Goal: Task Accomplishment & Management: Manage account settings

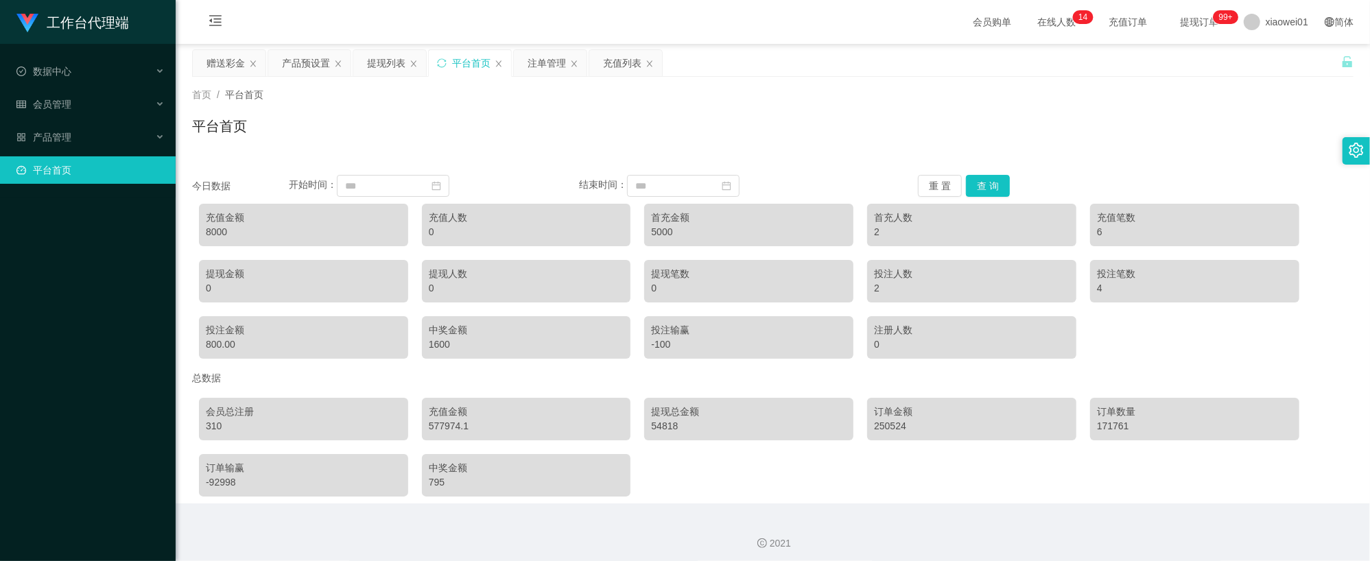
click at [185, 58] on main "关闭左侧 关闭右侧 关闭其它 刷新页面 赠送彩金 产品预设置 提现列表 平台首页 注单管理 充值列表 首页 / 平台首页 / 平台首页 今日数据 开始时间： …" at bounding box center [773, 274] width 1194 height 460
click at [211, 58] on div "赠送彩金" at bounding box center [225, 63] width 38 height 26
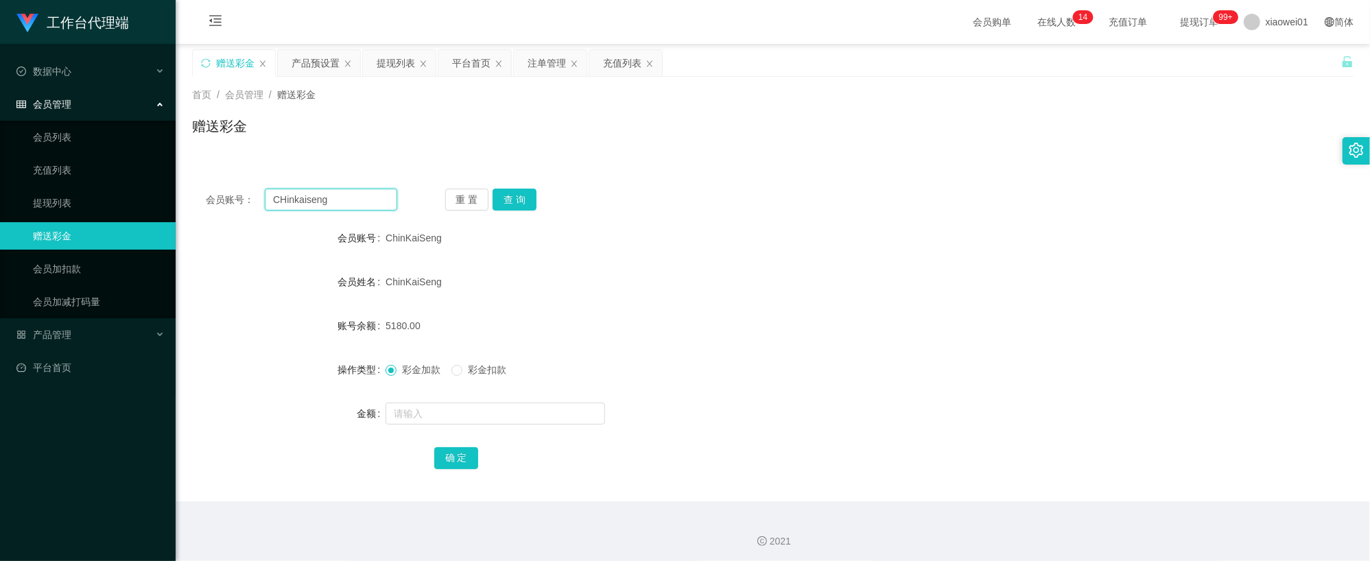
drag, startPoint x: 344, startPoint y: 209, endPoint x: 63, endPoint y: 184, distance: 282.4
click at [77, 187] on section "工作台代理端 数据中心 会员管理 会员列表 充值列表 提现列表 赠送彩金 会员加扣款 会员加减打码量 产品管理 开奖记录 注单管理 产品列表 即时注单 产品预…" at bounding box center [685, 282] width 1370 height 565
paste input "Tan800928"
type input "Tan800928"
click at [506, 201] on button "查 询" at bounding box center [515, 200] width 44 height 22
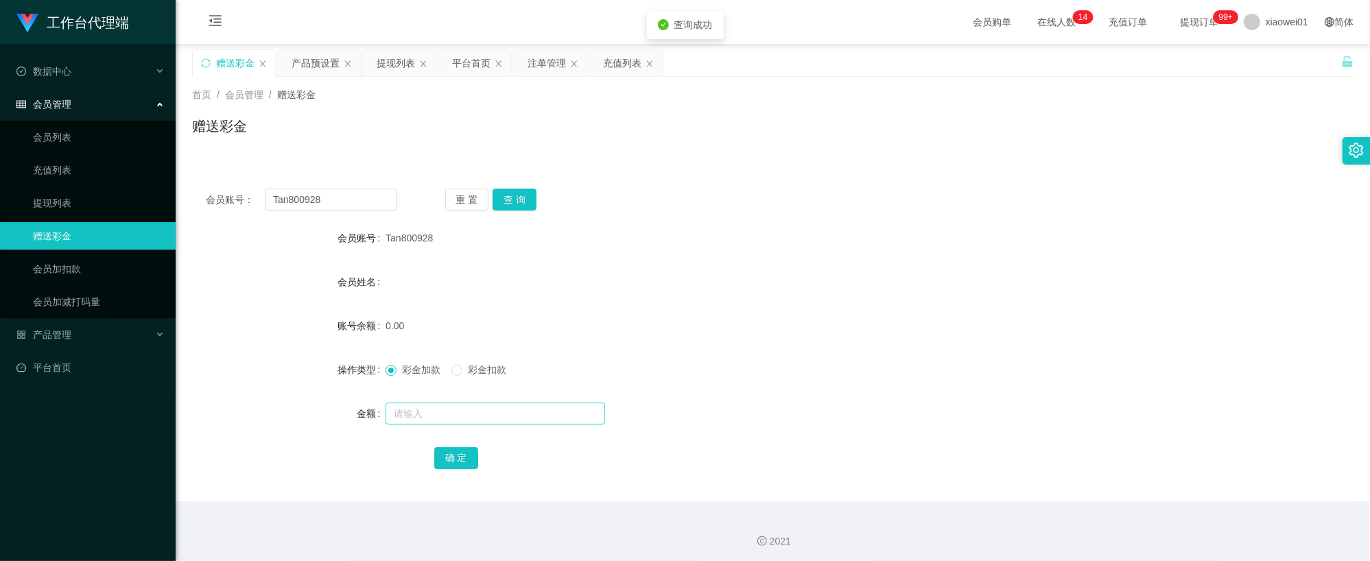
drag, startPoint x: 473, startPoint y: 398, endPoint x: 475, endPoint y: 406, distance: 8.3
click at [473, 399] on form "会员账号 Tan800928 会员姓名 账号余额 0.00 操作类型 彩金加款 彩金扣款 金额 确 定" at bounding box center [772, 347] width 1161 height 247
click at [475, 412] on input "text" at bounding box center [496, 414] width 220 height 22
type input "30"
click at [475, 468] on button "确 定" at bounding box center [456, 458] width 44 height 22
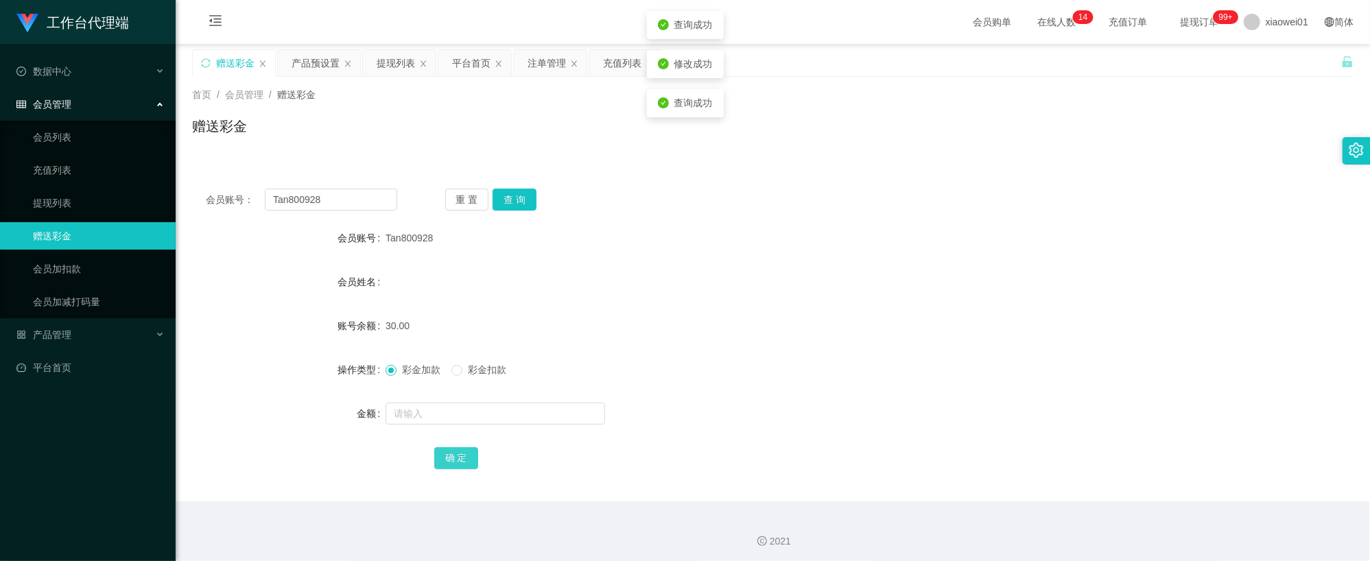
click at [465, 464] on button "确 定" at bounding box center [456, 458] width 44 height 22
click at [838, 313] on div "30.00" at bounding box center [725, 325] width 678 height 27
click at [324, 66] on div "产品预设置" at bounding box center [316, 63] width 48 height 26
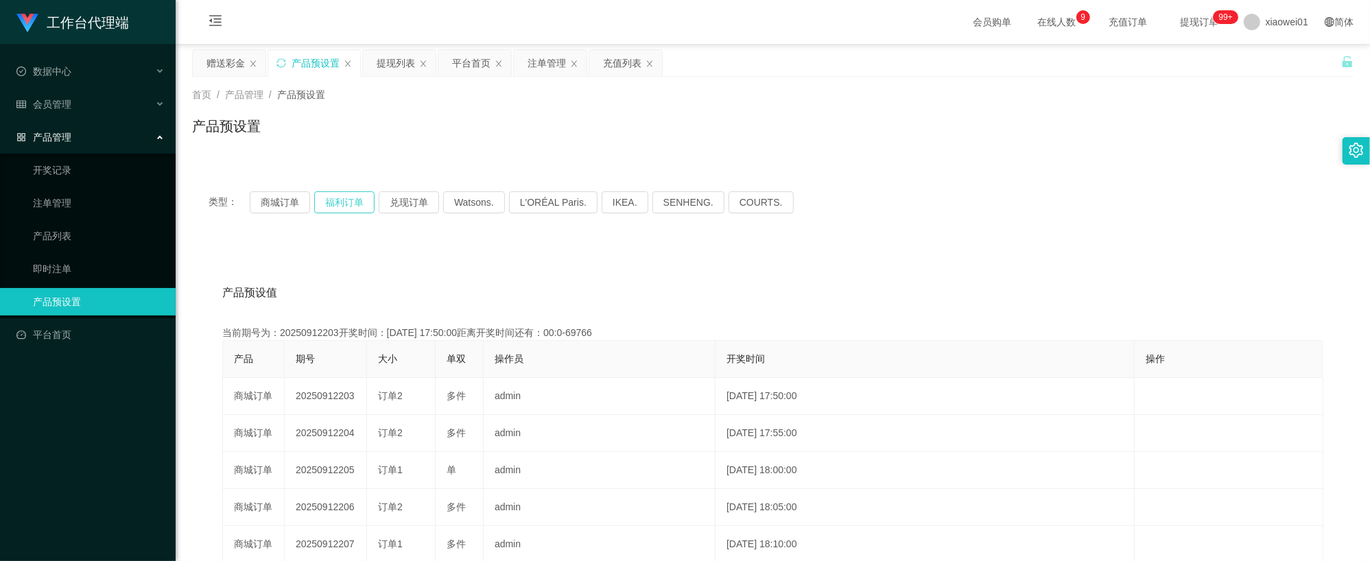
click at [319, 198] on button "福利订单" at bounding box center [344, 202] width 60 height 22
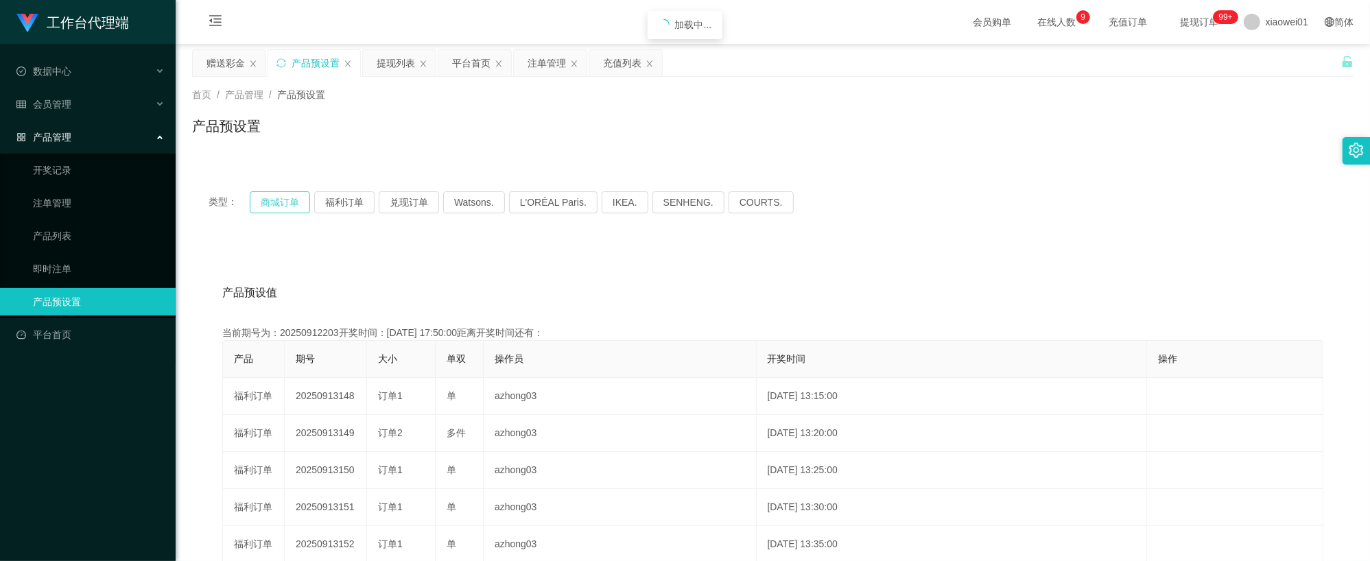
click at [292, 198] on button "商城订单" at bounding box center [280, 202] width 60 height 22
click at [226, 64] on div "赠送彩金" at bounding box center [225, 63] width 38 height 26
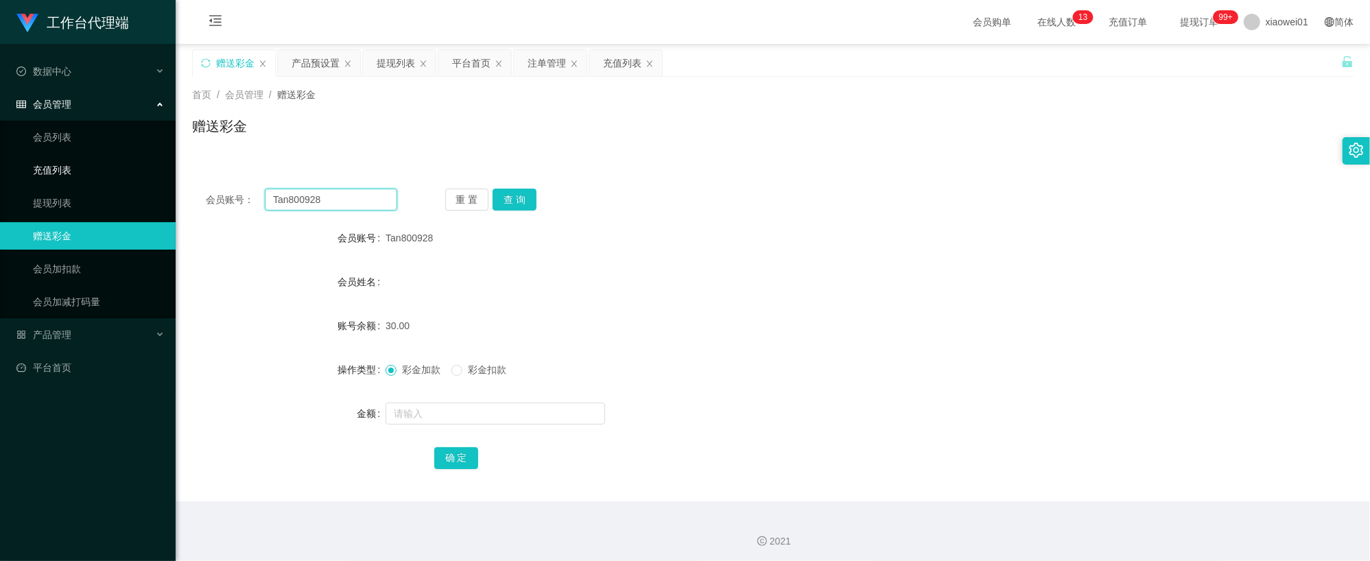
drag, startPoint x: 344, startPoint y: 198, endPoint x: 97, endPoint y: 174, distance: 248.7
click at [108, 176] on section "工作台代理端 数据中心 会员管理 会员列表 充值列表 提现列表 赠送彩金 会员加扣款 会员加减打码量 产品管理 开奖记录 注单管理 产品列表 即时注单 产品预…" at bounding box center [685, 282] width 1370 height 565
paste input "jason1124"
type input "jason1124"
click at [524, 203] on button "查 询" at bounding box center [515, 200] width 44 height 22
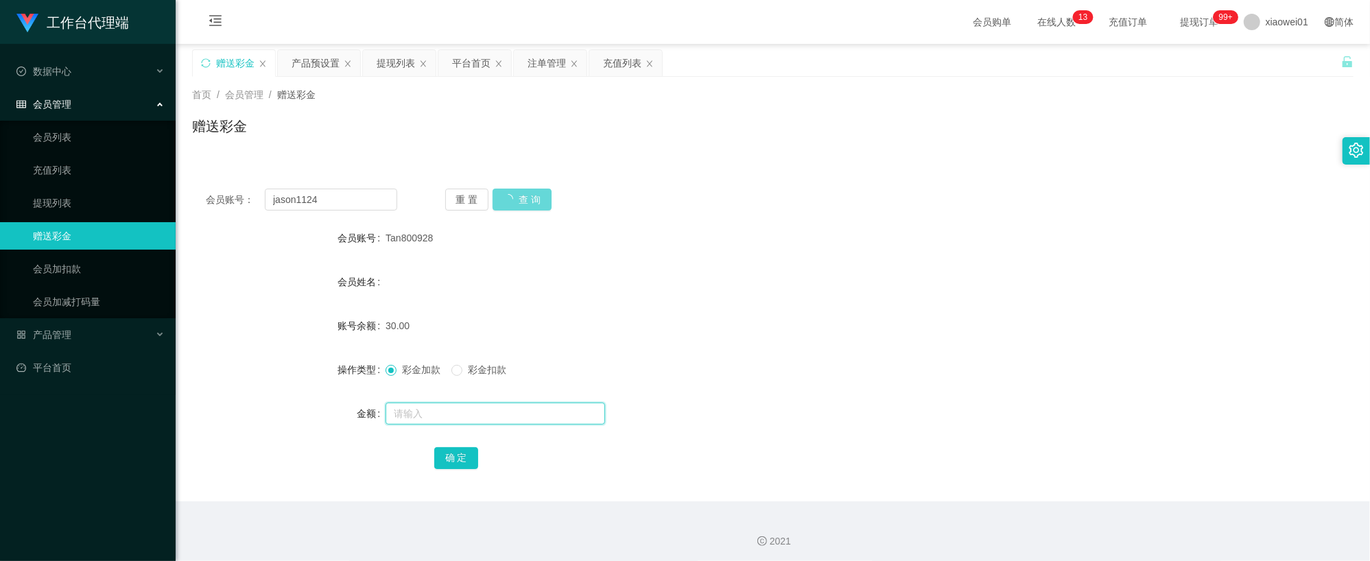
click at [475, 416] on input "text" at bounding box center [496, 414] width 220 height 22
click at [532, 193] on div "重 置 查 询" at bounding box center [540, 200] width 191 height 22
click at [509, 402] on div at bounding box center [725, 413] width 678 height 27
drag, startPoint x: 508, startPoint y: 409, endPoint x: 503, endPoint y: 416, distance: 8.0
click at [508, 409] on input "text" at bounding box center [496, 414] width 220 height 22
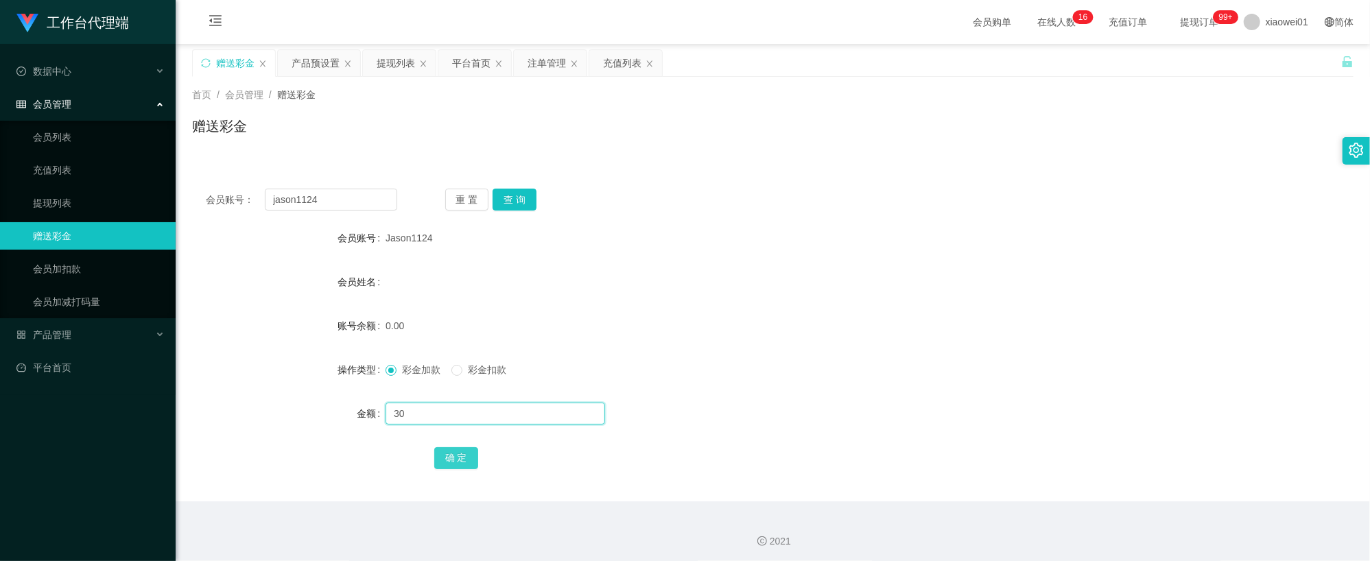
type input "30"
click at [458, 466] on button "确 定" at bounding box center [456, 458] width 44 height 22
click at [827, 361] on div "彩金加款 彩金扣款" at bounding box center [725, 369] width 678 height 27
drag, startPoint x: 248, startPoint y: 204, endPoint x: 80, endPoint y: 184, distance: 170.0
click at [30, 189] on section "工作台代理端 数据中心 会员管理 会员列表 充值列表 提现列表 赠送彩金 会员加扣款 会员加减打码量 产品管理 开奖记录 注单管理 产品列表 即时注单 产品预…" at bounding box center [685, 282] width 1370 height 565
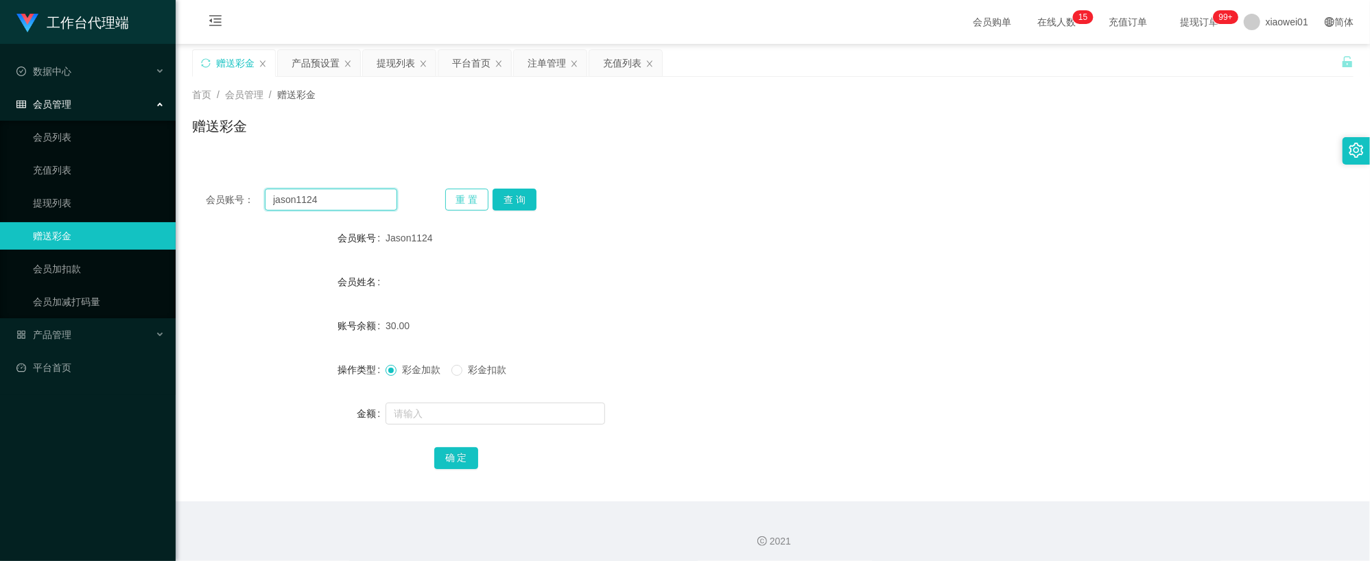
paste input "Alvinkho92"
type input "Alvinkho92"
click at [508, 200] on button "查 询" at bounding box center [515, 200] width 44 height 22
click at [497, 416] on input "text" at bounding box center [496, 414] width 220 height 22
type input "30"
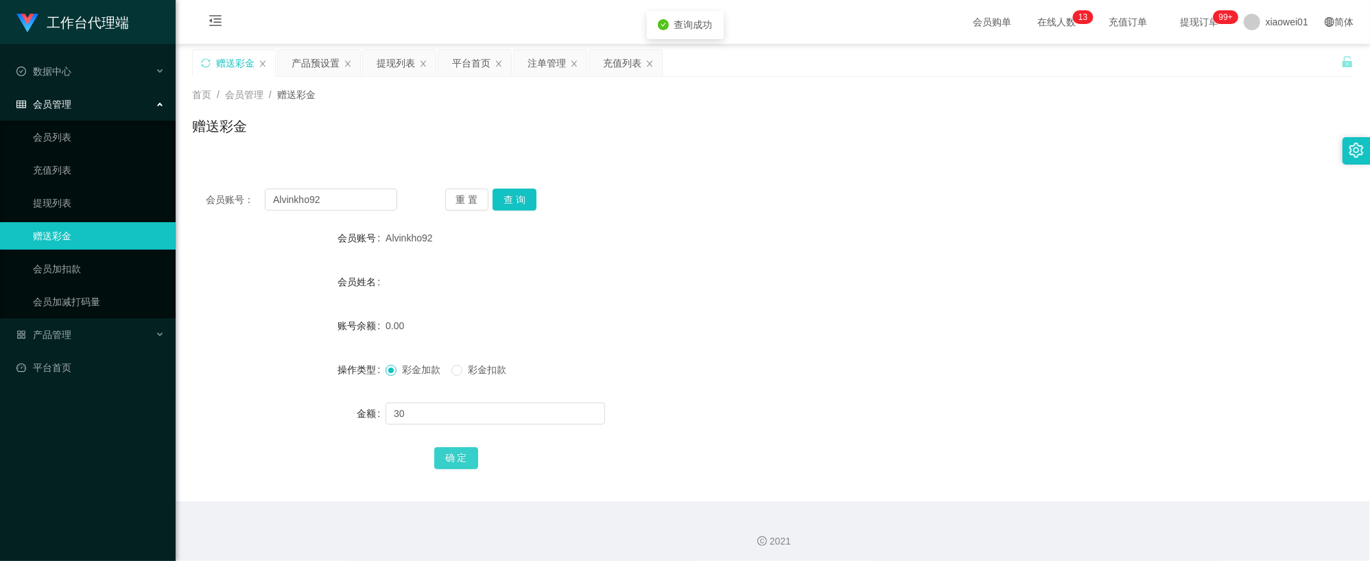
click at [465, 464] on button "确 定" at bounding box center [456, 458] width 44 height 22
click at [840, 289] on div "会员姓名" at bounding box center [772, 281] width 1161 height 27
click at [558, 62] on div "注单管理" at bounding box center [546, 63] width 38 height 26
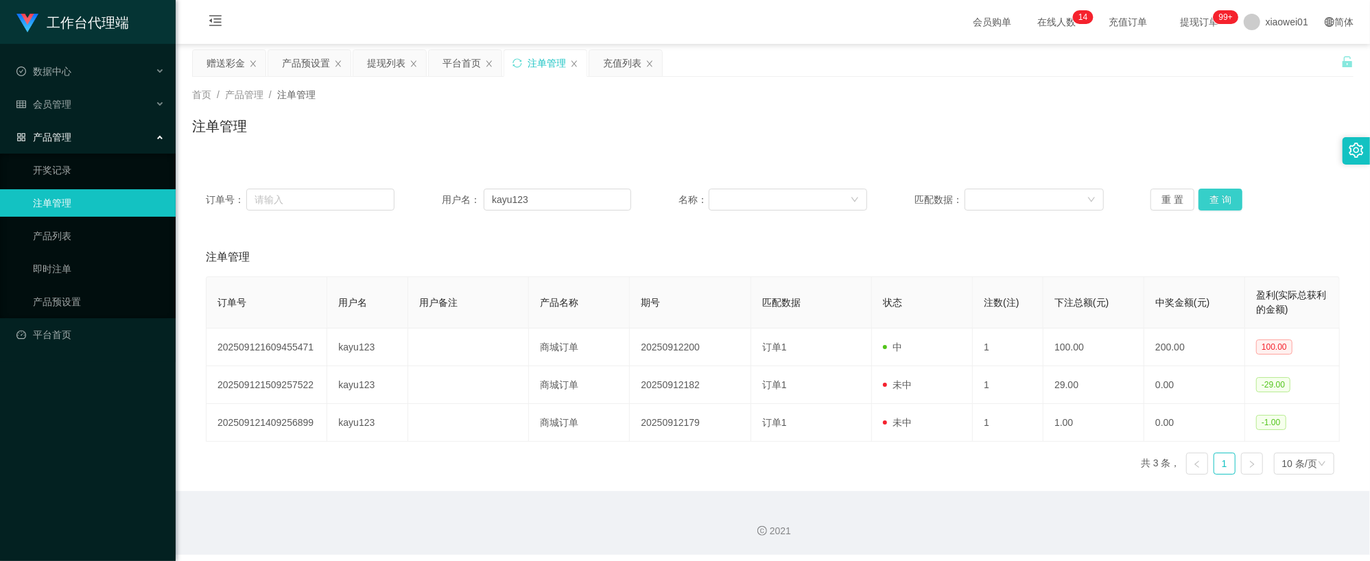
click at [1216, 195] on button "查 询" at bounding box center [1220, 200] width 44 height 22
drag, startPoint x: 585, startPoint y: 206, endPoint x: 299, endPoint y: 204, distance: 286.1
click at [314, 206] on div "订单号： 用户名： kayu123 名称： 匹配数据： 重 置 查 询" at bounding box center [773, 200] width 1134 height 22
click at [1216, 198] on button "查 询" at bounding box center [1220, 200] width 44 height 22
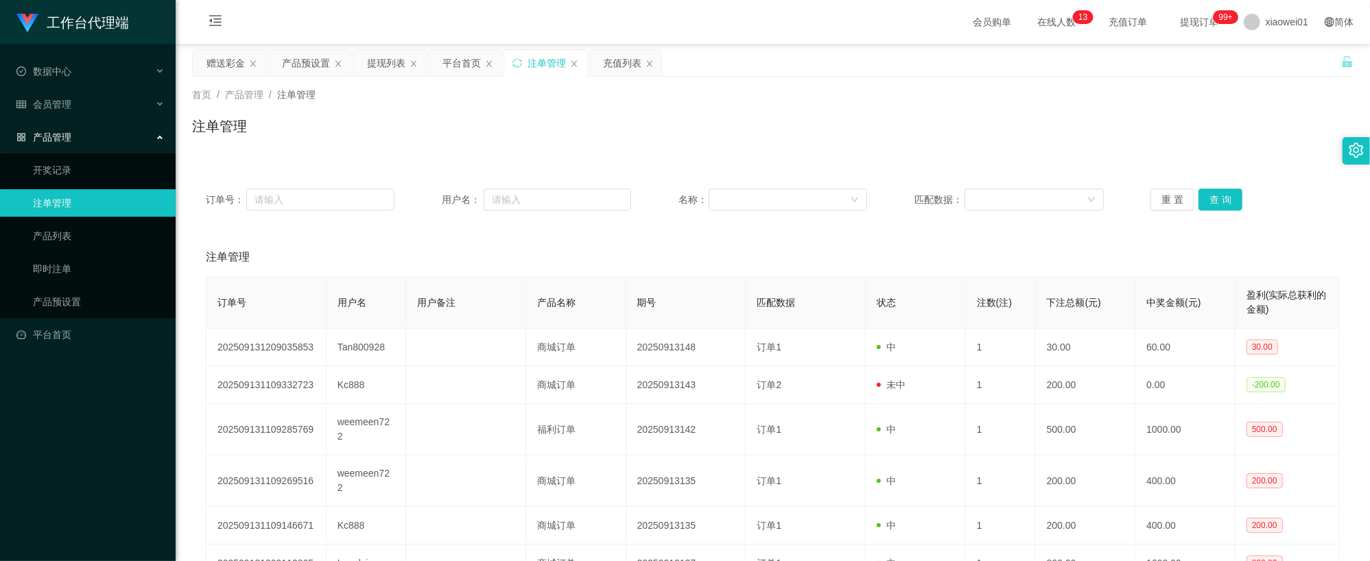
click at [174, 48] on ul "数据中心 会员管理 会员列表 充值列表 提现列表 赠送彩金 会员加扣款 会员加减打码量 产品管理 开奖记录 注单管理 产品列表 即时注单 产品预设置 平台首页" at bounding box center [88, 203] width 176 height 318
drag, startPoint x: 220, startPoint y: 61, endPoint x: 237, endPoint y: 69, distance: 18.1
click at [221, 61] on div "赠送彩金" at bounding box center [225, 63] width 38 height 26
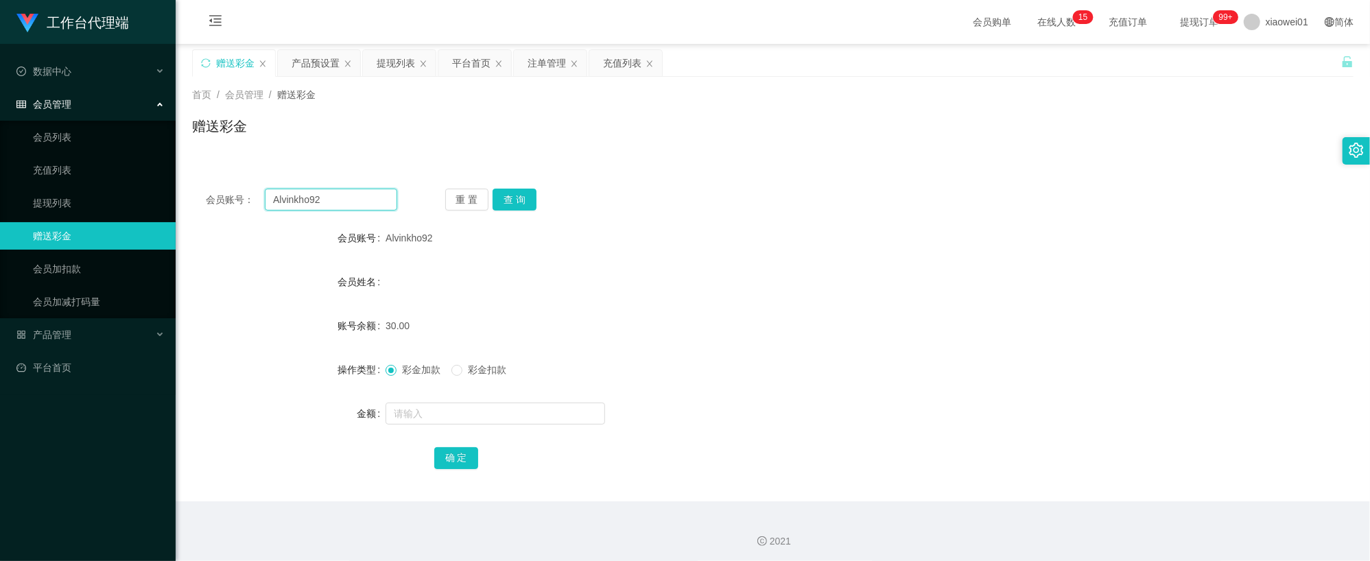
drag, startPoint x: 335, startPoint y: 201, endPoint x: 198, endPoint y: 185, distance: 138.8
click at [0, 165] on html "工作台代理端 数据中心 会员管理 会员列表 充值列表 提现列表 赠送彩金 会员加扣款 会员加减打码量 产品管理 开奖记录 注单管理 产品列表 即时注单 产品预…" at bounding box center [685, 280] width 1370 height 561
paste input "Terence111"
type input "Terence111"
drag, startPoint x: 527, startPoint y: 206, endPoint x: 525, endPoint y: 224, distance: 18.0
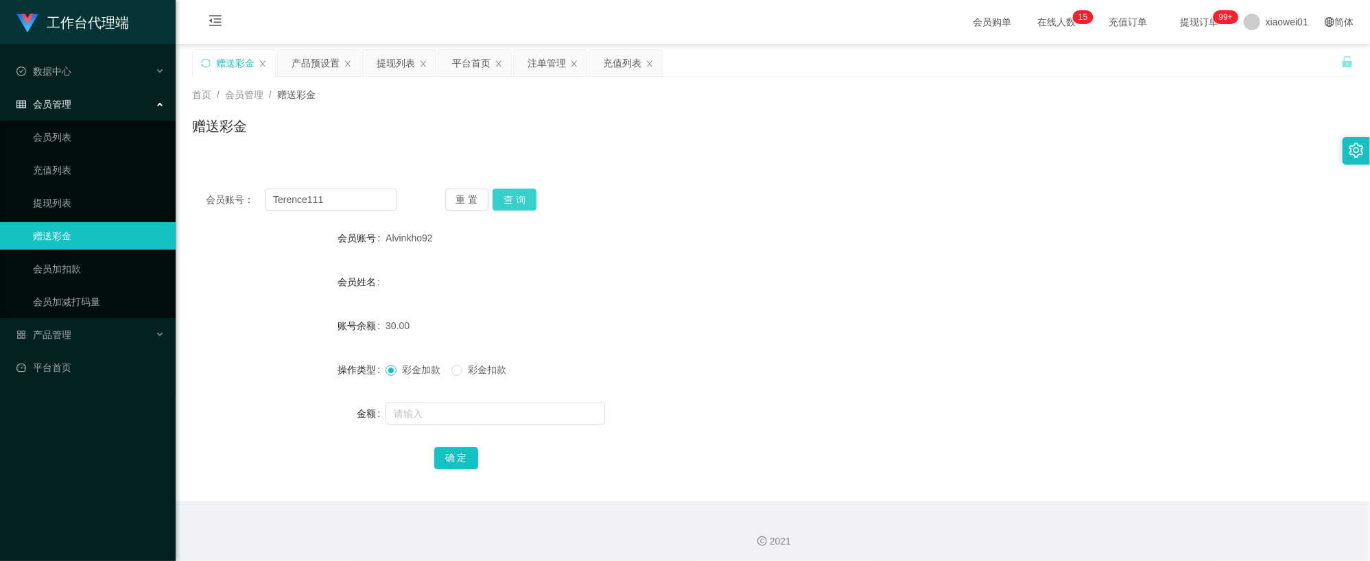
click at [527, 206] on button "查 询" at bounding box center [515, 200] width 44 height 22
click at [484, 417] on input "text" at bounding box center [496, 414] width 220 height 22
type input "30"
click at [471, 459] on button "确 定" at bounding box center [456, 458] width 44 height 22
click at [951, 320] on div "30.00" at bounding box center [725, 325] width 678 height 27
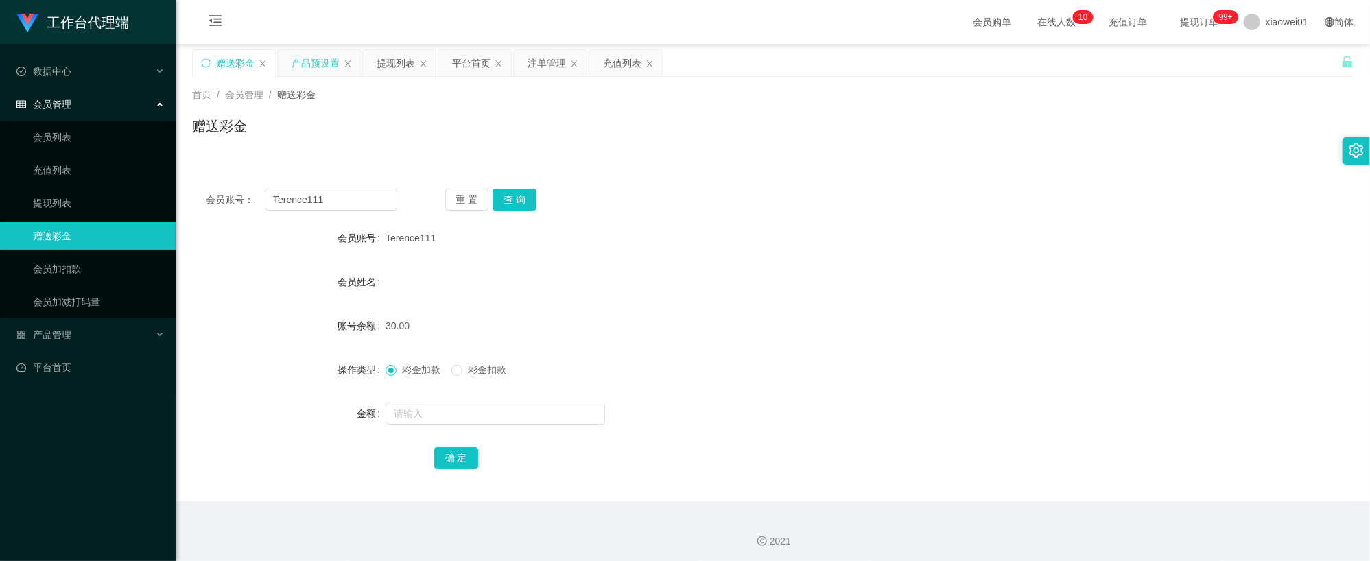
click at [355, 51] on div "产品预设置" at bounding box center [319, 63] width 82 height 26
click at [303, 67] on div "产品预设置" at bounding box center [316, 63] width 48 height 26
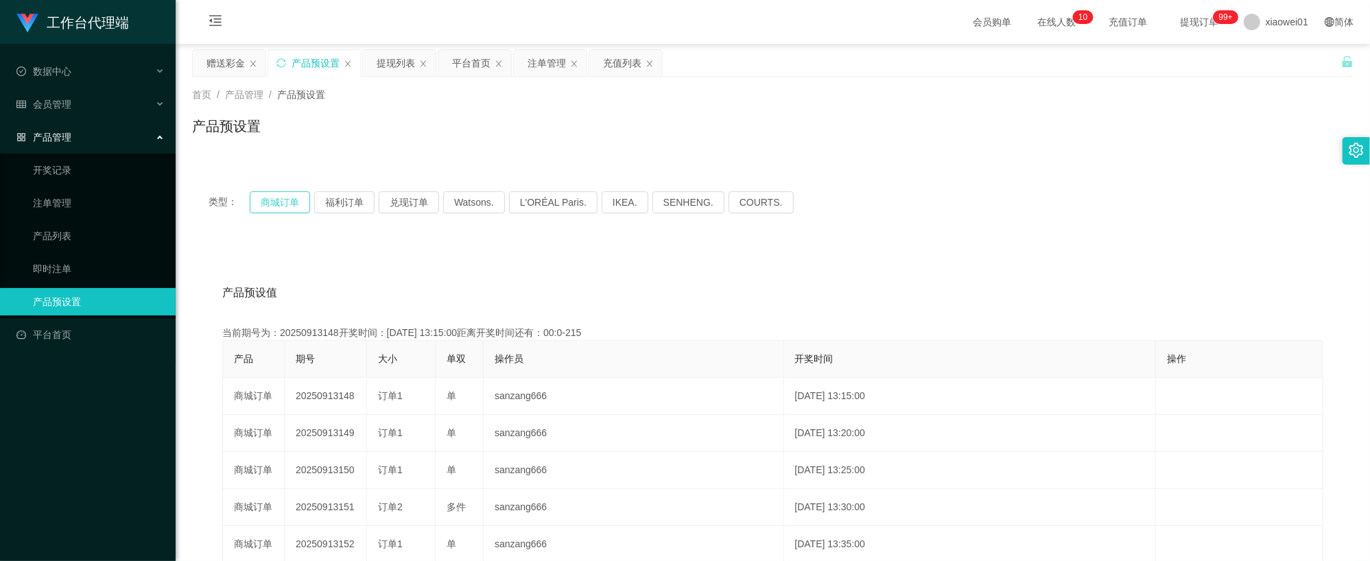
click at [281, 198] on button "商城订单" at bounding box center [280, 202] width 60 height 22
click at [538, 61] on div "注单管理" at bounding box center [546, 63] width 38 height 26
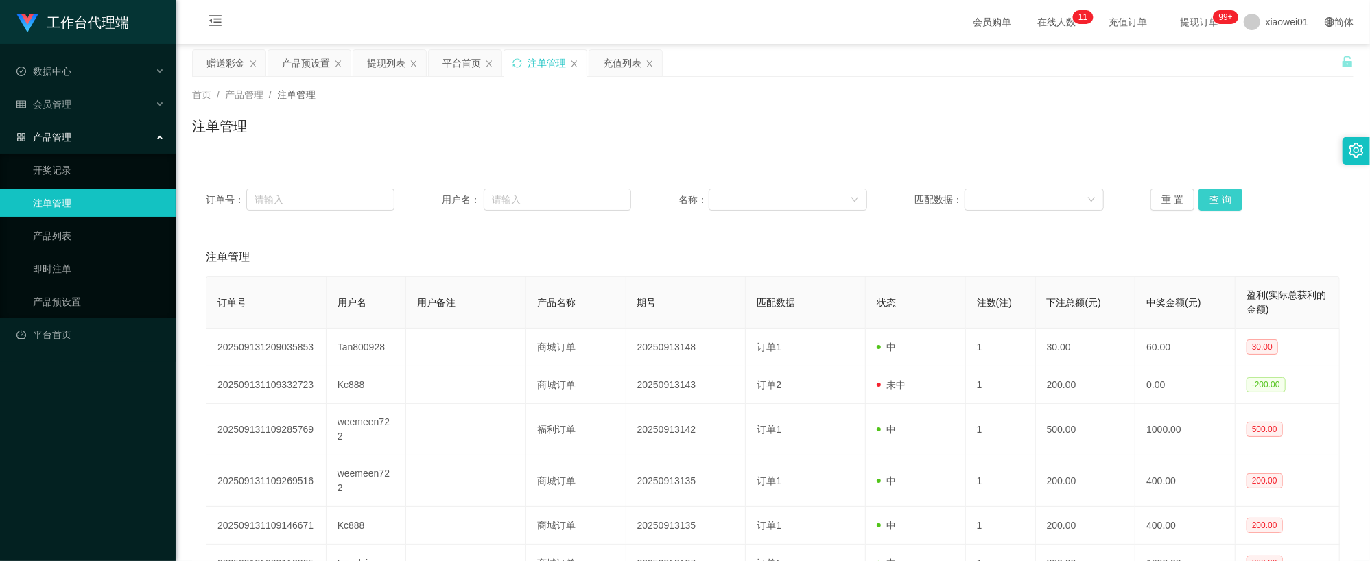
click at [1211, 192] on button "查 询" at bounding box center [1220, 200] width 44 height 22
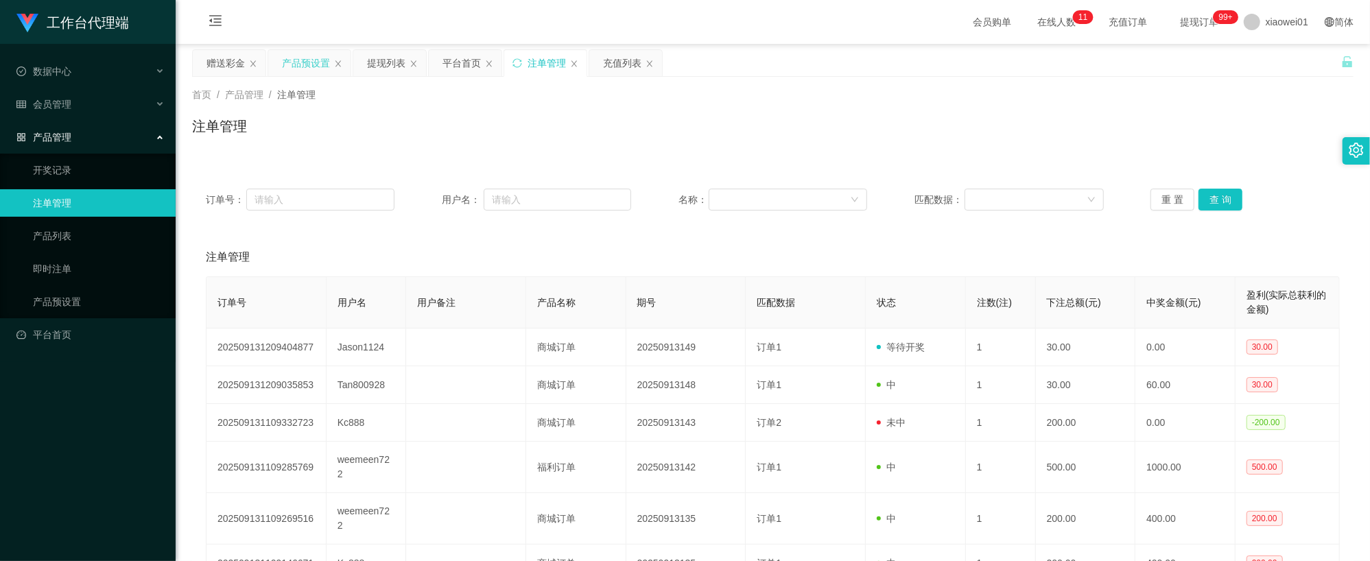
click at [298, 69] on div "产品预设置" at bounding box center [306, 63] width 48 height 26
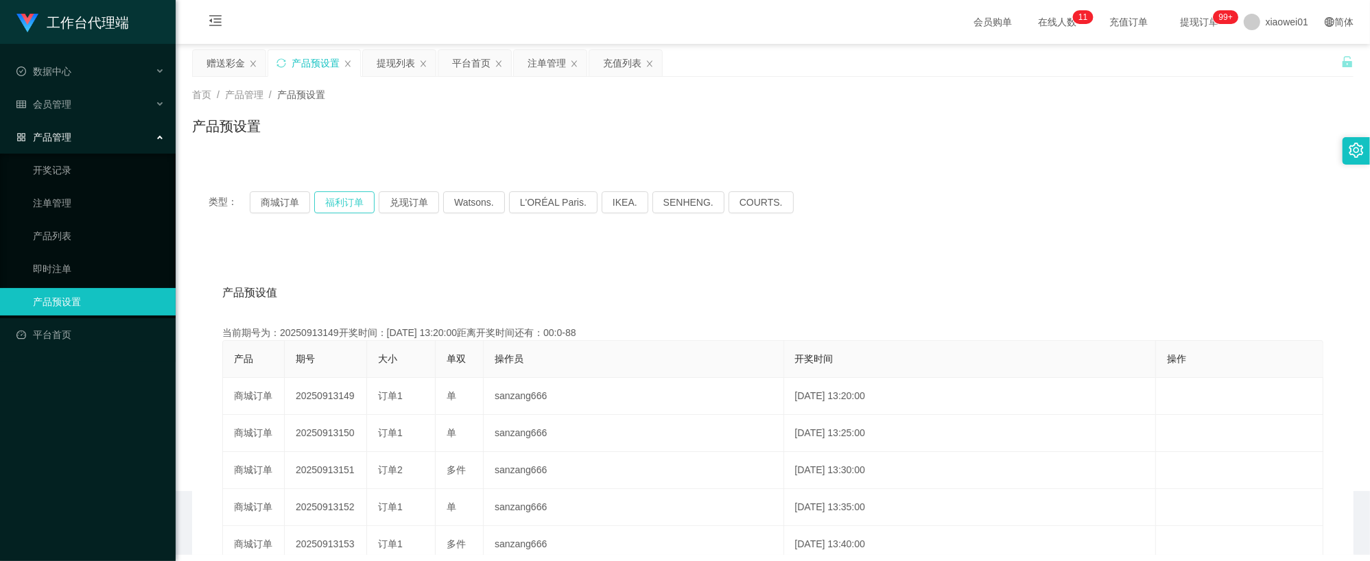
click at [337, 193] on button "福利订单" at bounding box center [344, 202] width 60 height 22
click at [275, 199] on button "商城订单" at bounding box center [280, 202] width 60 height 22
click at [394, 59] on div "提现列表" at bounding box center [396, 63] width 38 height 26
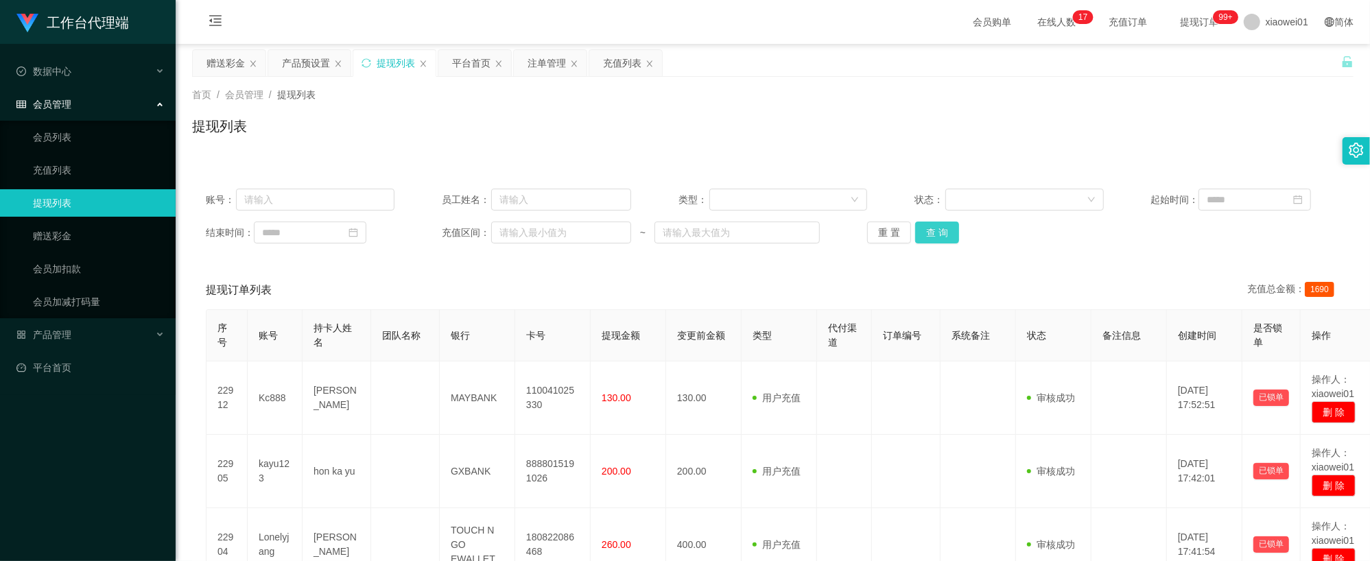
click at [928, 234] on button "查 询" at bounding box center [937, 233] width 44 height 22
click at [470, 71] on div "平台首页" at bounding box center [471, 63] width 38 height 26
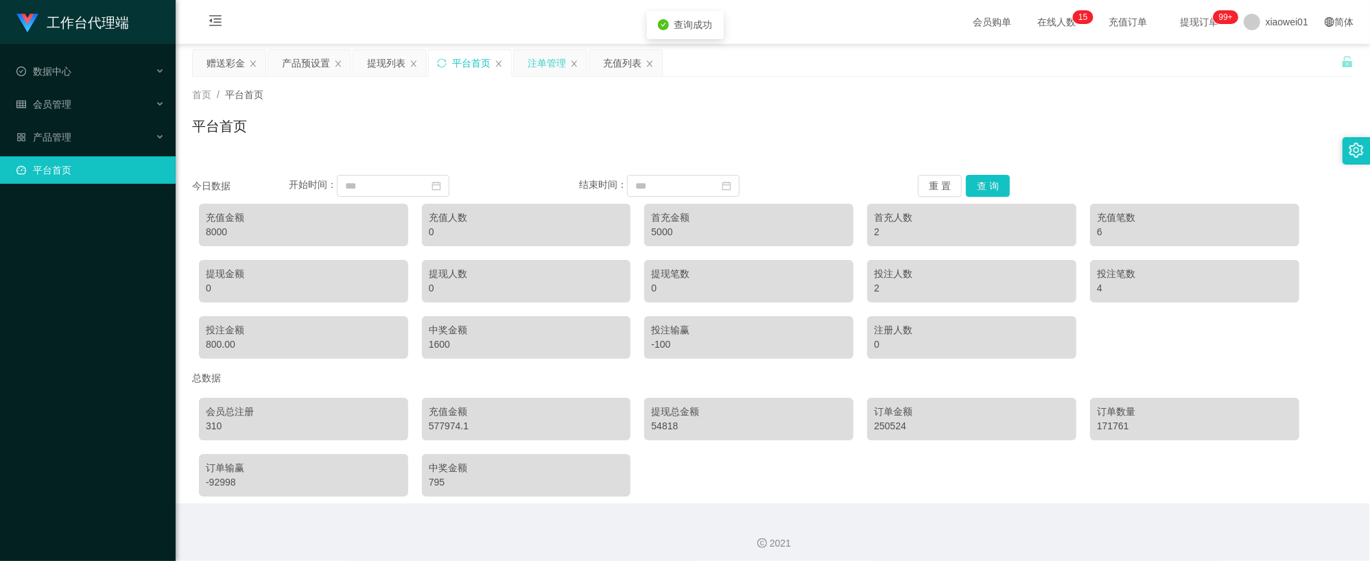
click at [536, 67] on div "注单管理" at bounding box center [546, 63] width 38 height 26
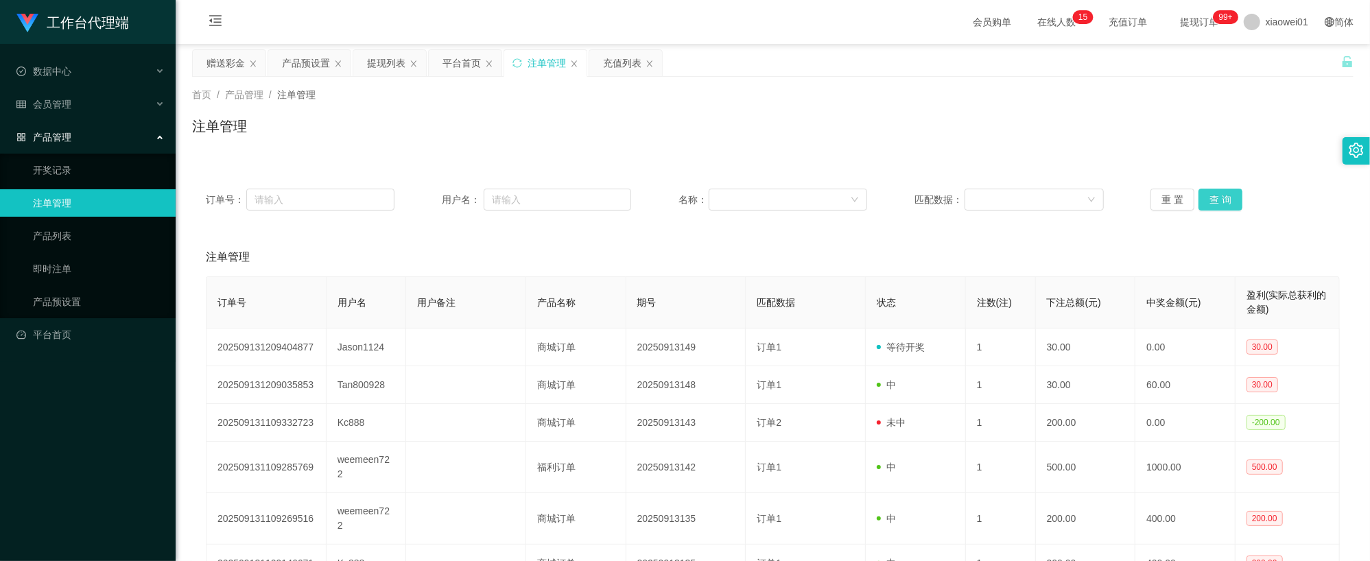
click at [1214, 198] on button "查 询" at bounding box center [1220, 200] width 44 height 22
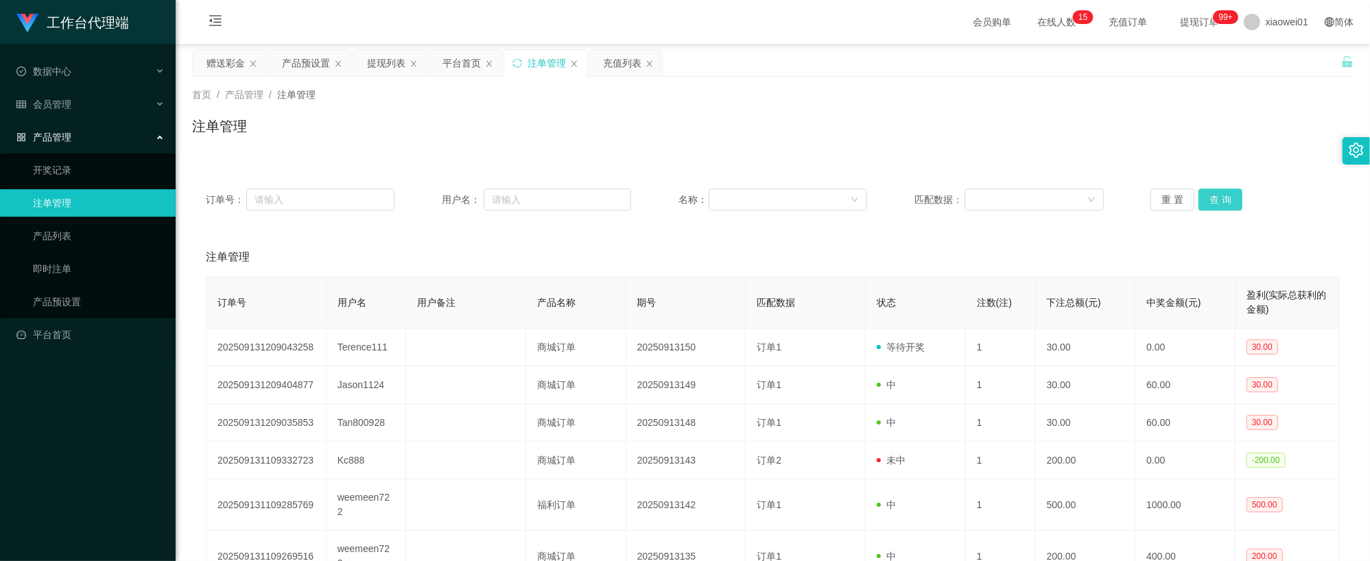
click at [1216, 195] on button "查 询" at bounding box center [1220, 200] width 44 height 22
click at [1203, 192] on button "查 询" at bounding box center [1220, 200] width 44 height 22
click at [1211, 198] on button "查 询" at bounding box center [1220, 200] width 44 height 22
click at [292, 60] on div "产品预设置" at bounding box center [306, 63] width 48 height 26
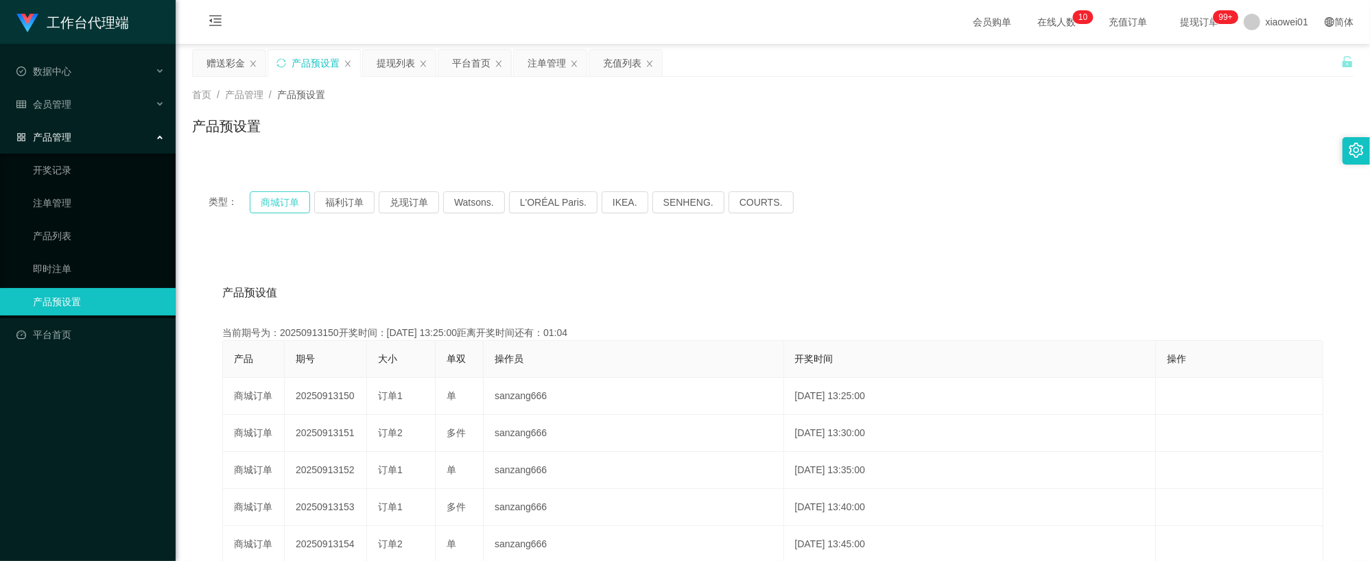
click at [283, 195] on button "商城订单" at bounding box center [280, 202] width 60 height 22
click at [247, 81] on div "首页 / 产品管理 / 产品预设置 / 产品预设置" at bounding box center [773, 118] width 1194 height 82
click at [220, 50] on div "赠送彩金" at bounding box center [225, 63] width 38 height 26
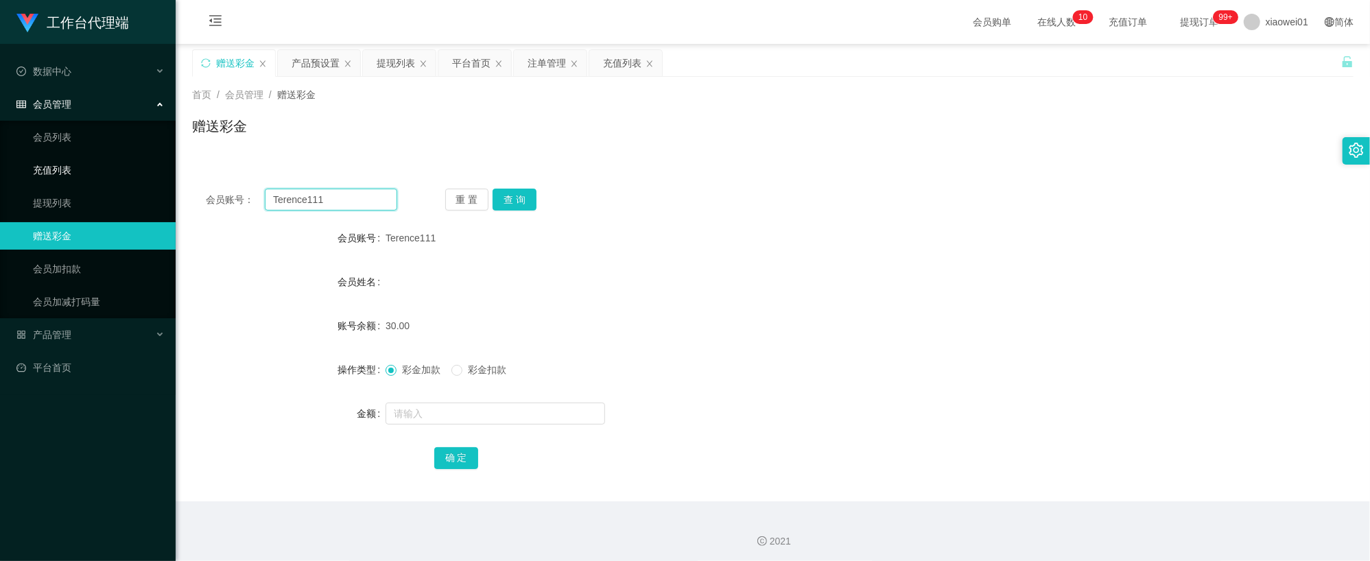
drag, startPoint x: 351, startPoint y: 193, endPoint x: 110, endPoint y: 171, distance: 241.8
click at [112, 171] on section "工作台代理端 数据中心 会员管理 会员列表 充值列表 提现列表 赠送彩金 会员加扣款 会员加减打码量 产品管理 开奖记录 注单管理 产品列表 即时注单 产品预…" at bounding box center [685, 282] width 1370 height 565
paste input "[PERSON_NAME]"
type input "[PERSON_NAME]"
click at [532, 200] on button "查 询" at bounding box center [515, 200] width 44 height 22
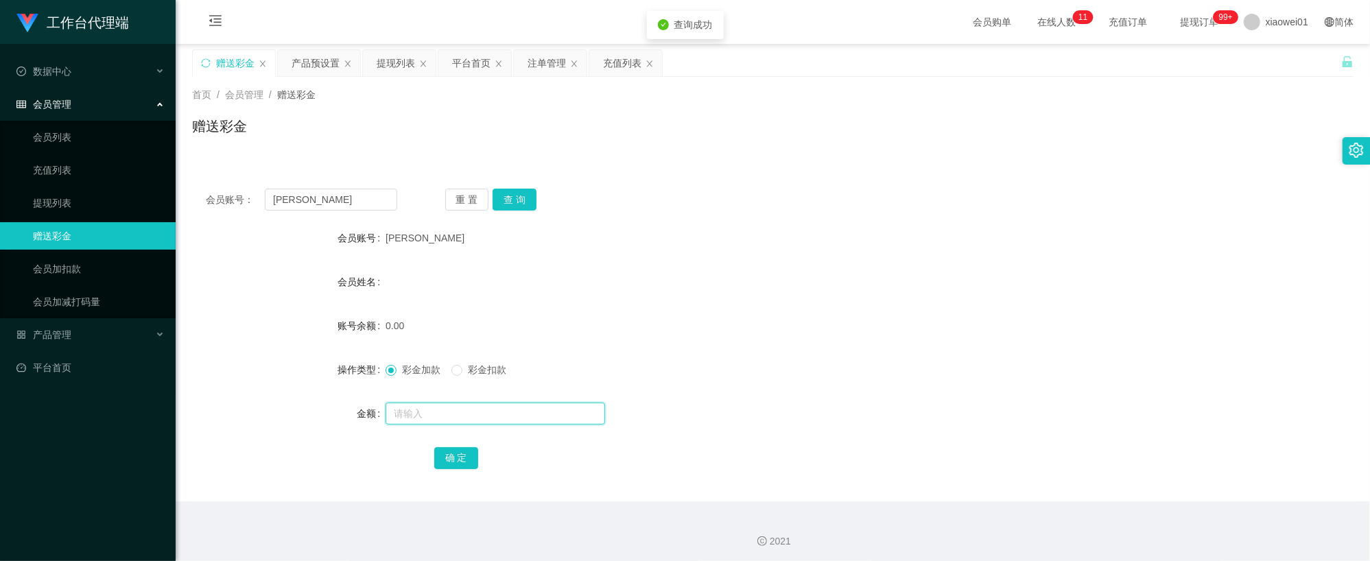
click at [478, 407] on input "text" at bounding box center [496, 414] width 220 height 22
type input "30"
click at [464, 450] on div "确 定" at bounding box center [773, 457] width 678 height 27
click at [462, 454] on button "确 定" at bounding box center [456, 458] width 44 height 22
click at [802, 299] on form "会员账号 Shafiqah 会员姓名 账号余额 0.00 操作类型 彩金加款 彩金扣款 金额 确 定" at bounding box center [772, 347] width 1161 height 247
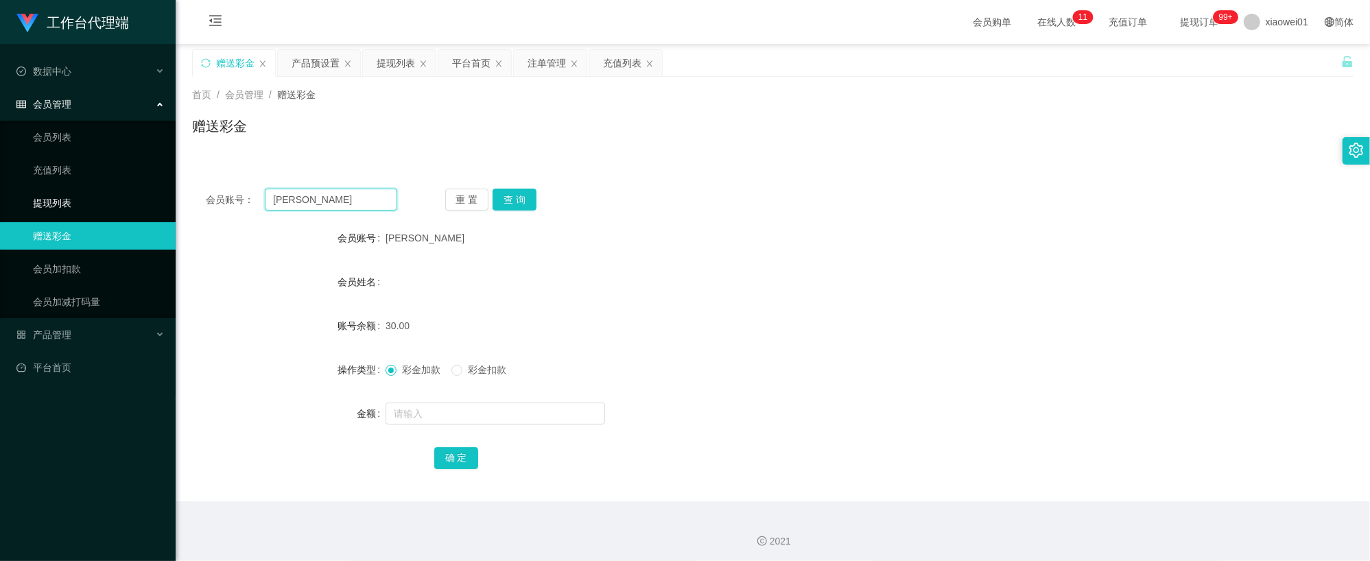
drag, startPoint x: 320, startPoint y: 195, endPoint x: 32, endPoint y: 189, distance: 288.2
click at [32, 189] on section "工作台代理端 数据中心 会员管理 会员列表 充值列表 提现列表 赠送彩金 会员加扣款 会员加减打码量 产品管理 开奖记录 注单管理 产品列表 即时注单 产品预…" at bounding box center [685, 282] width 1370 height 565
click at [532, 209] on button "查 询" at bounding box center [515, 200] width 44 height 22
click at [424, 414] on input "text" at bounding box center [496, 414] width 220 height 22
click at [398, 69] on div "提现列表" at bounding box center [396, 63] width 38 height 26
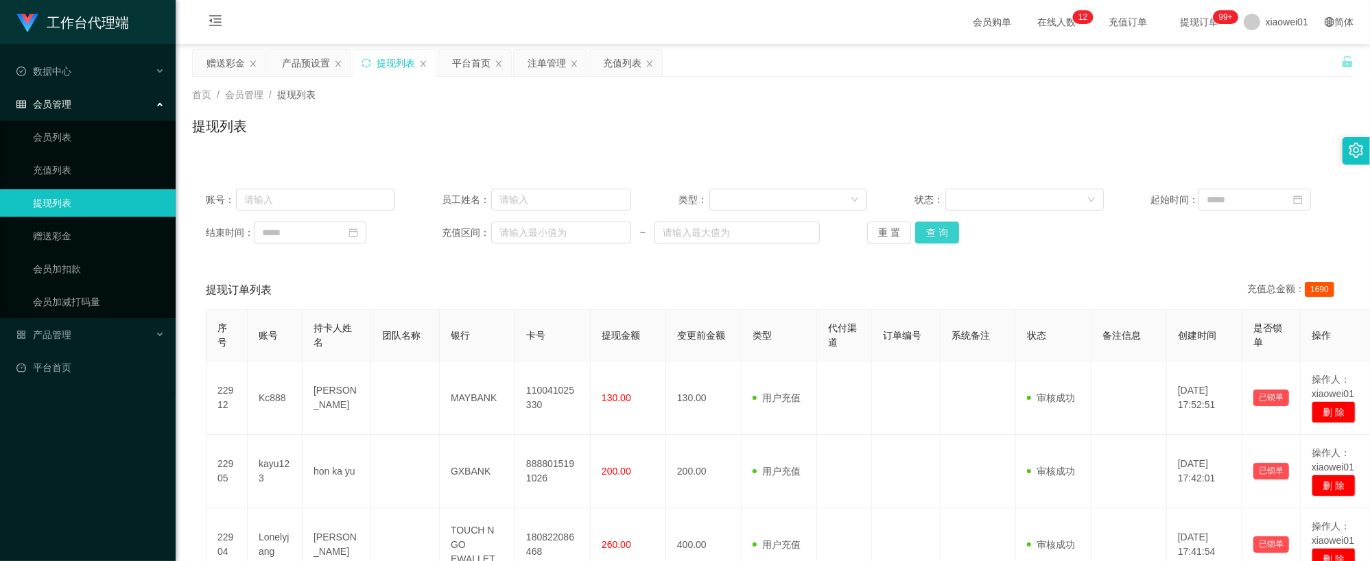
click at [939, 226] on button "查 询" at bounding box center [937, 233] width 44 height 22
click at [939, 230] on button "查 询" at bounding box center [937, 233] width 44 height 22
click at [944, 233] on button "查 询" at bounding box center [937, 233] width 44 height 22
click at [932, 228] on button "查 询" at bounding box center [937, 233] width 44 height 22
click at [547, 56] on div "注单管理" at bounding box center [546, 63] width 38 height 26
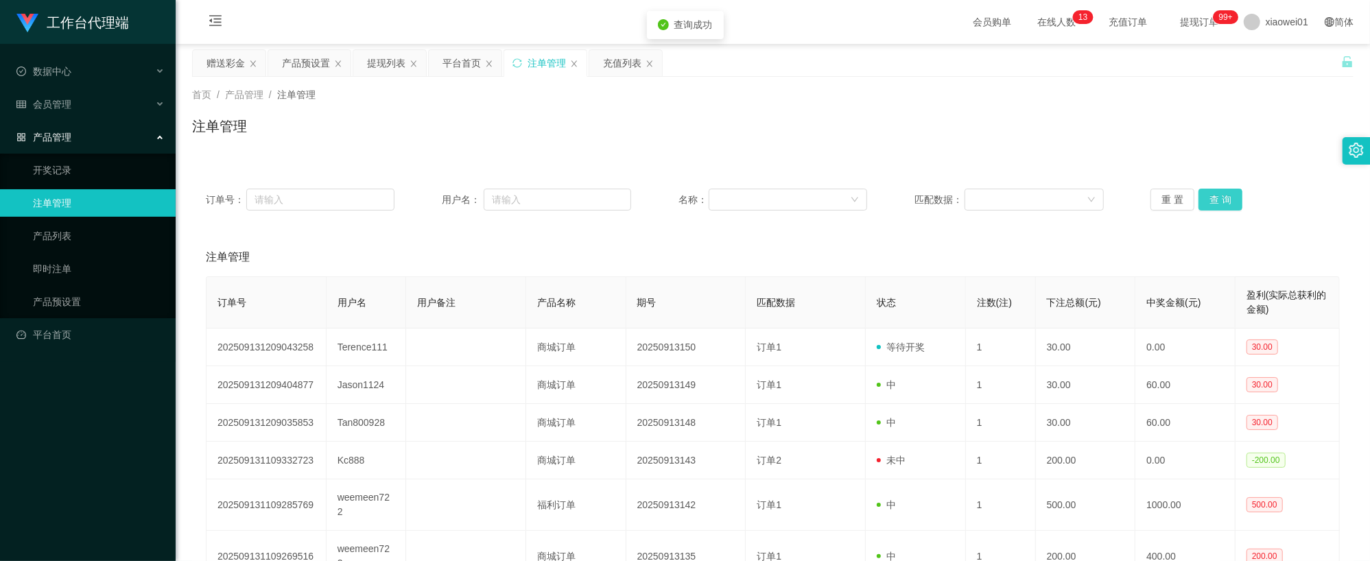
click at [1220, 198] on button "查 询" at bounding box center [1220, 200] width 44 height 22
click at [1220, 204] on button "查 询" at bounding box center [1220, 200] width 44 height 22
click at [385, 56] on div "提现列表" at bounding box center [386, 63] width 38 height 26
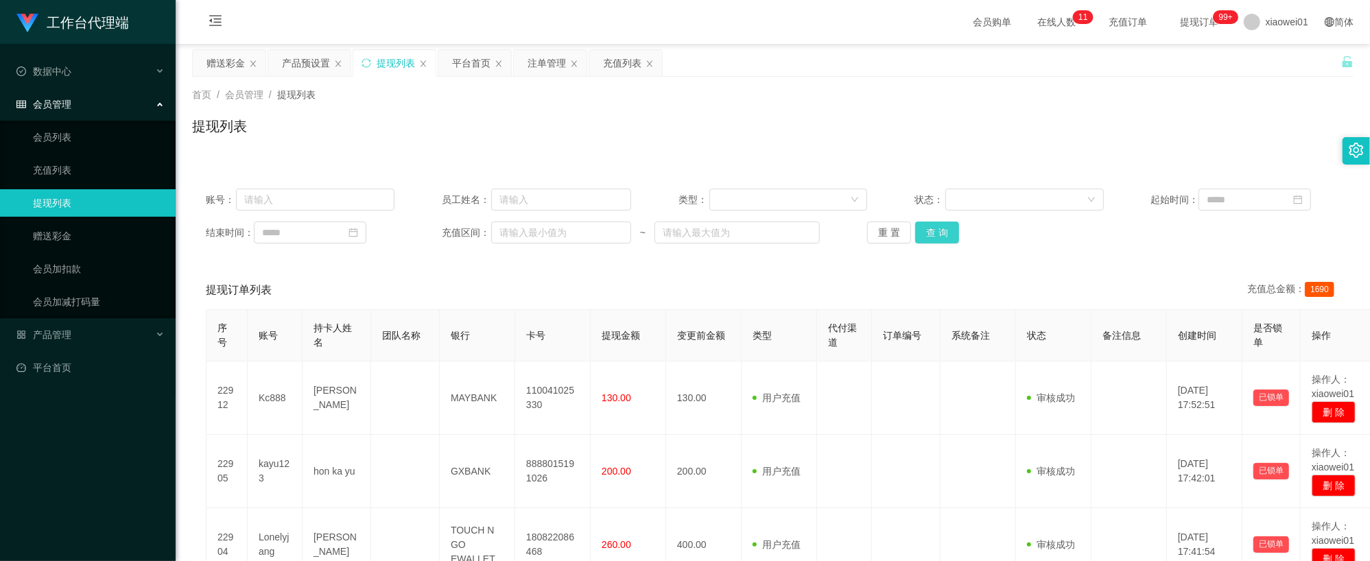
click at [941, 232] on button "查 询" at bounding box center [937, 233] width 44 height 22
click at [926, 237] on button "查 询" at bounding box center [937, 233] width 44 height 22
click at [927, 237] on button "查 询" at bounding box center [937, 233] width 44 height 22
click at [927, 237] on div "重 置 查 询" at bounding box center [961, 233] width 189 height 22
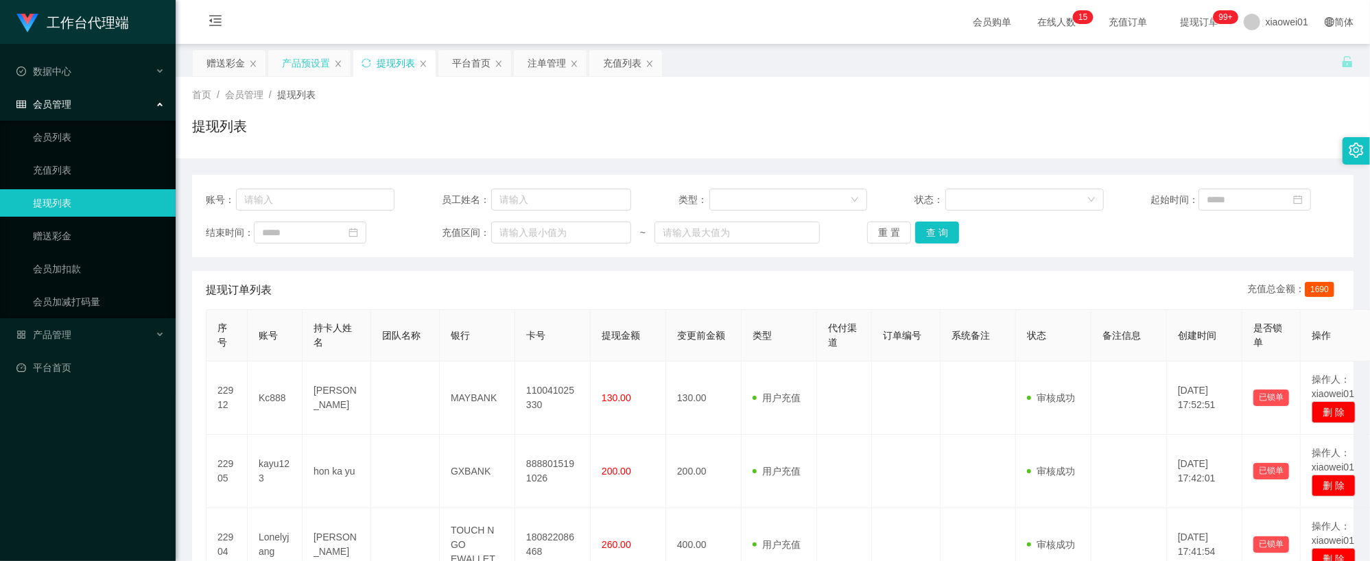
click at [302, 67] on div "产品预设置" at bounding box center [306, 63] width 48 height 26
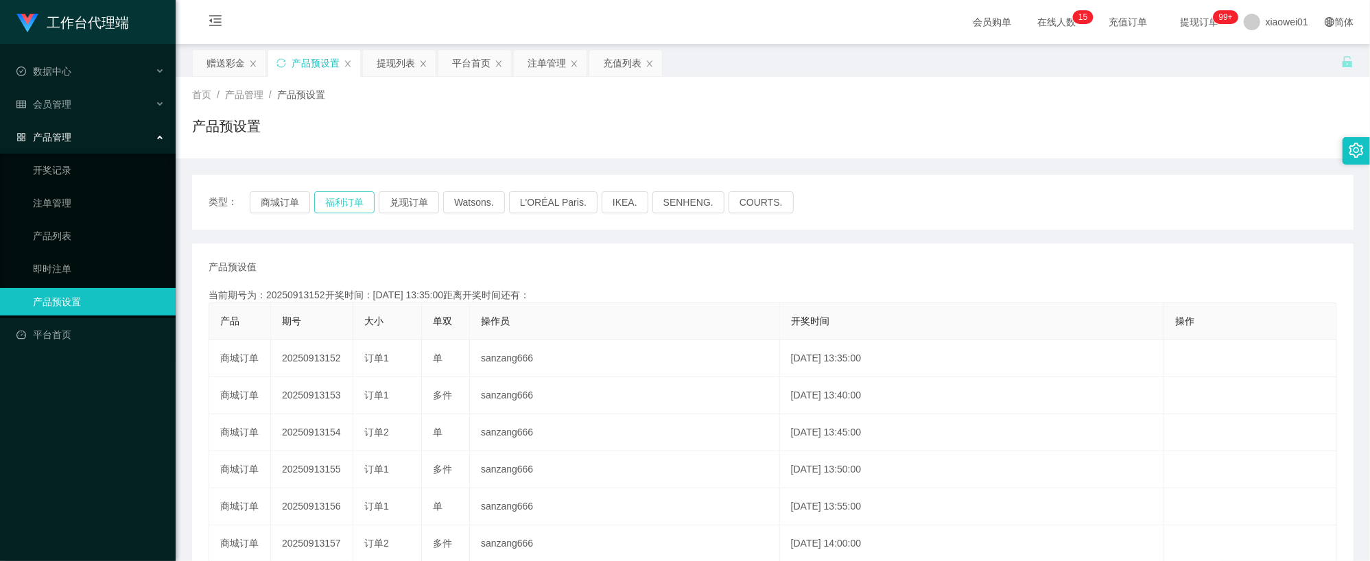
click at [316, 209] on button "福利订单" at bounding box center [344, 202] width 60 height 22
click at [300, 206] on button "商城订单" at bounding box center [280, 202] width 60 height 22
click at [388, 59] on div "提现列表" at bounding box center [396, 63] width 38 height 26
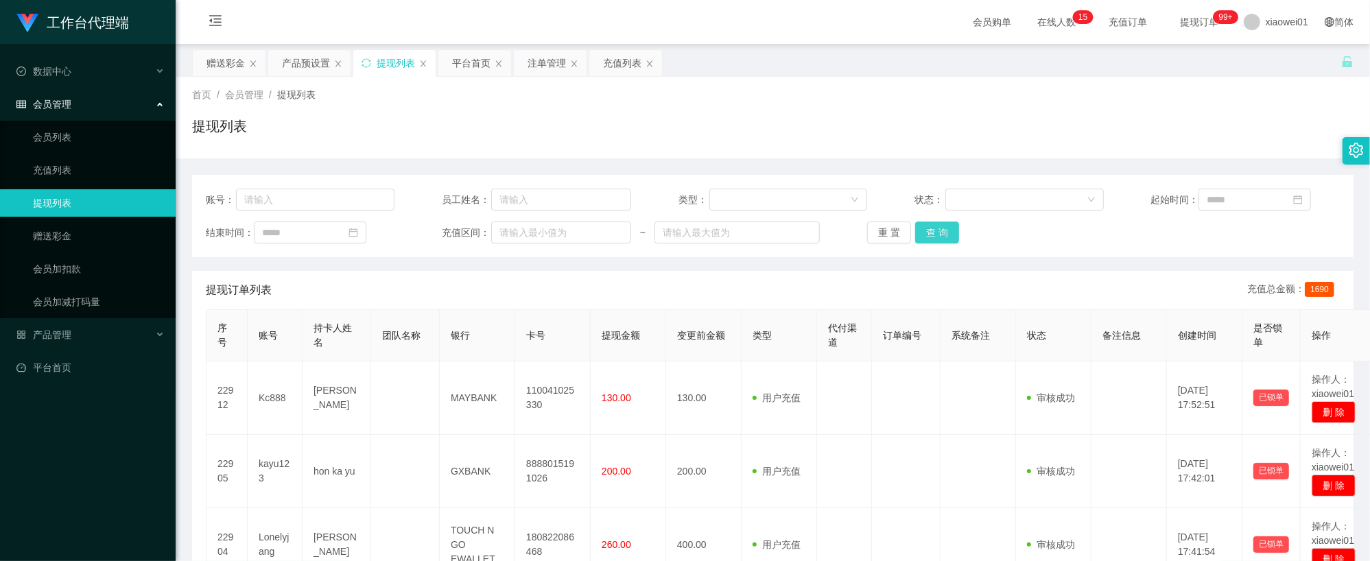
click at [938, 228] on button "查 询" at bounding box center [937, 233] width 44 height 22
click at [833, 99] on div "首页 / 会员管理 / 提现列表 /" at bounding box center [772, 95] width 1161 height 14
click at [240, 74] on div "赠送彩金" at bounding box center [225, 63] width 38 height 26
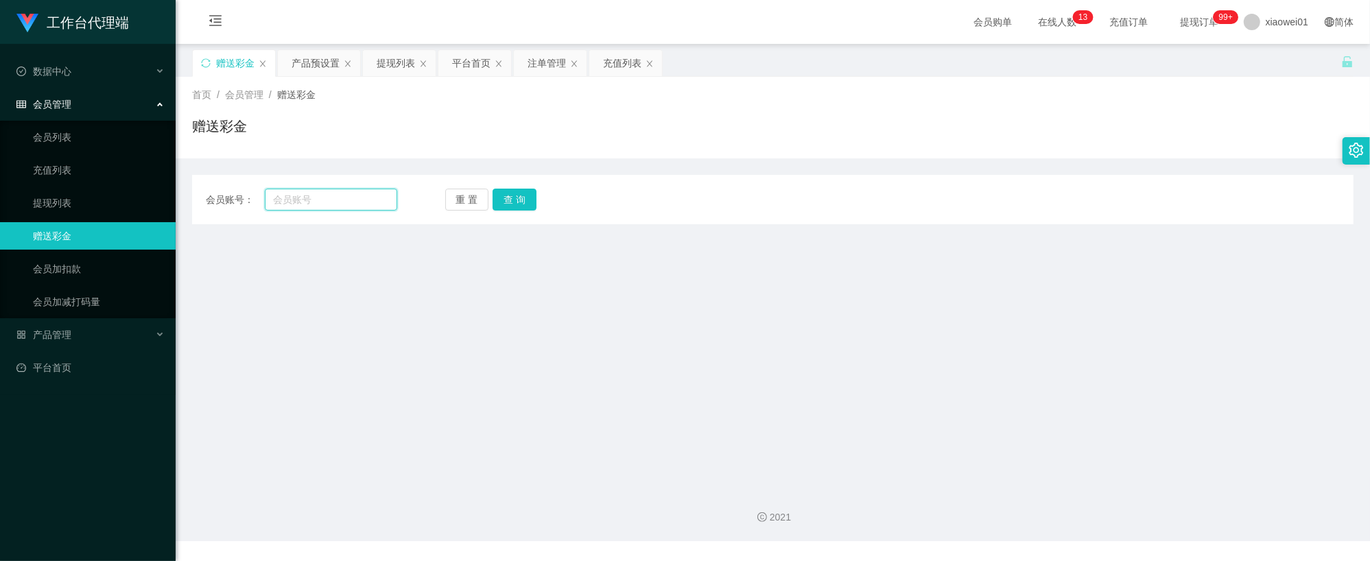
drag, startPoint x: 339, startPoint y: 193, endPoint x: 346, endPoint y: 195, distance: 7.8
click at [339, 193] on input "text" at bounding box center [331, 200] width 132 height 22
paste input "Alvinkho92"
type input "Alvinkho92"
click at [527, 200] on button "查 询" at bounding box center [515, 200] width 44 height 22
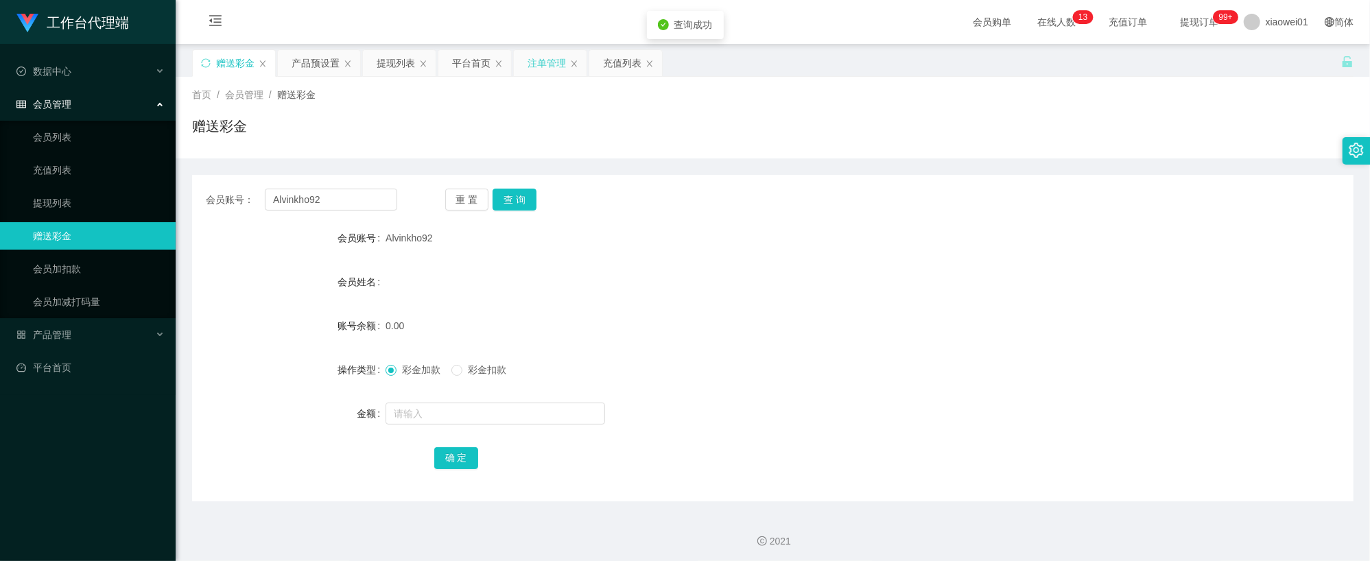
click at [536, 59] on div "注单管理" at bounding box center [546, 63] width 38 height 26
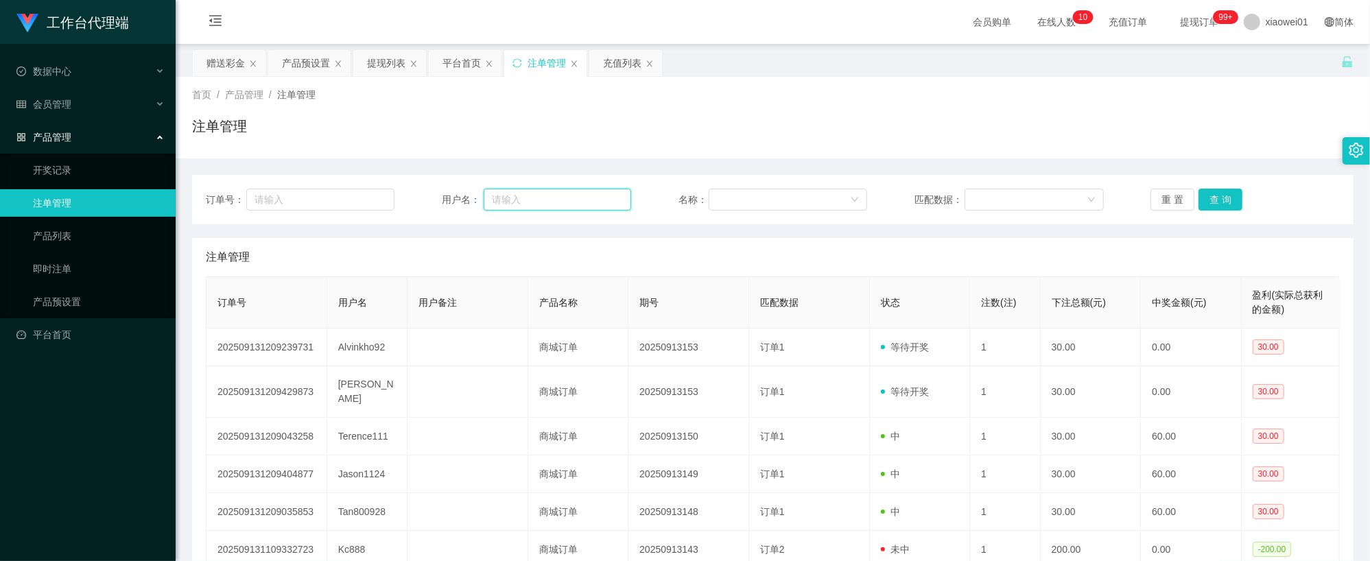
click at [530, 198] on input "text" at bounding box center [557, 200] width 147 height 22
paste input "Alvinkho92"
type input "Alvinkho92"
drag, startPoint x: 1227, startPoint y: 185, endPoint x: 1222, endPoint y: 192, distance: 8.9
click at [1226, 187] on div "订单号： 用户名： Alvinkho92 名称： 匹配数据： 重 置 查 询" at bounding box center [772, 199] width 1161 height 49
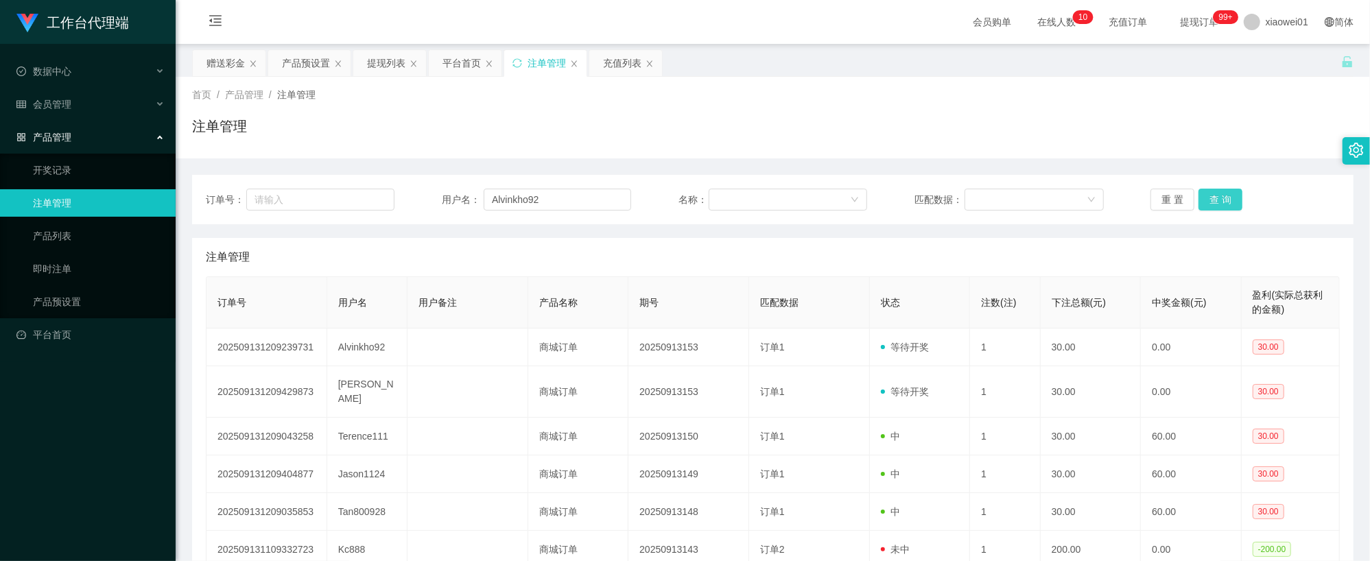
click at [1216, 204] on button "查 询" at bounding box center [1220, 200] width 44 height 22
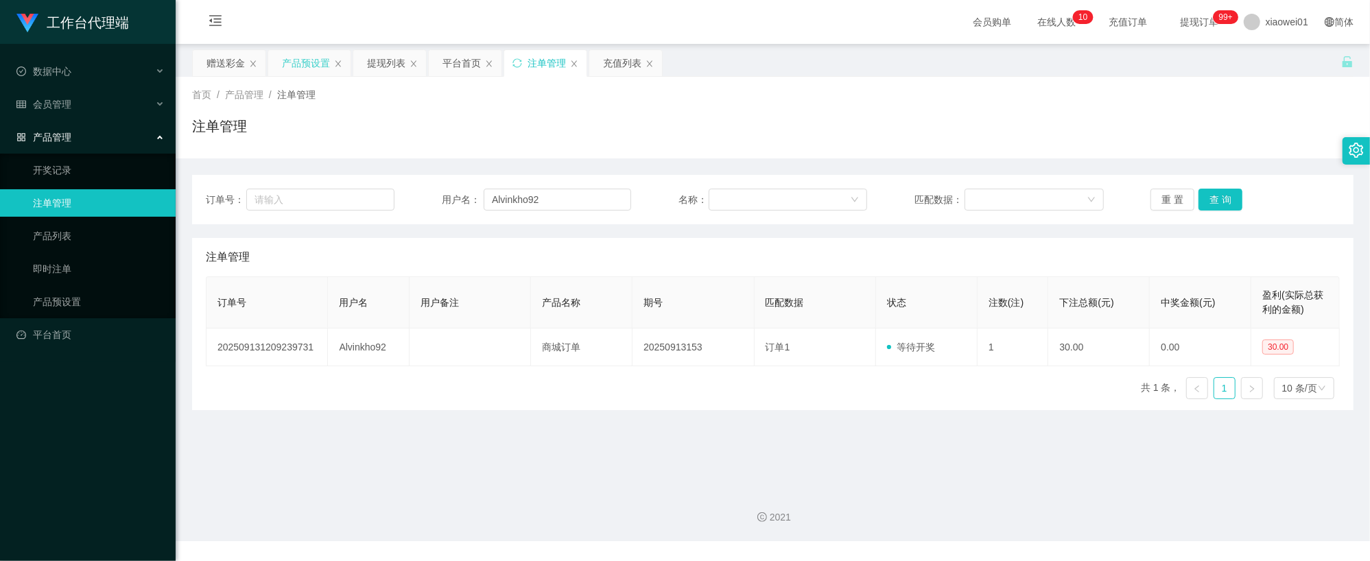
click at [321, 58] on div "产品预设置" at bounding box center [306, 63] width 48 height 26
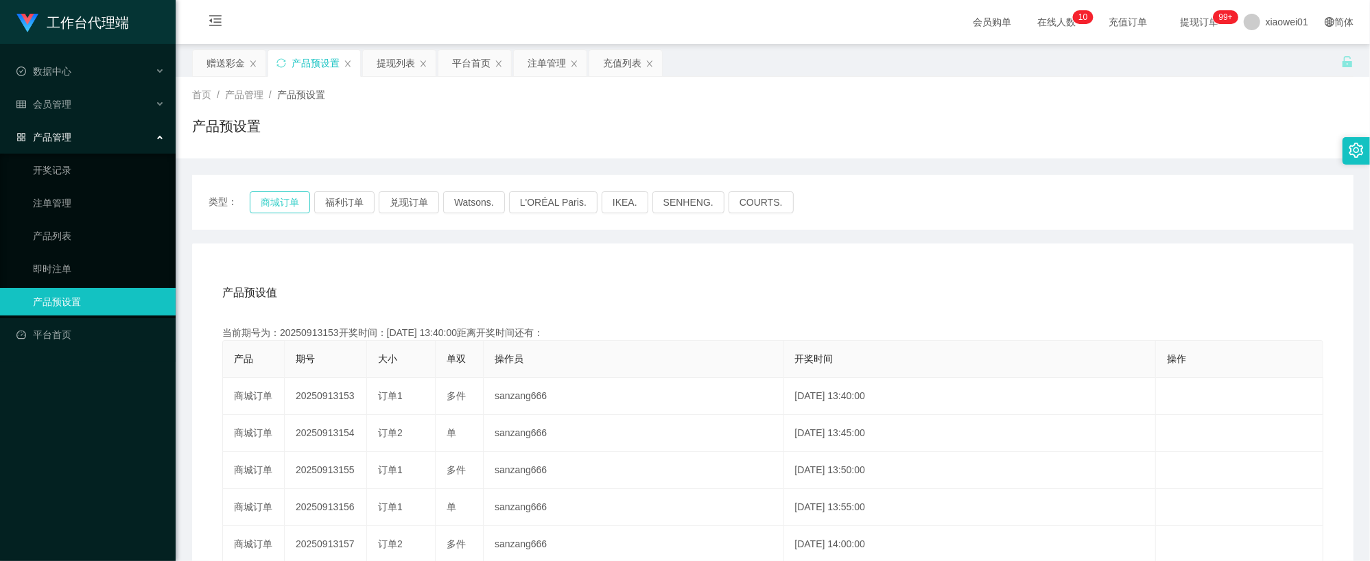
click at [286, 201] on button "商城订单" at bounding box center [280, 202] width 60 height 22
click at [549, 69] on div "注单管理" at bounding box center [546, 63] width 38 height 26
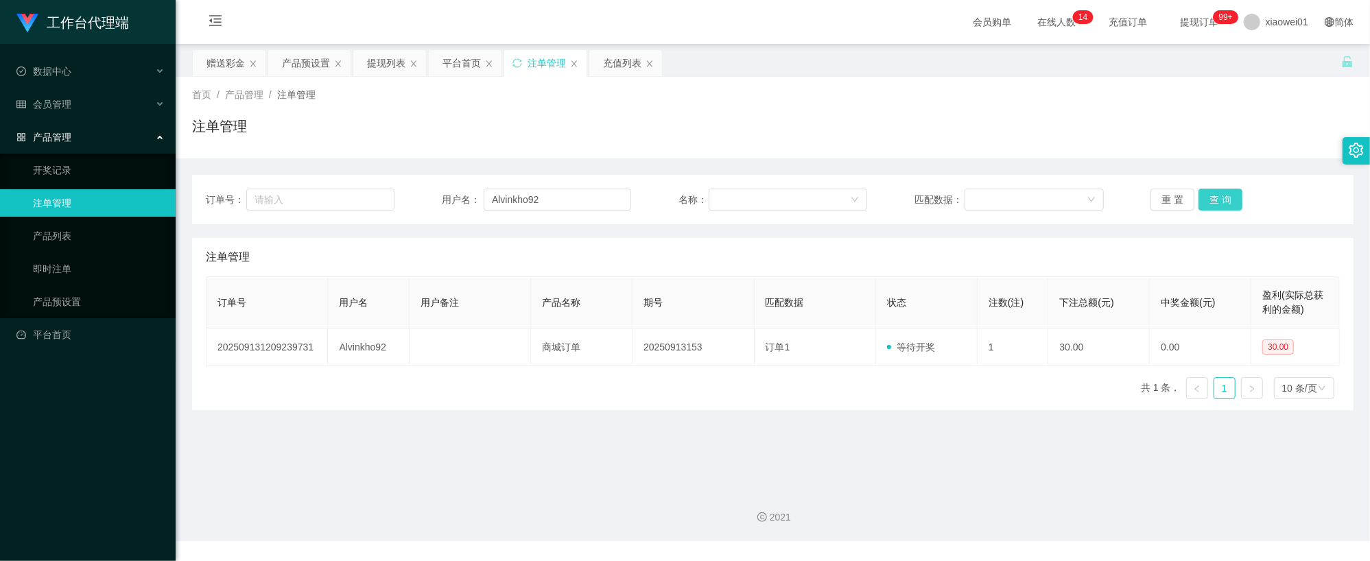
click at [1198, 191] on button "查 询" at bounding box center [1220, 200] width 44 height 22
click at [1205, 198] on button "查 询" at bounding box center [1220, 200] width 44 height 22
drag, startPoint x: 543, startPoint y: 195, endPoint x: -5, endPoint y: 156, distance: 550.1
click at [0, 156] on html "工作台代理端 数据中心 会员管理 会员列表 充值列表 提现列表 赠送彩金 会员加扣款 会员加减打码量 产品管理 开奖记录 注单管理 产品列表 即时注单 产品预…" at bounding box center [685, 280] width 1370 height 561
click at [1224, 195] on button "查 询" at bounding box center [1220, 200] width 44 height 22
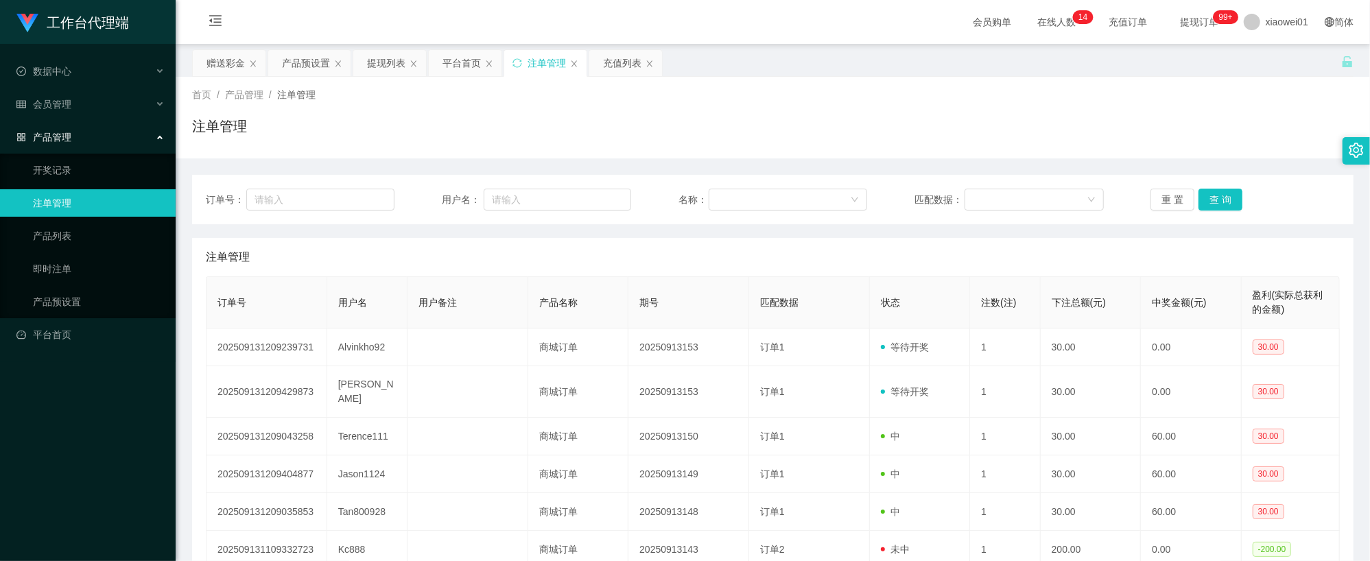
click at [879, 143] on div "注单管理" at bounding box center [772, 132] width 1161 height 32
click at [462, 70] on div "平台首页" at bounding box center [461, 63] width 38 height 26
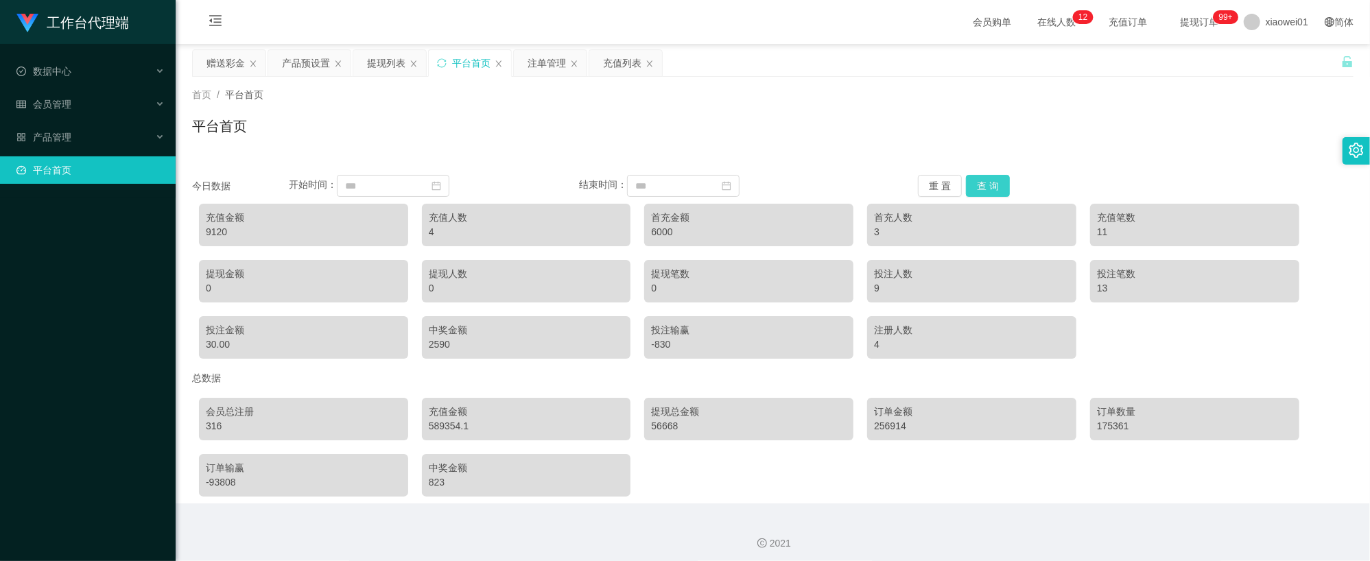
click at [982, 188] on button "查 询" at bounding box center [988, 186] width 44 height 22
click at [377, 63] on div "提现列表" at bounding box center [386, 63] width 38 height 26
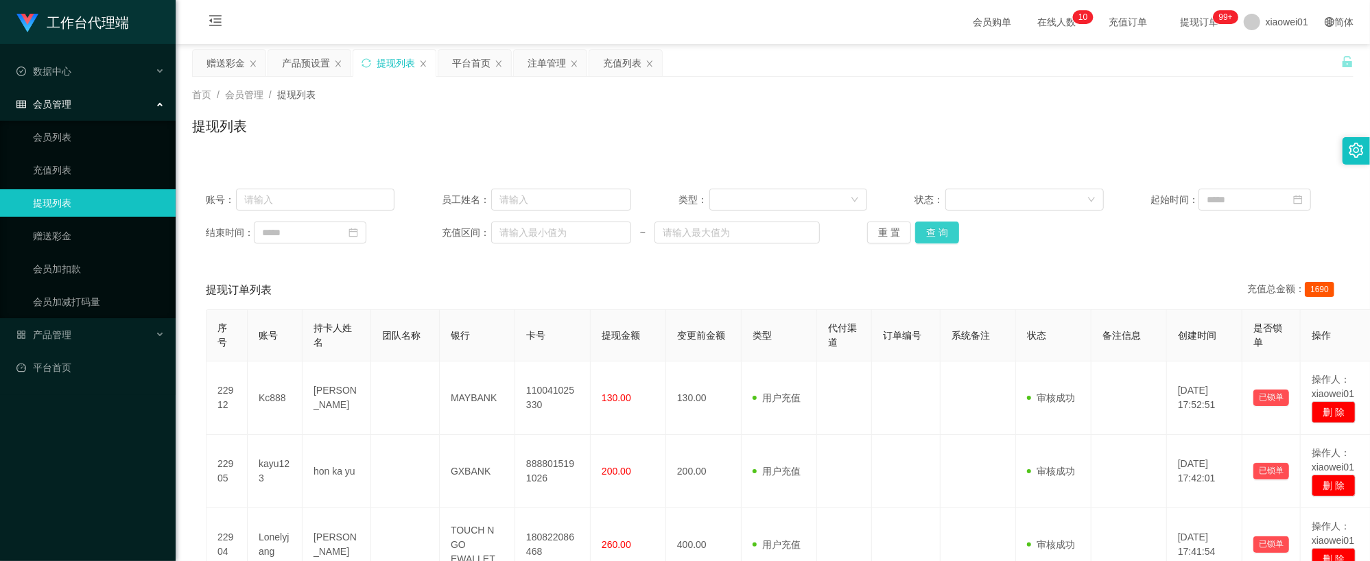
click at [940, 237] on button "查 询" at bounding box center [937, 233] width 44 height 22
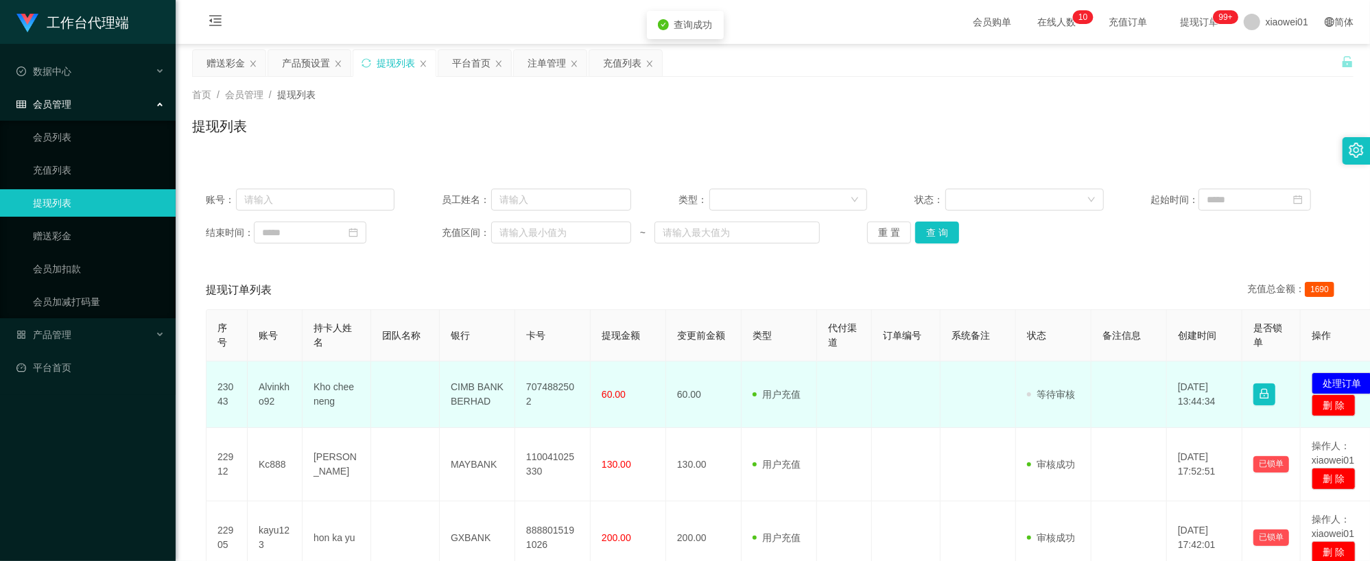
click at [553, 391] on td "7074882502" at bounding box center [552, 394] width 75 height 67
click at [552, 390] on td "7074882502" at bounding box center [552, 394] width 75 height 67
click at [553, 383] on td "7074882502" at bounding box center [552, 394] width 75 height 67
click at [543, 392] on td "7074882502" at bounding box center [552, 394] width 75 height 67
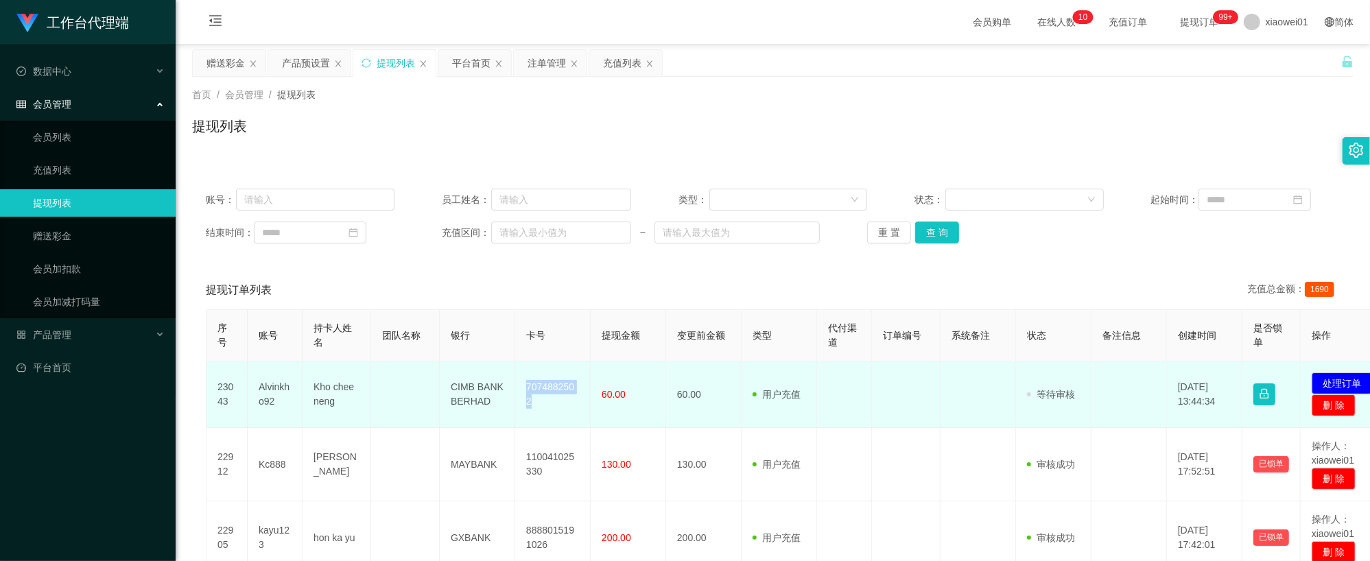
copy td "7074882502"
click at [1343, 376] on button "处理订单" at bounding box center [1342, 383] width 60 height 22
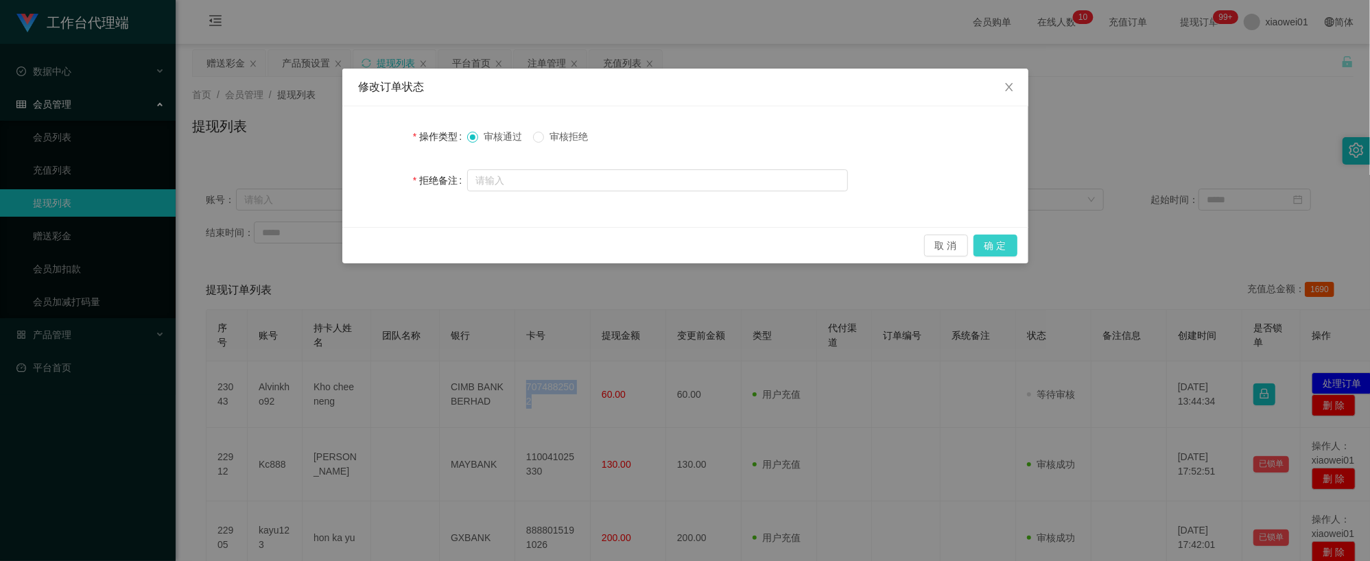
click at [1003, 248] on button "确 定" at bounding box center [995, 246] width 44 height 22
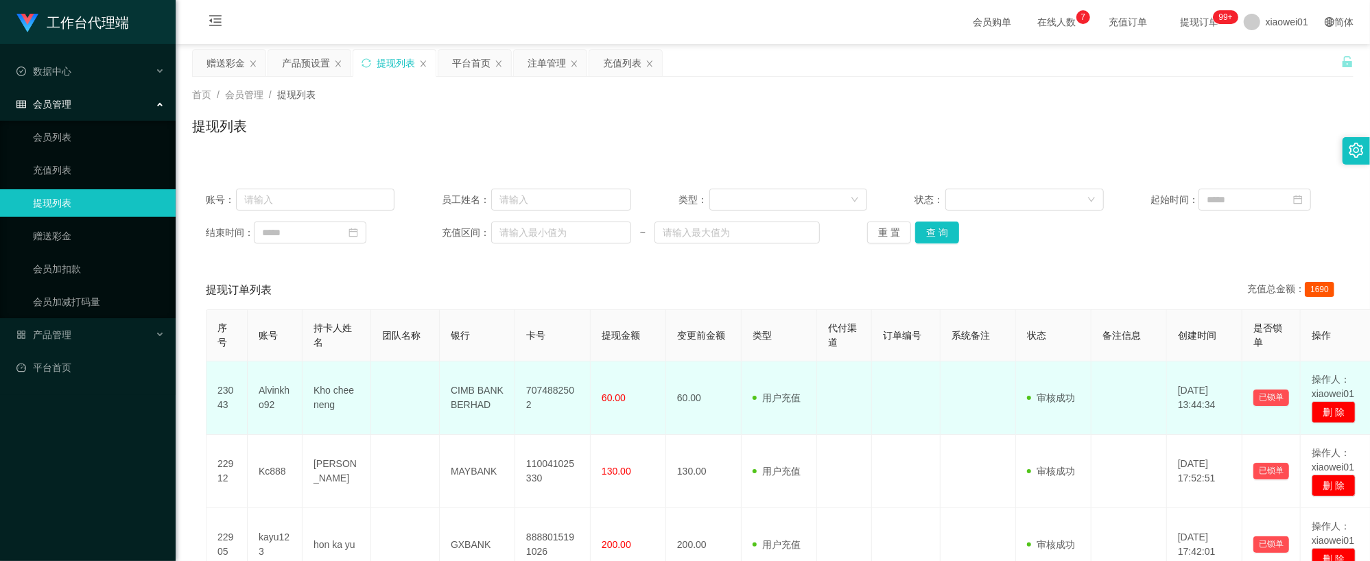
click at [331, 388] on td "Kho chee neng" at bounding box center [337, 397] width 69 height 73
click at [281, 393] on td "Alvinkho92" at bounding box center [275, 397] width 55 height 73
click at [805, 390] on td "用户充值 人工扣款" at bounding box center [779, 397] width 75 height 73
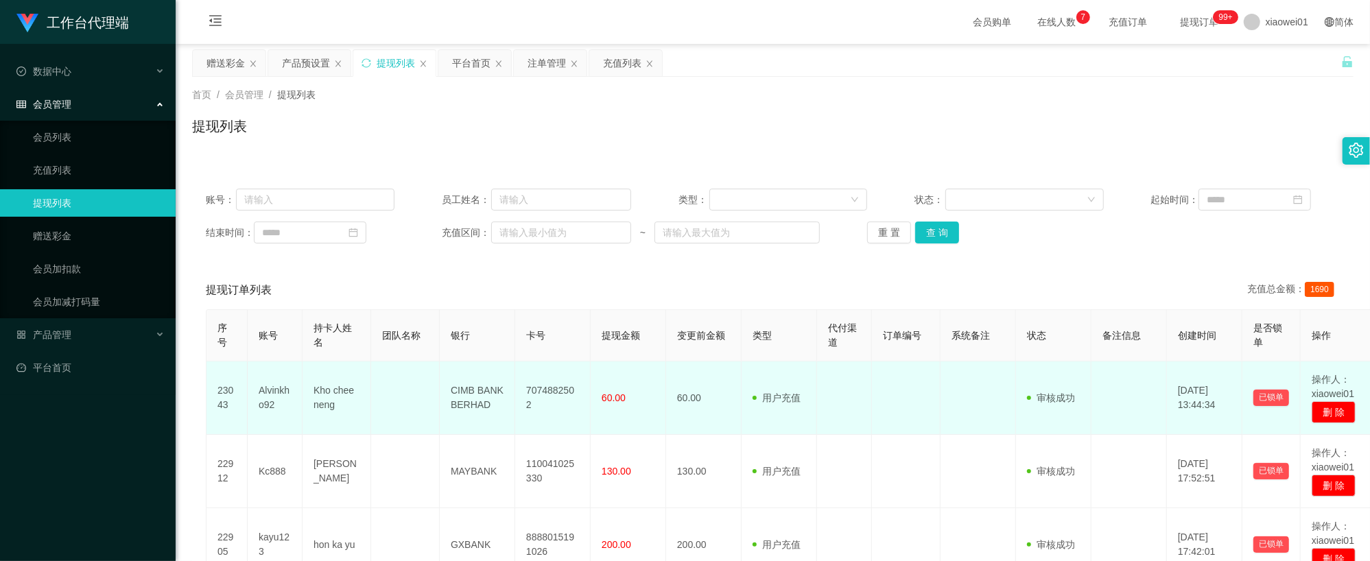
click at [572, 401] on td "7074882502" at bounding box center [552, 397] width 75 height 73
click at [571, 401] on td "7074882502" at bounding box center [552, 397] width 75 height 73
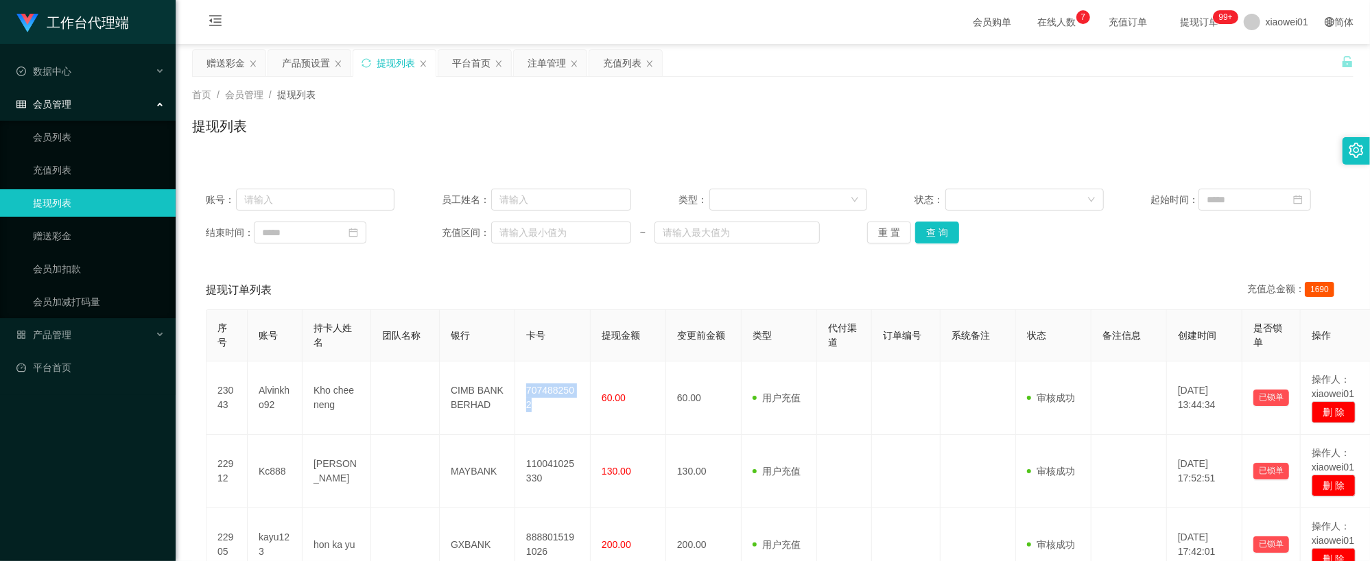
copy td "7074882502"
click at [533, 75] on div "注单管理" at bounding box center [546, 63] width 38 height 26
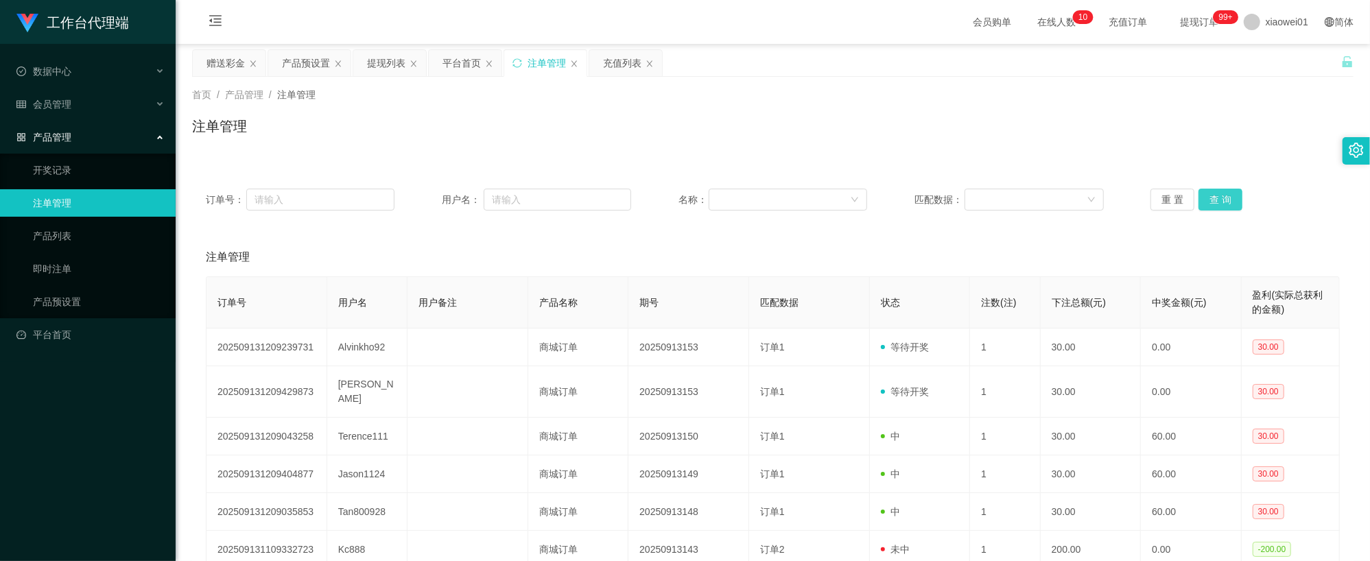
click at [1208, 210] on button "查 询" at bounding box center [1220, 200] width 44 height 22
click at [247, 67] on div "赠送彩金" at bounding box center [229, 63] width 73 height 26
click at [217, 58] on div "赠送彩金" at bounding box center [225, 63] width 38 height 26
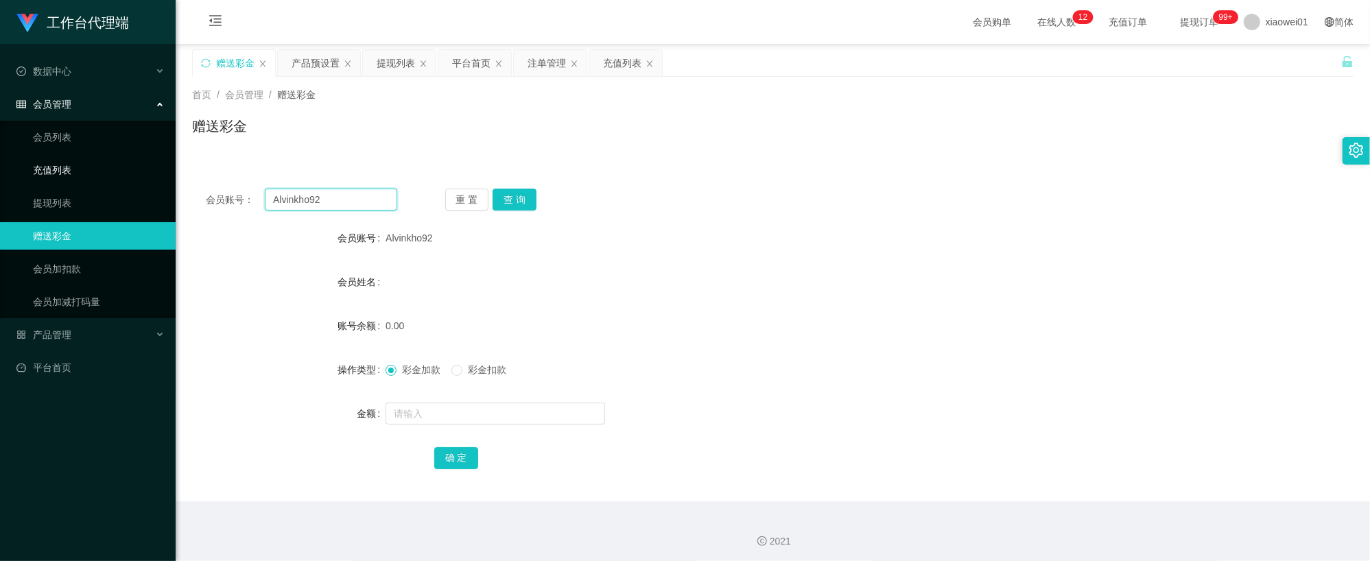
drag, startPoint x: 354, startPoint y: 200, endPoint x: 74, endPoint y: 159, distance: 282.9
click at [77, 160] on section "工作台代理端 数据中心 会员管理 会员列表 充值列表 提现列表 赠送彩金 会员加扣款 会员加减打码量 产品管理 开奖记录 注单管理 产品列表 即时注单 产品预…" at bounding box center [685, 282] width 1370 height 565
paste input "chunsiang1010"
type input "chunsiang1010"
click at [525, 195] on button "查 询" at bounding box center [515, 200] width 44 height 22
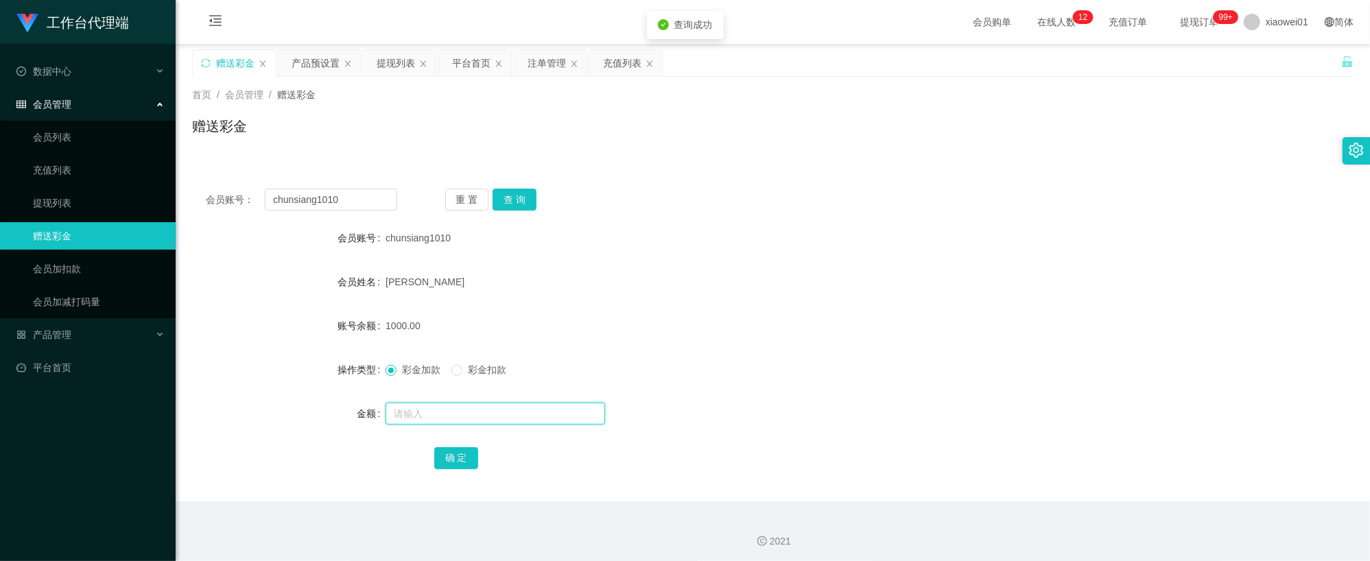
click at [498, 406] on input "text" at bounding box center [496, 414] width 220 height 22
type input "1000"
click at [450, 461] on button "确 定" at bounding box center [456, 458] width 44 height 22
click at [862, 234] on div "chunsiang1010" at bounding box center [725, 237] width 678 height 27
click at [392, 61] on div "提现列表" at bounding box center [396, 63] width 38 height 26
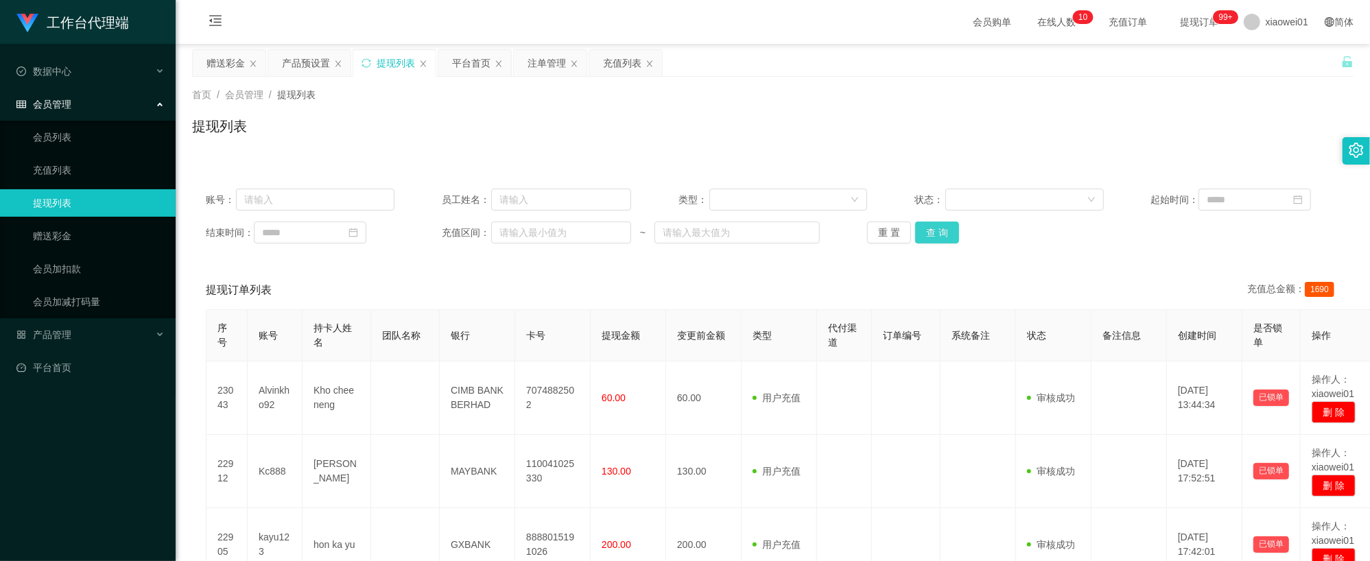
click at [934, 228] on button "查 询" at bounding box center [937, 233] width 44 height 22
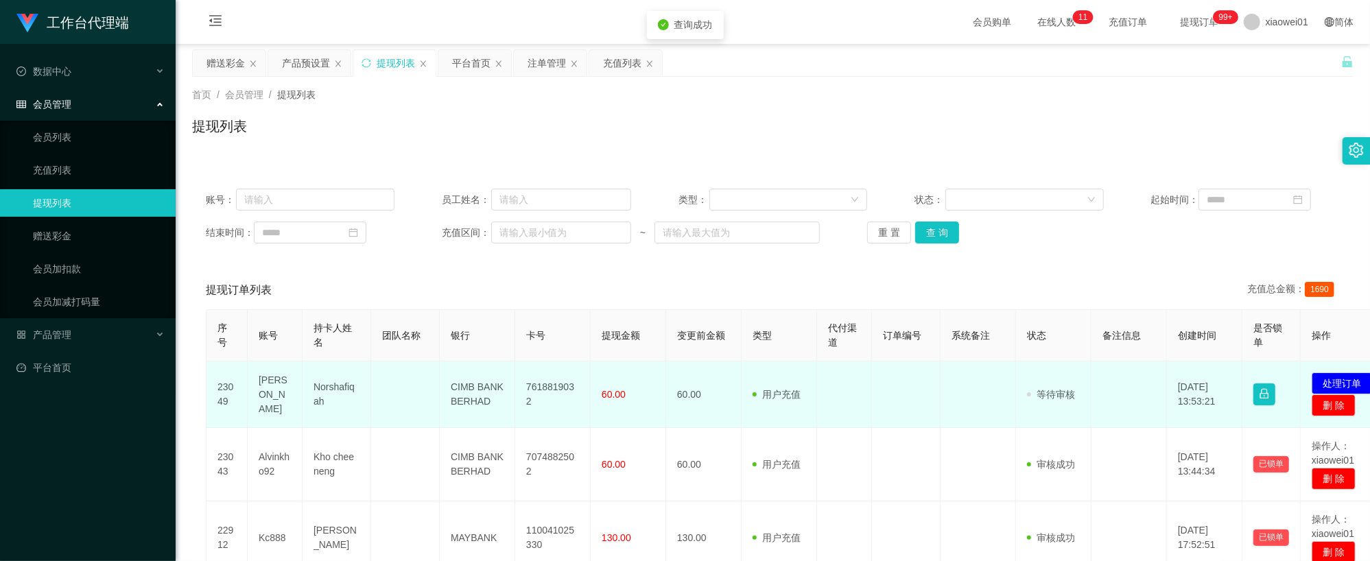
click at [510, 391] on td "CIMB BANK BERHAD" at bounding box center [477, 394] width 75 height 67
click at [530, 394] on td "7618819032" at bounding box center [552, 394] width 75 height 67
copy td "7618819032"
click at [1343, 379] on button "处理订单" at bounding box center [1342, 383] width 60 height 22
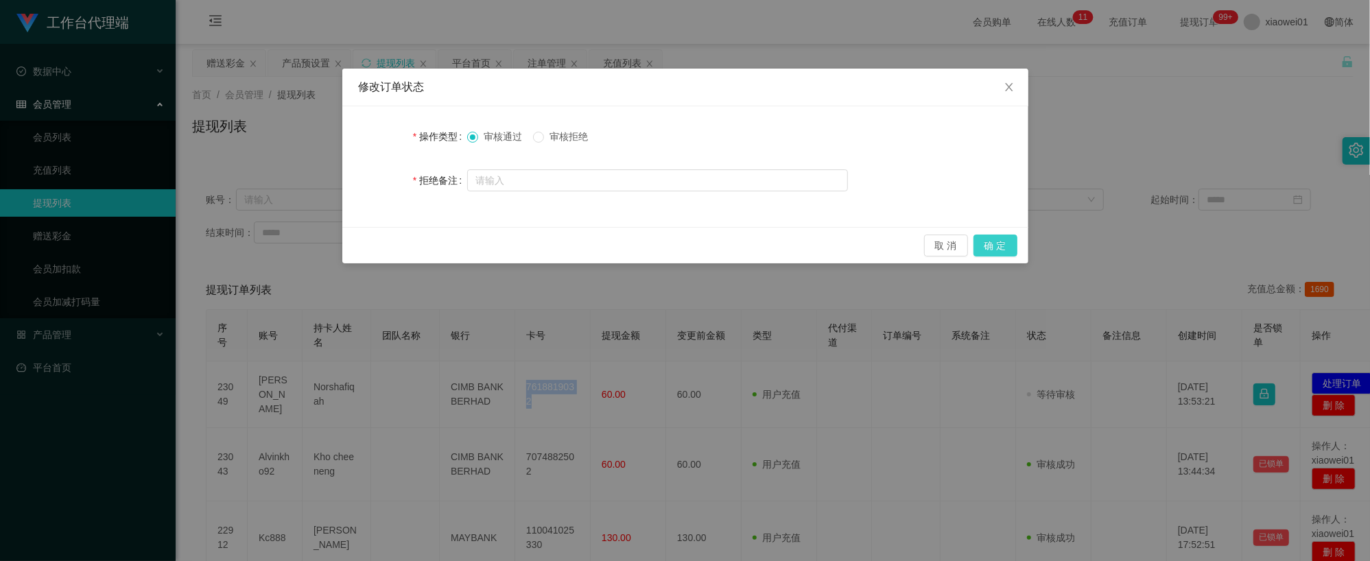
click at [1001, 246] on button "确 定" at bounding box center [995, 246] width 44 height 22
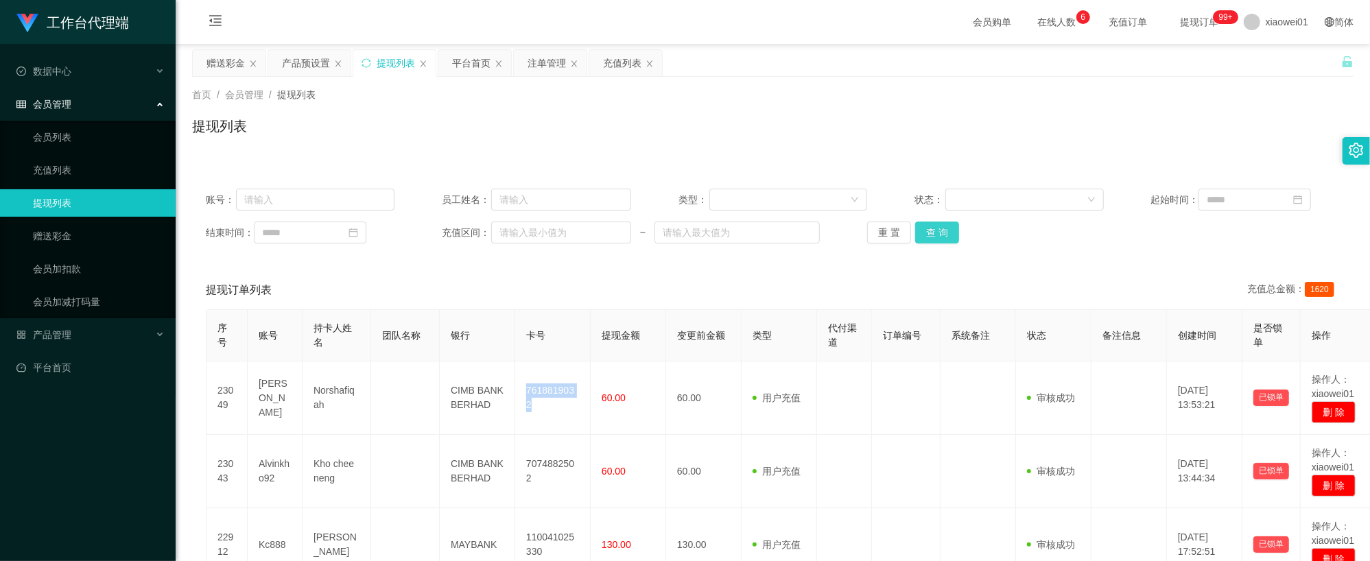
click at [948, 236] on button "查 询" at bounding box center [937, 233] width 44 height 22
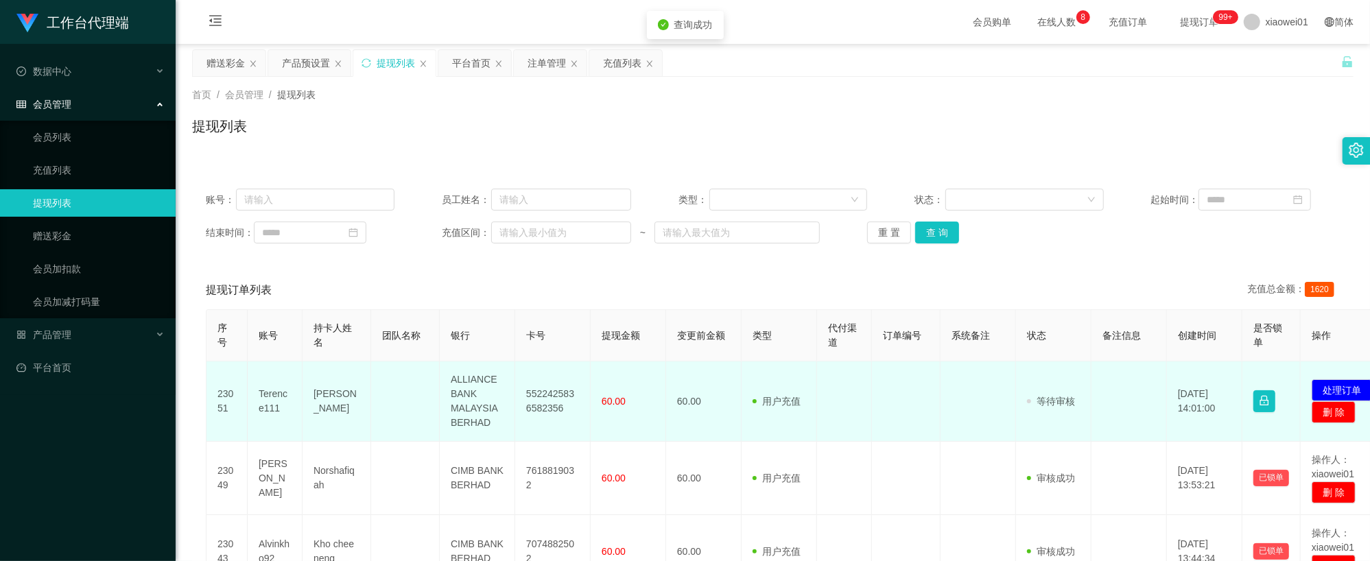
click at [519, 382] on td "5522425836582356" at bounding box center [552, 401] width 75 height 80
click at [547, 392] on td "5522425836582356" at bounding box center [552, 401] width 75 height 80
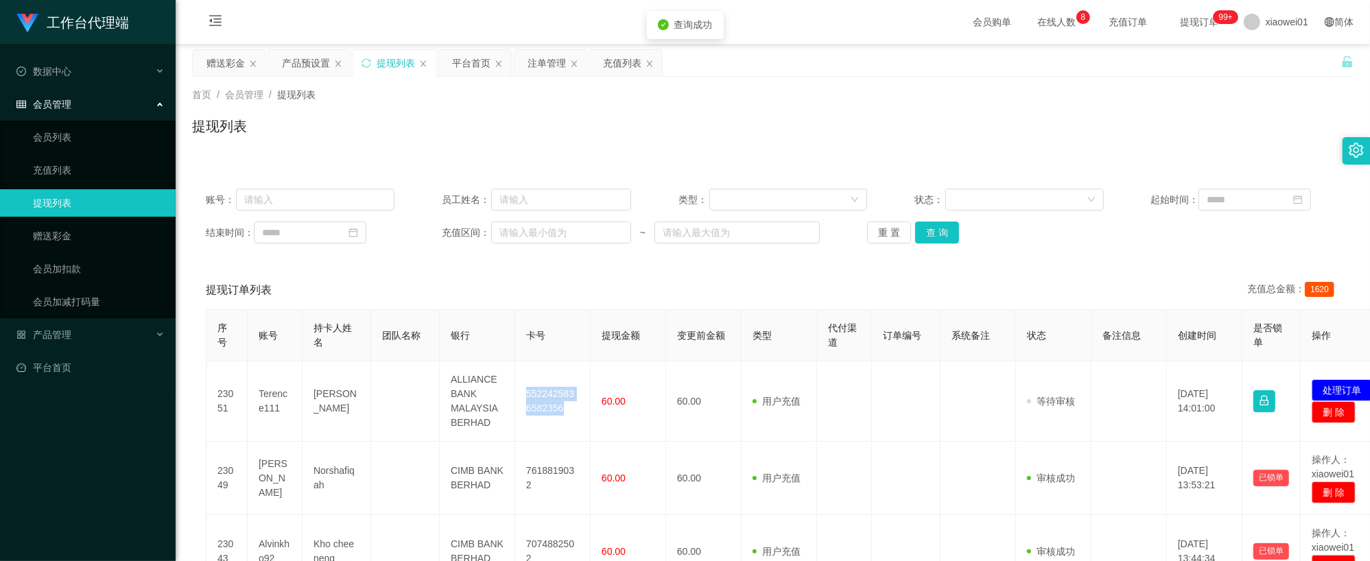
copy td "5522425836582356"
click at [1334, 381] on button "处理订单" at bounding box center [1342, 390] width 60 height 22
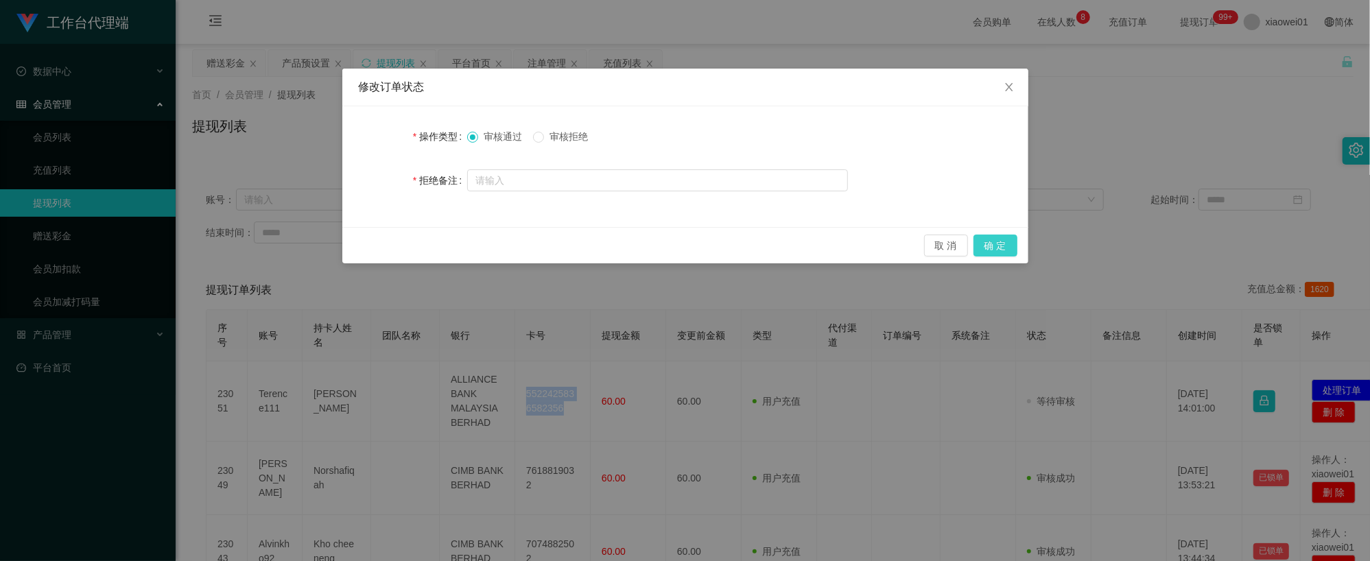
click at [1003, 247] on button "确 定" at bounding box center [995, 246] width 44 height 22
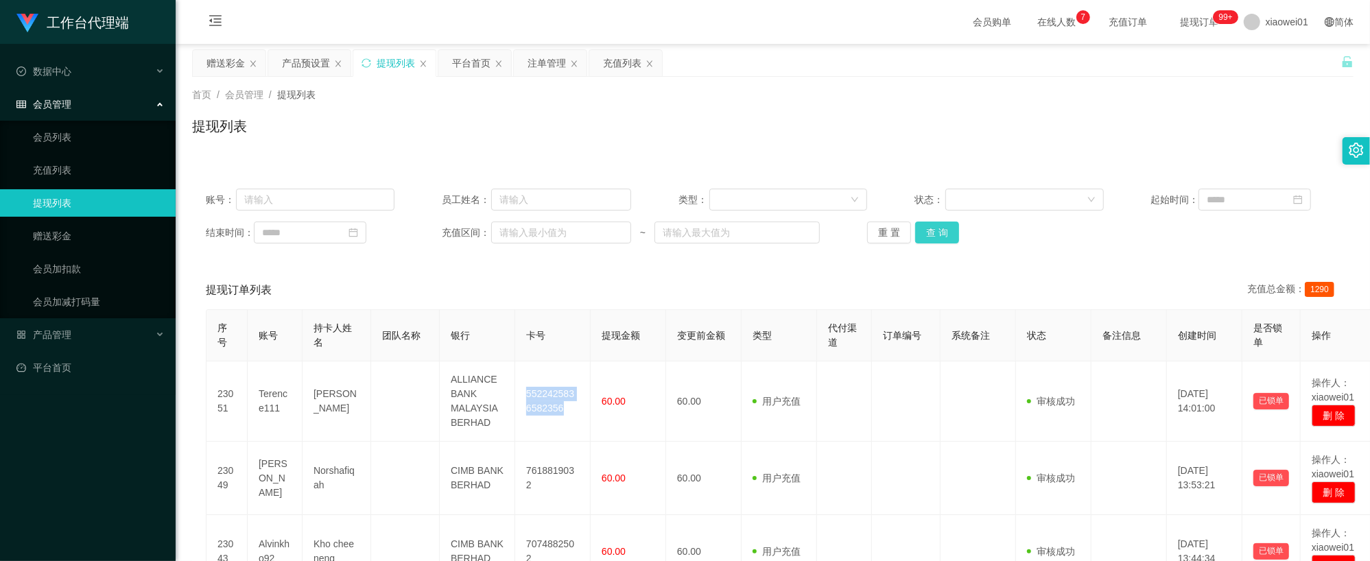
click at [928, 228] on button "查 询" at bounding box center [937, 233] width 44 height 22
click at [231, 63] on div "赠送彩金" at bounding box center [225, 63] width 38 height 26
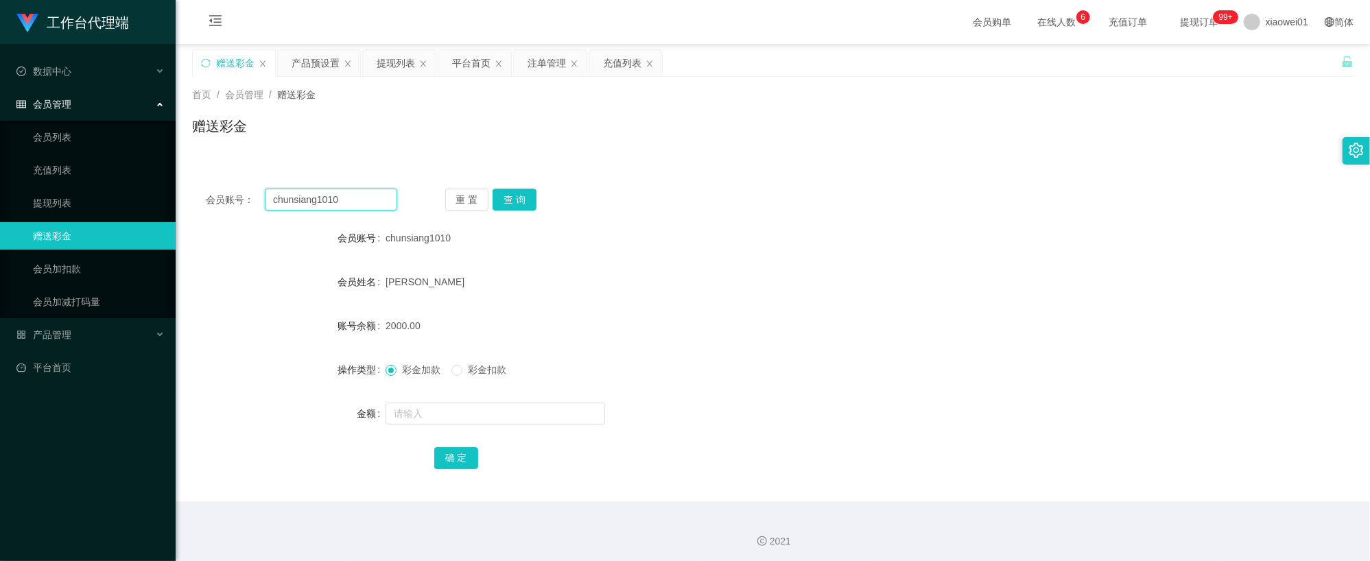
drag, startPoint x: 349, startPoint y: 199, endPoint x: 108, endPoint y: 184, distance: 241.2
click at [59, 185] on section "工作台代理端 数据中心 会员管理 会员列表 充值列表 提现列表 赠送彩金 会员加扣款 会员加减打码量 产品管理 开奖记录 注单管理 产品列表 即时注单 产品预…" at bounding box center [685, 282] width 1370 height 565
paste input "jason1124"
type input "jason1124"
click at [519, 206] on button "查 询" at bounding box center [515, 200] width 44 height 22
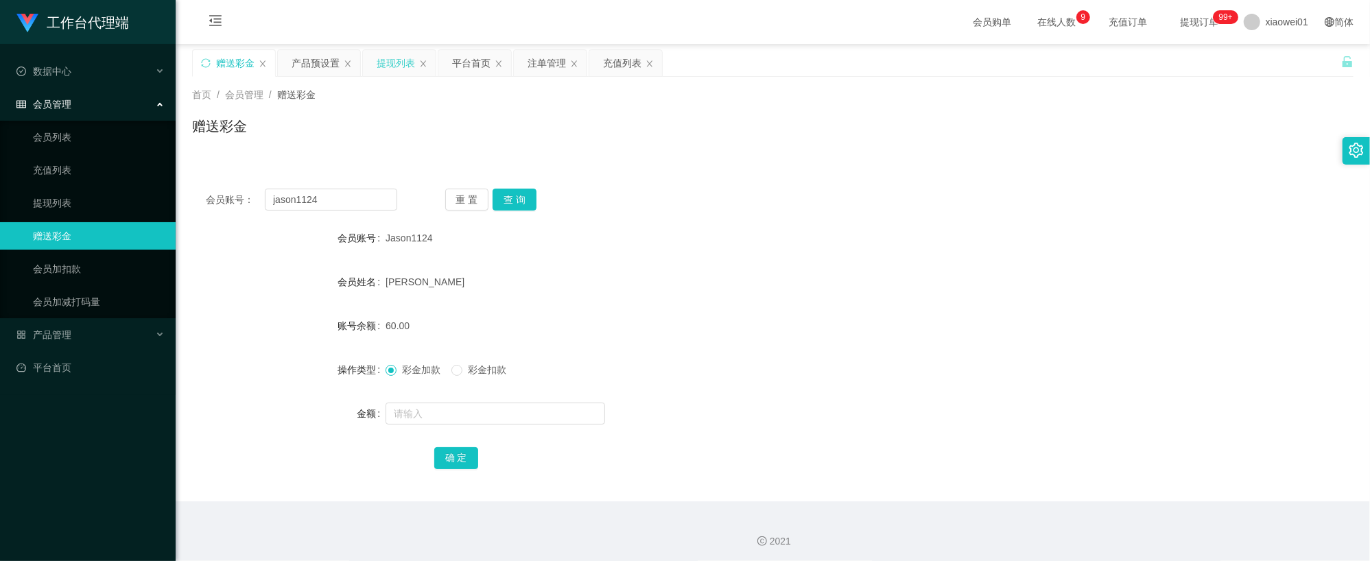
click at [369, 70] on div "提现列表" at bounding box center [399, 63] width 73 height 26
click at [388, 67] on div "提现列表" at bounding box center [396, 63] width 38 height 26
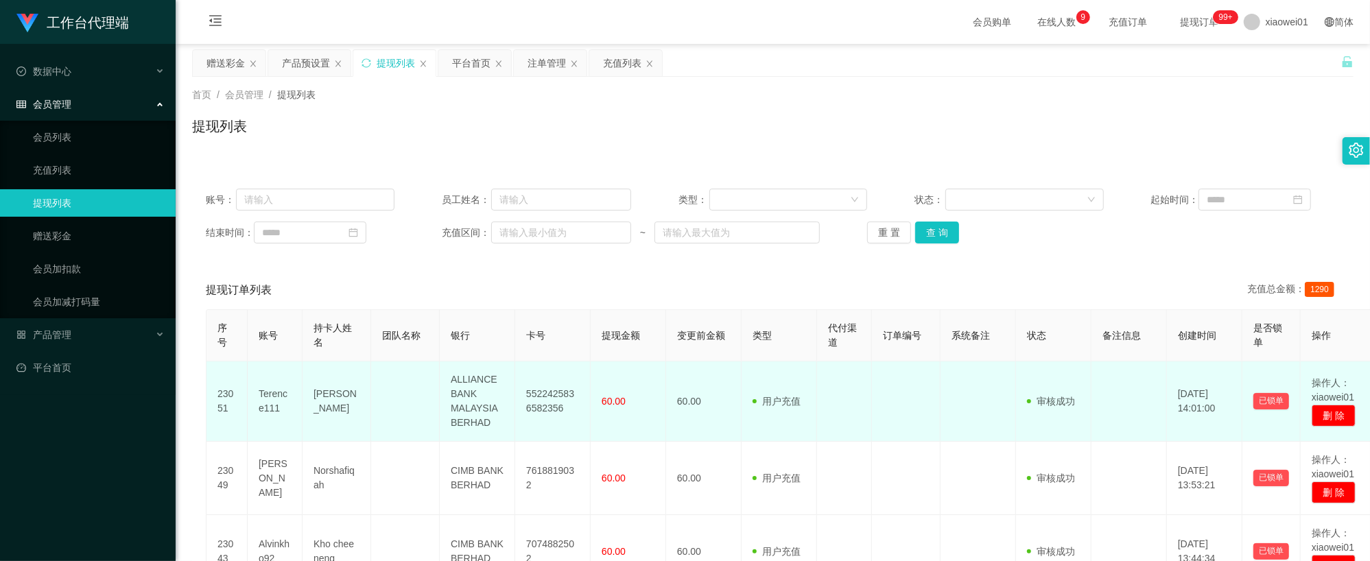
click at [543, 399] on td "5522425836582356" at bounding box center [552, 401] width 75 height 80
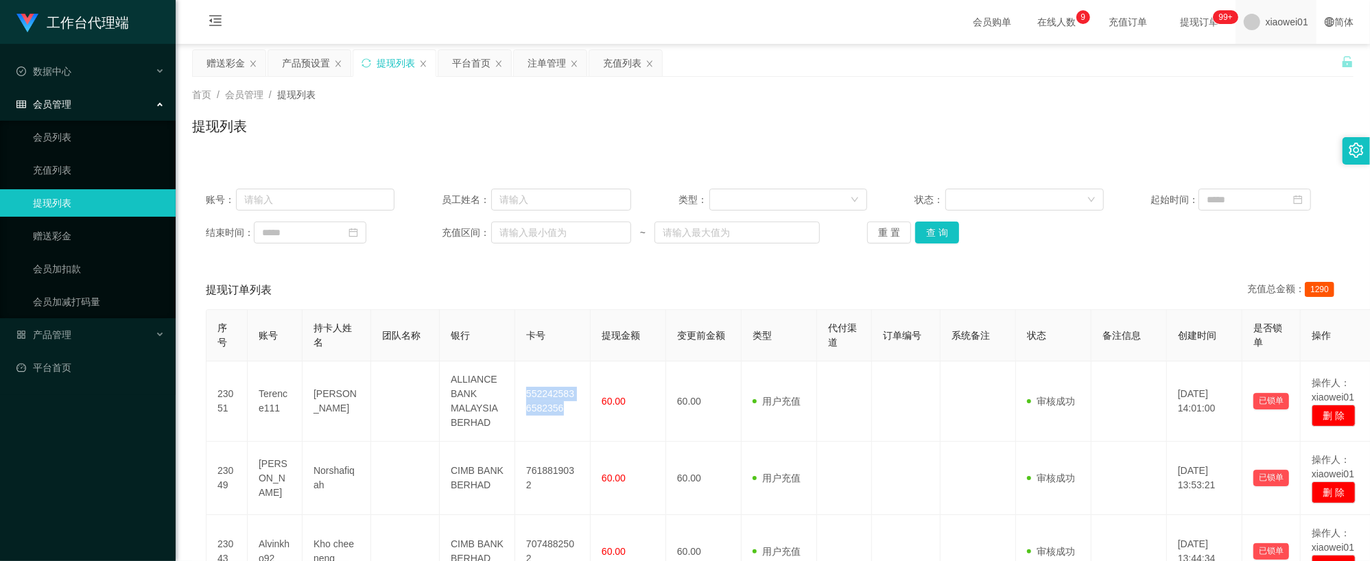
copy td "5522425836582356"
click at [929, 226] on button "查 询" at bounding box center [937, 233] width 44 height 22
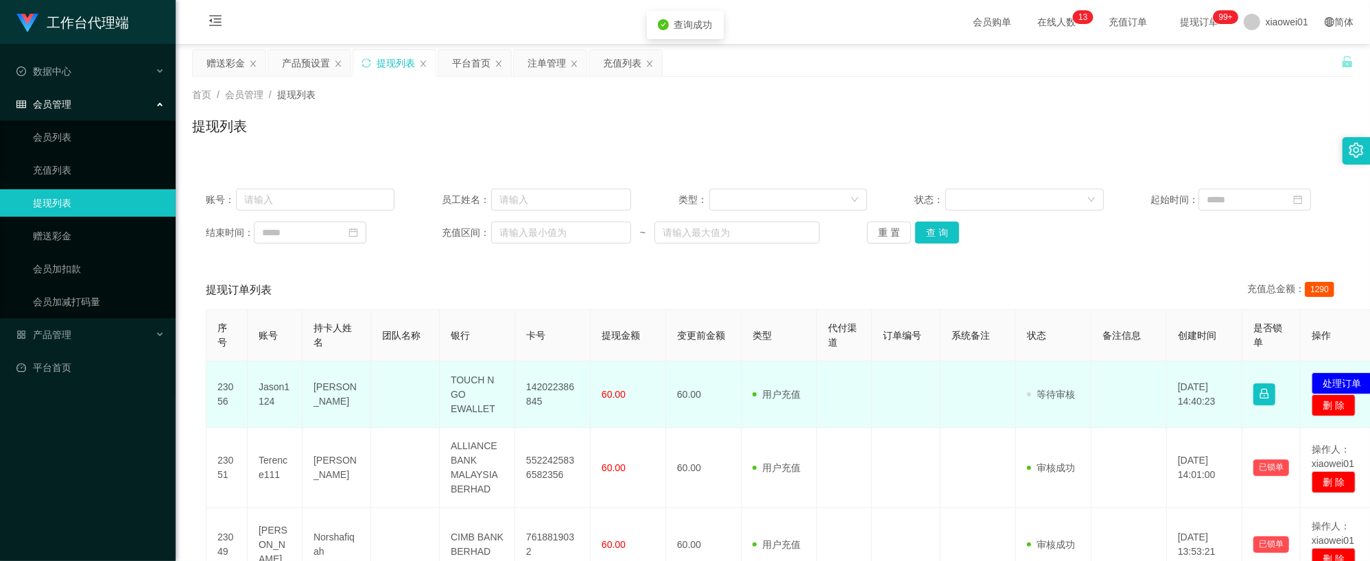
click at [553, 387] on td "142022386845" at bounding box center [552, 394] width 75 height 67
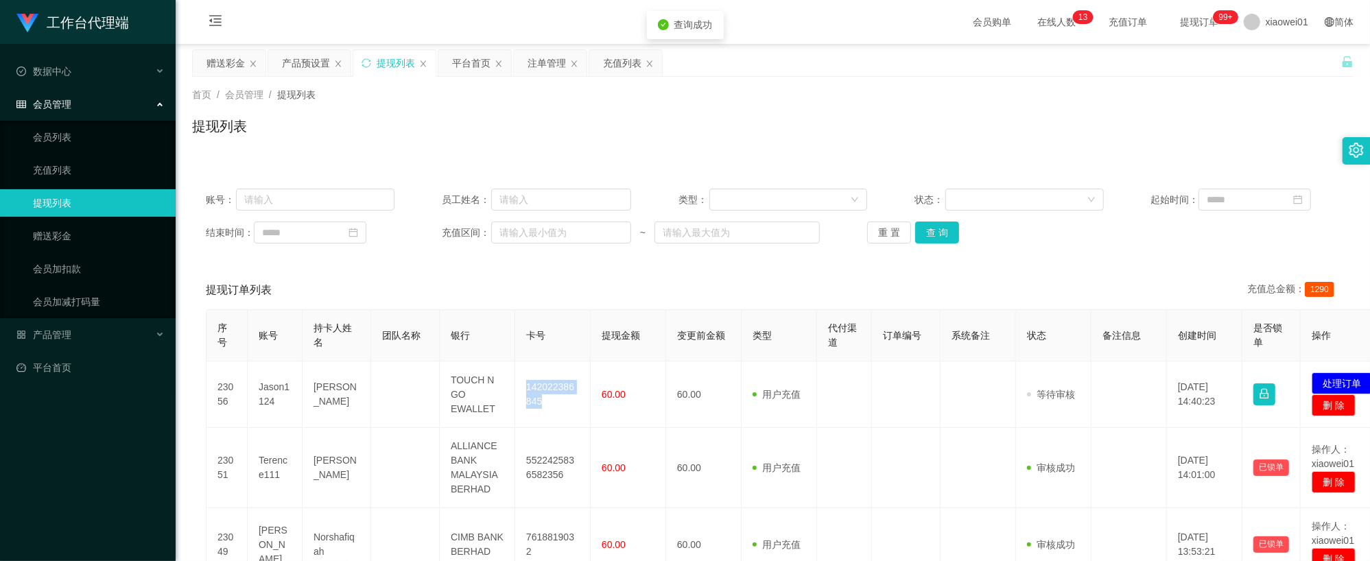
copy td "142022386845"
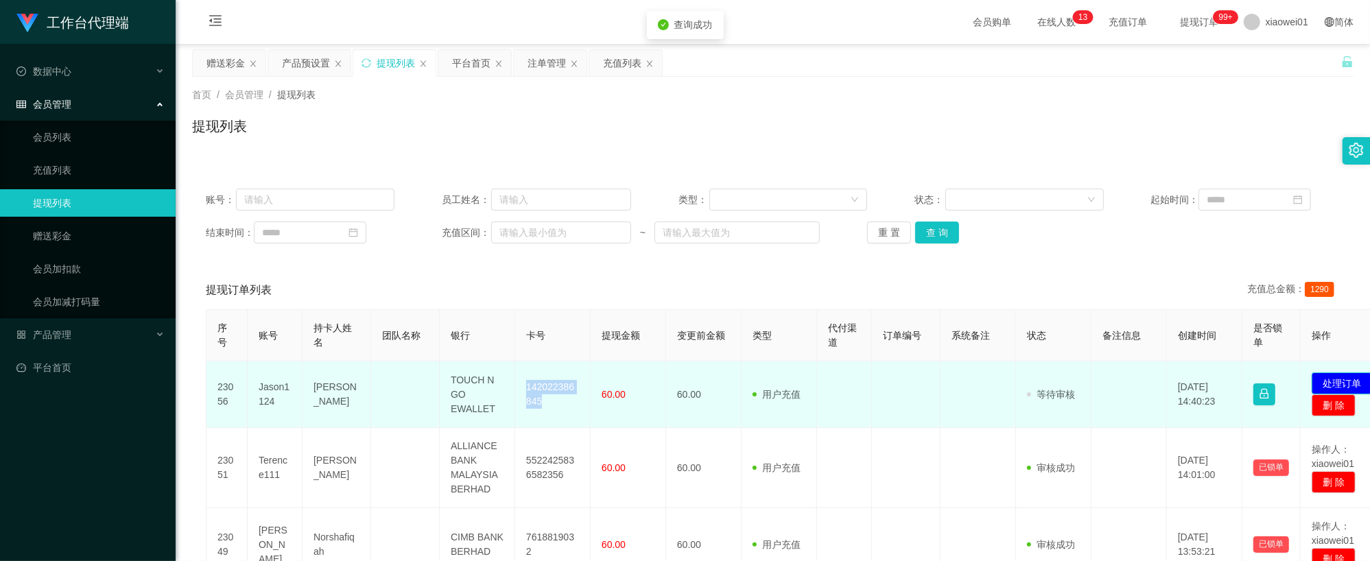
click at [1348, 375] on button "处理订单" at bounding box center [1342, 383] width 60 height 22
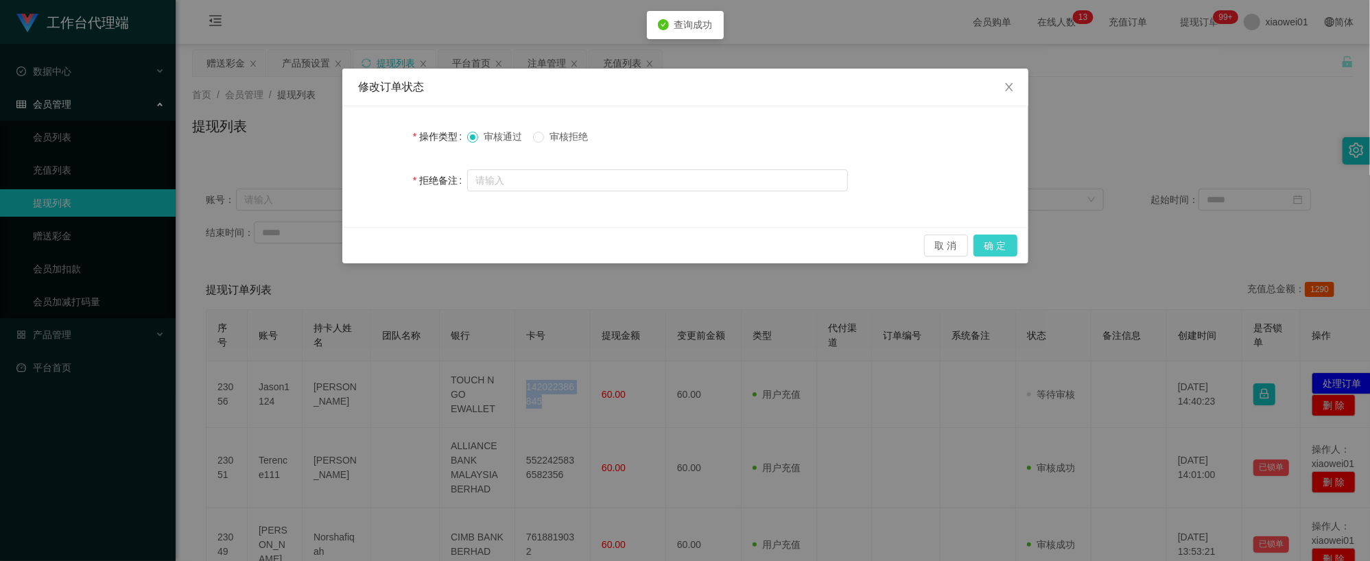
click at [994, 248] on button "确 定" at bounding box center [995, 246] width 44 height 22
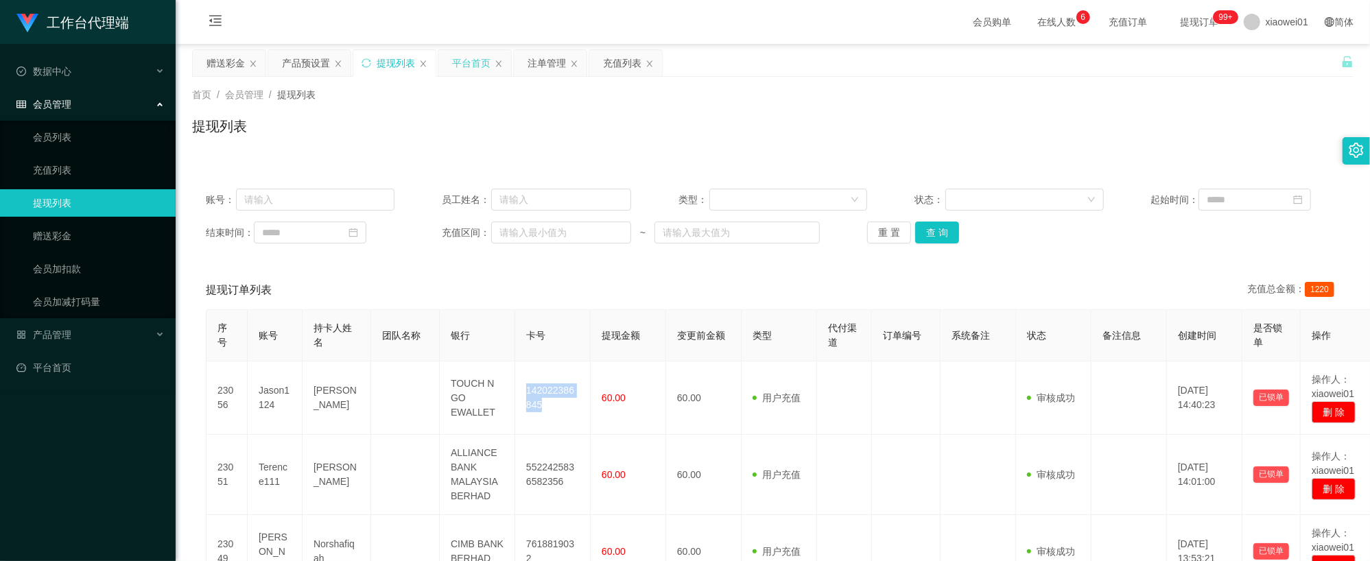
click at [487, 63] on div "平台首页" at bounding box center [471, 63] width 38 height 26
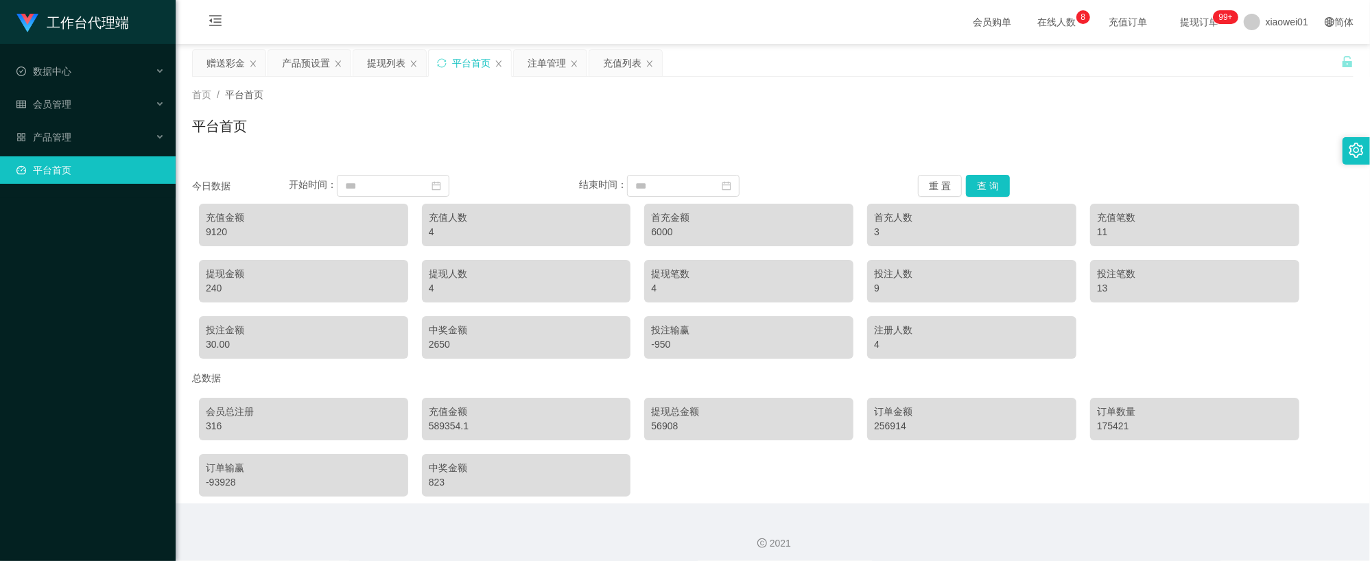
click at [1103, 316] on div "充值金额 9120 充值人数 4 首充金额 6000 首充人数 3 充值笔数 11 提现金额 240 提现人数 4 提现笔数 4 投注人数 9 投注笔数 13…" at bounding box center [772, 281] width 1161 height 169
click at [1150, 342] on div "充值金额 9120 充值人数 4 首充金额 6000 首充人数 3 充值笔数 11 提现金额 240 提现人数 4 提现笔数 4 投注人数 9 投注笔数 13…" at bounding box center [772, 281] width 1161 height 169
click at [986, 185] on button "查 询" at bounding box center [988, 186] width 44 height 22
click at [619, 70] on div "充值列表" at bounding box center [622, 63] width 38 height 26
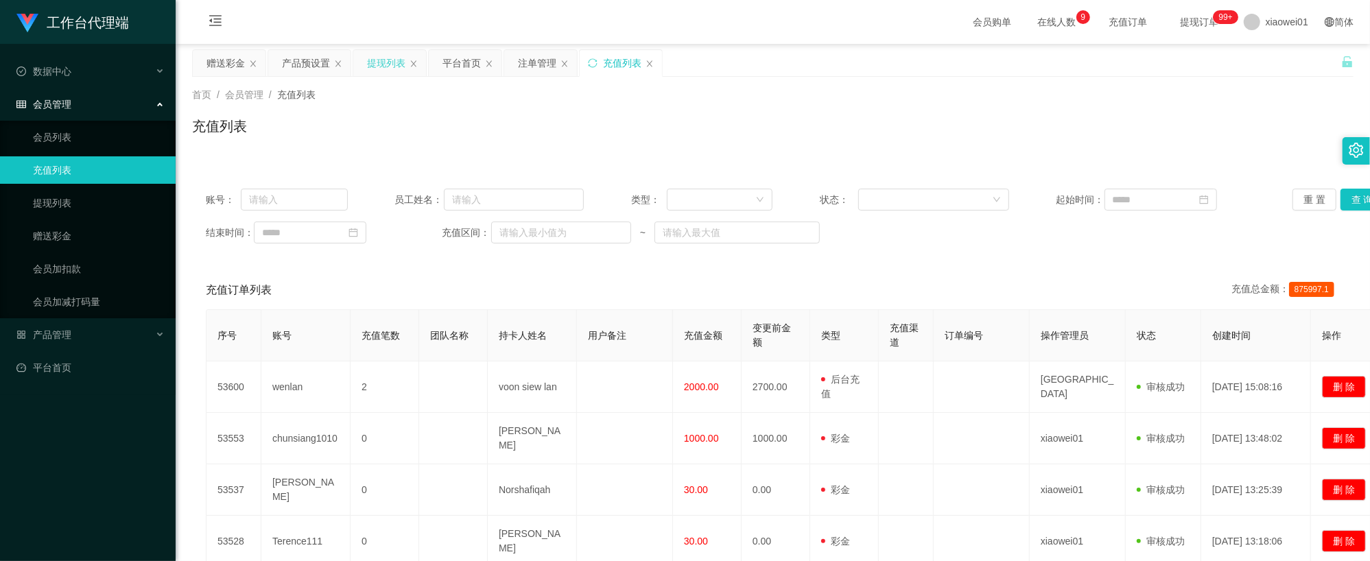
click at [375, 56] on div "提现列表" at bounding box center [386, 63] width 38 height 26
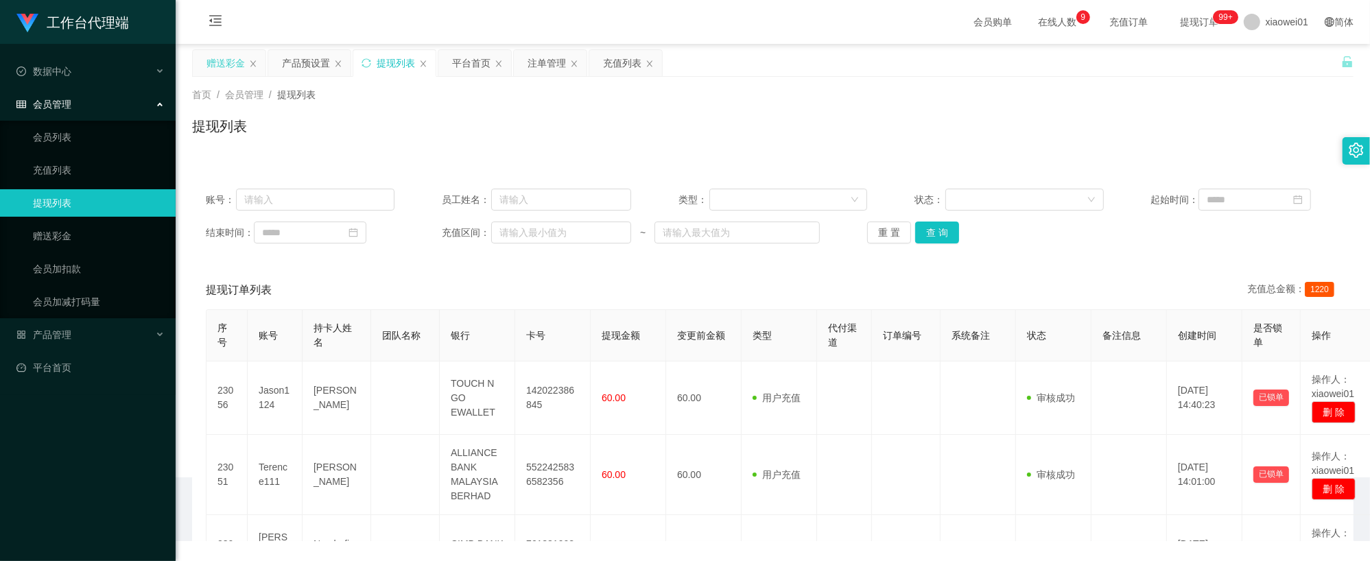
click at [206, 64] on div "赠送彩金" at bounding box center [225, 63] width 38 height 26
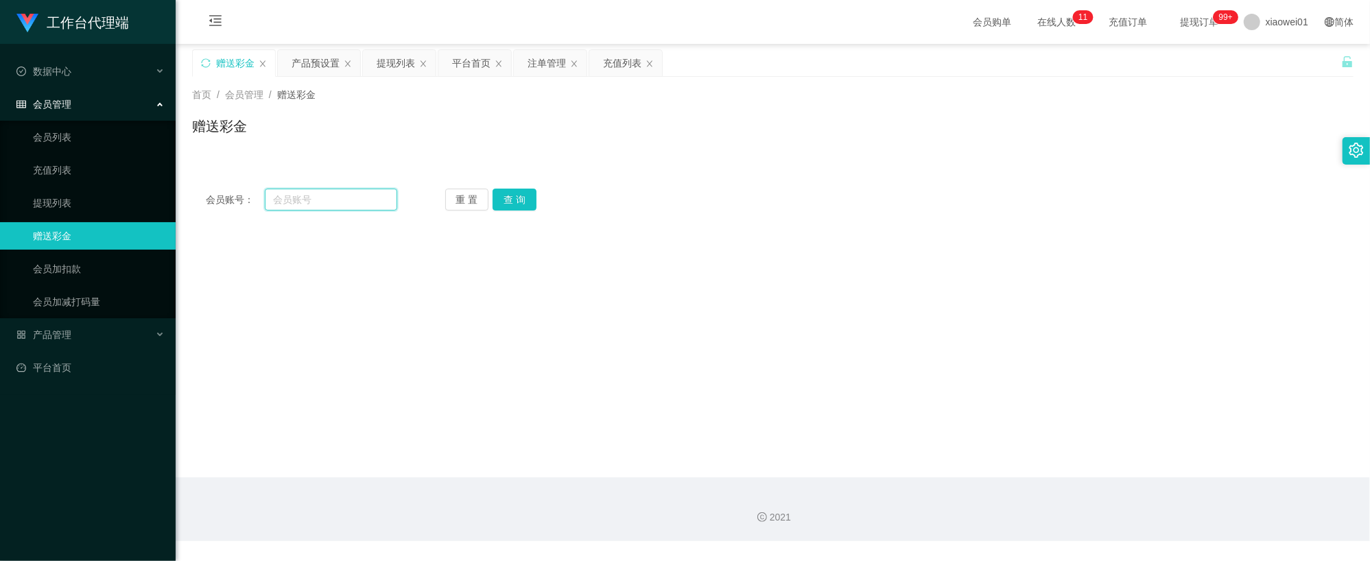
click at [316, 189] on input "text" at bounding box center [331, 200] width 132 height 22
paste input "lonelyjang"
type input "lonelyjang"
click at [519, 195] on button "查 询" at bounding box center [515, 200] width 44 height 22
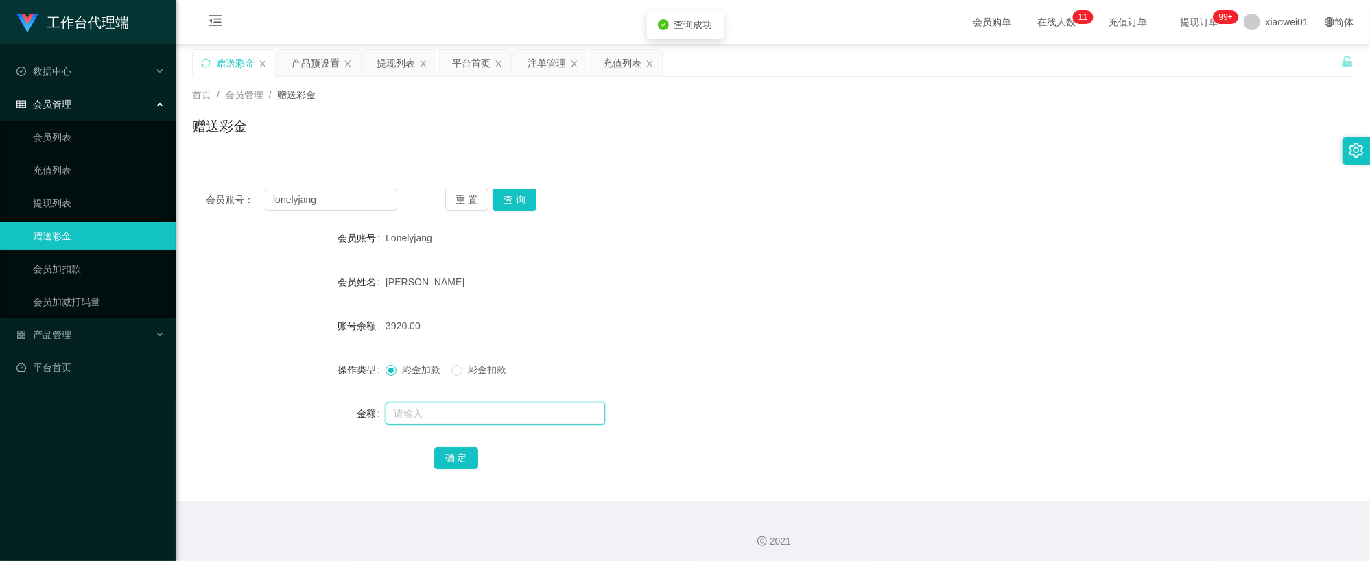
click at [450, 407] on input "text" at bounding box center [496, 414] width 220 height 22
type input "3000"
click at [471, 455] on button "确 定" at bounding box center [456, 458] width 44 height 22
click at [811, 320] on div "3920.00" at bounding box center [725, 325] width 678 height 27
click at [512, 196] on button "查 询" at bounding box center [515, 200] width 44 height 22
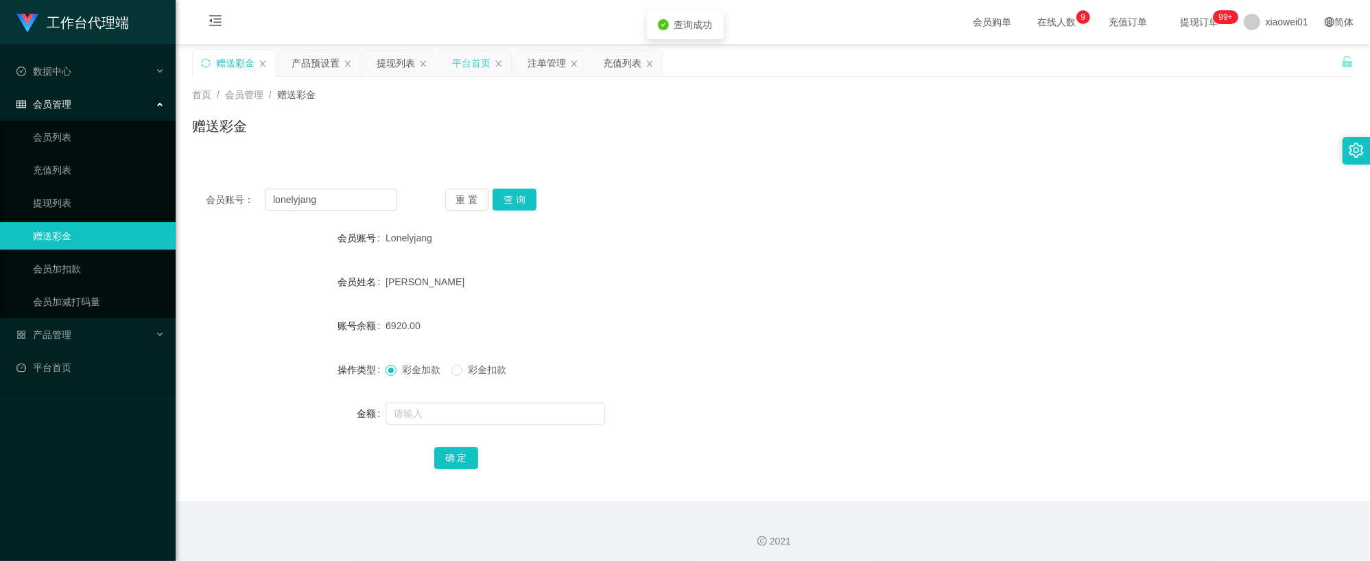
click at [473, 63] on div "平台首页" at bounding box center [471, 63] width 38 height 26
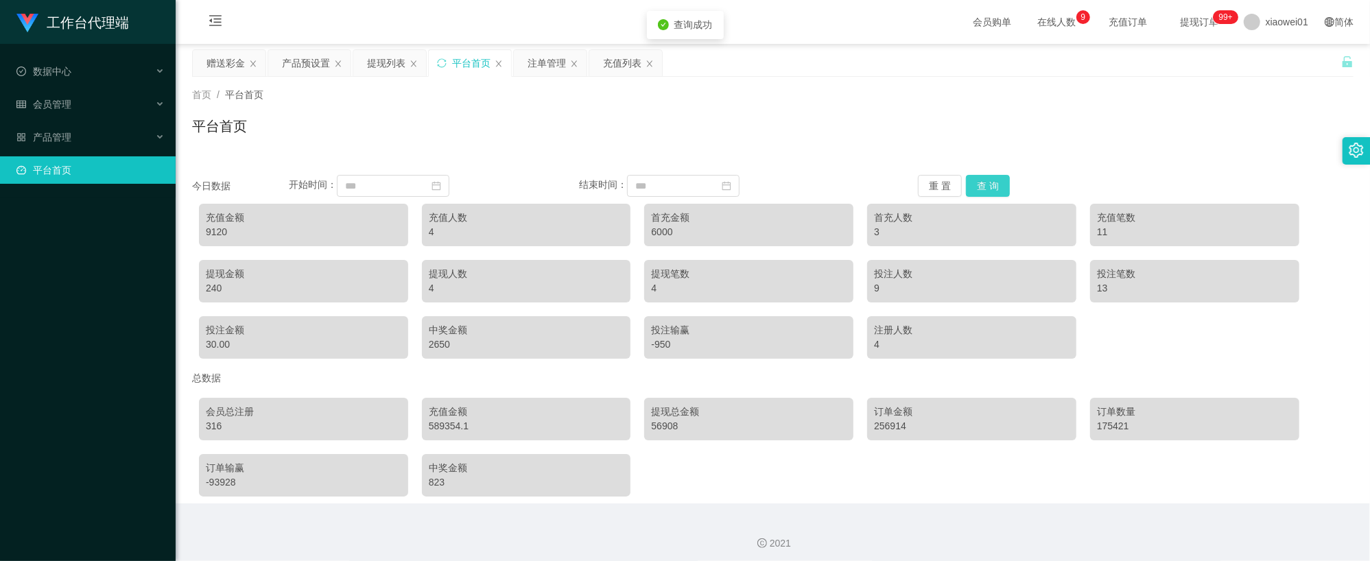
click at [1000, 190] on button "查 询" at bounding box center [988, 186] width 44 height 22
click at [217, 58] on div "赠送彩金" at bounding box center [225, 63] width 38 height 26
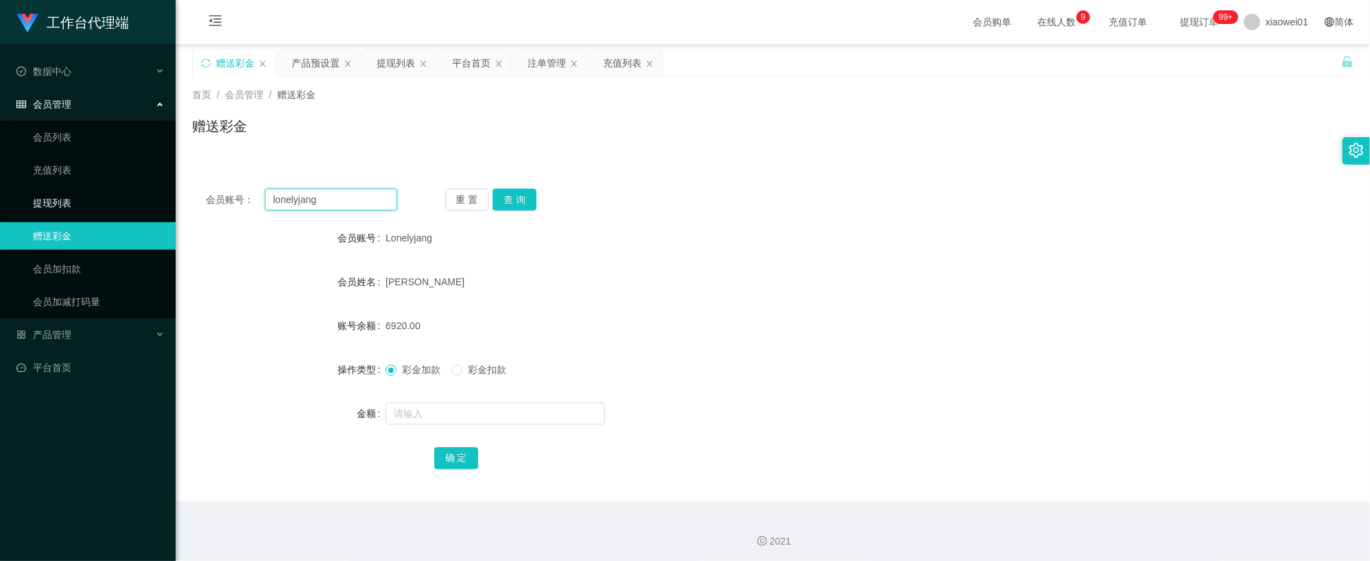
drag, startPoint x: 348, startPoint y: 193, endPoint x: 121, endPoint y: 193, distance: 227.1
click at [135, 195] on section "工作台代理端 数据中心 会员管理 会员列表 充值列表 提现列表 赠送彩金 会员加扣款 会员加减打码量 产品管理 平台首页 保存配置 重置配置 整体风格设置 主…" at bounding box center [685, 282] width 1370 height 565
paste input "mushroom"
type input "mushroom"
drag, startPoint x: 517, startPoint y: 192, endPoint x: 508, endPoint y: 225, distance: 34.1
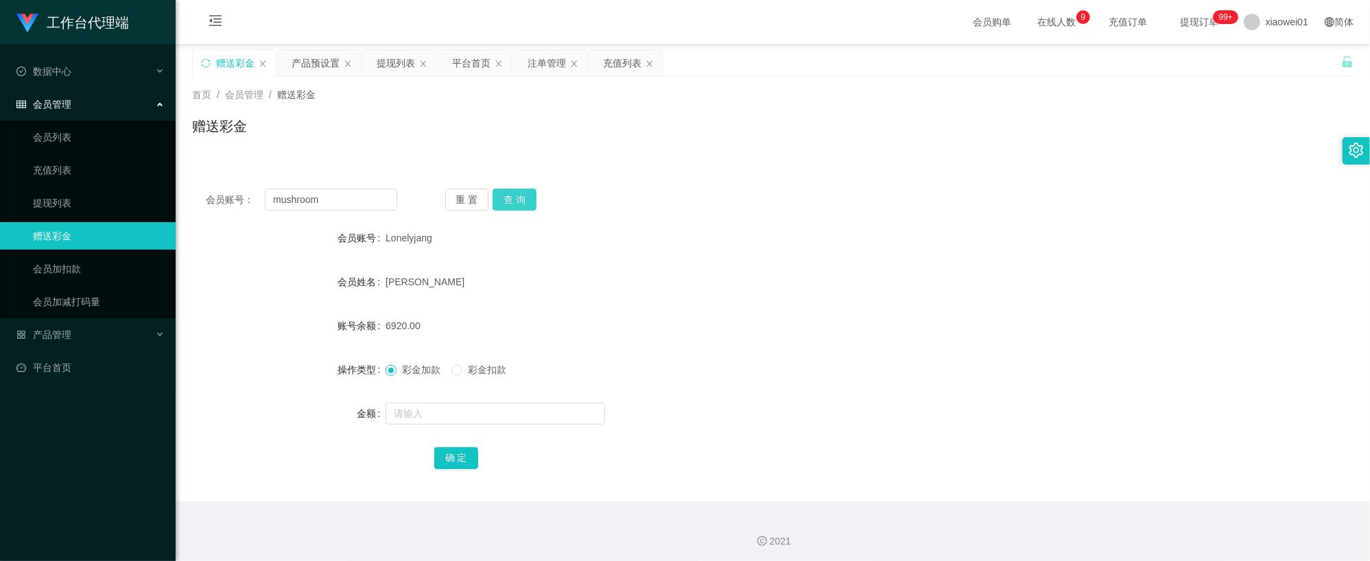
click at [517, 192] on button "查 询" at bounding box center [515, 200] width 44 height 22
click at [493, 407] on input "text" at bounding box center [496, 414] width 220 height 22
type input "60"
click at [459, 451] on button "确 定" at bounding box center [456, 458] width 44 height 22
click at [862, 247] on div "Mushroom" at bounding box center [725, 237] width 678 height 27
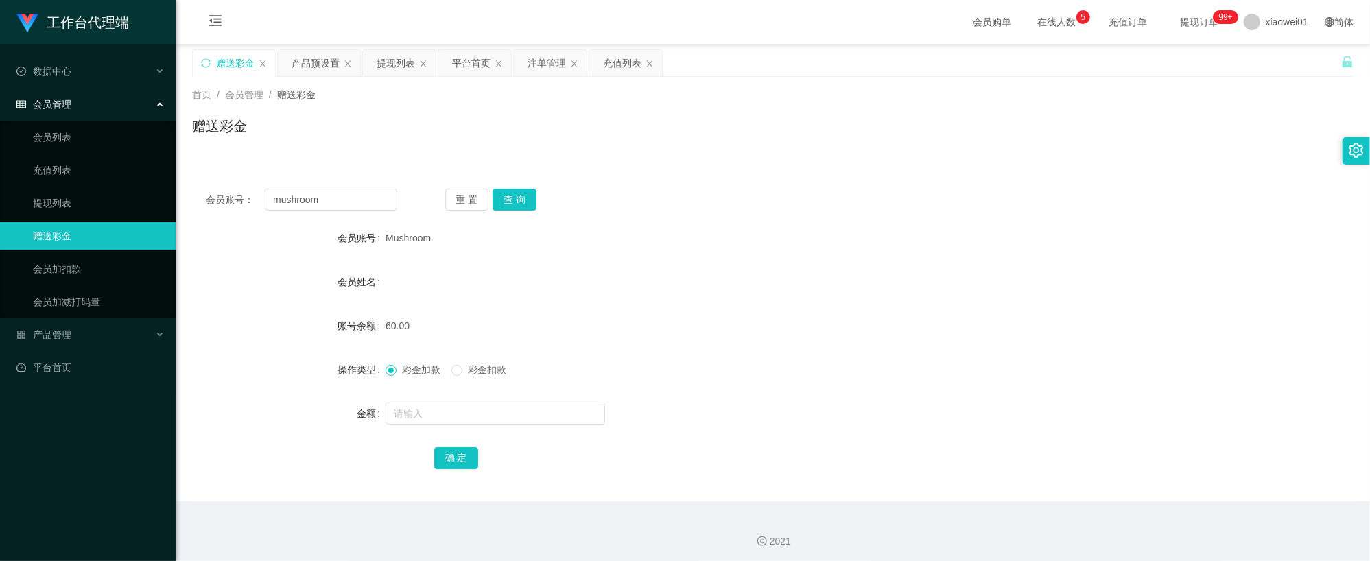
click at [310, 78] on div "首页 / 会员管理 / 赠送彩金 / 赠送彩金" at bounding box center [773, 118] width 1194 height 82
click at [311, 78] on div "首页 / 会员管理 / 赠送彩金 / 赠送彩金" at bounding box center [773, 118] width 1194 height 82
click at [313, 61] on div "产品预设置" at bounding box center [316, 63] width 48 height 26
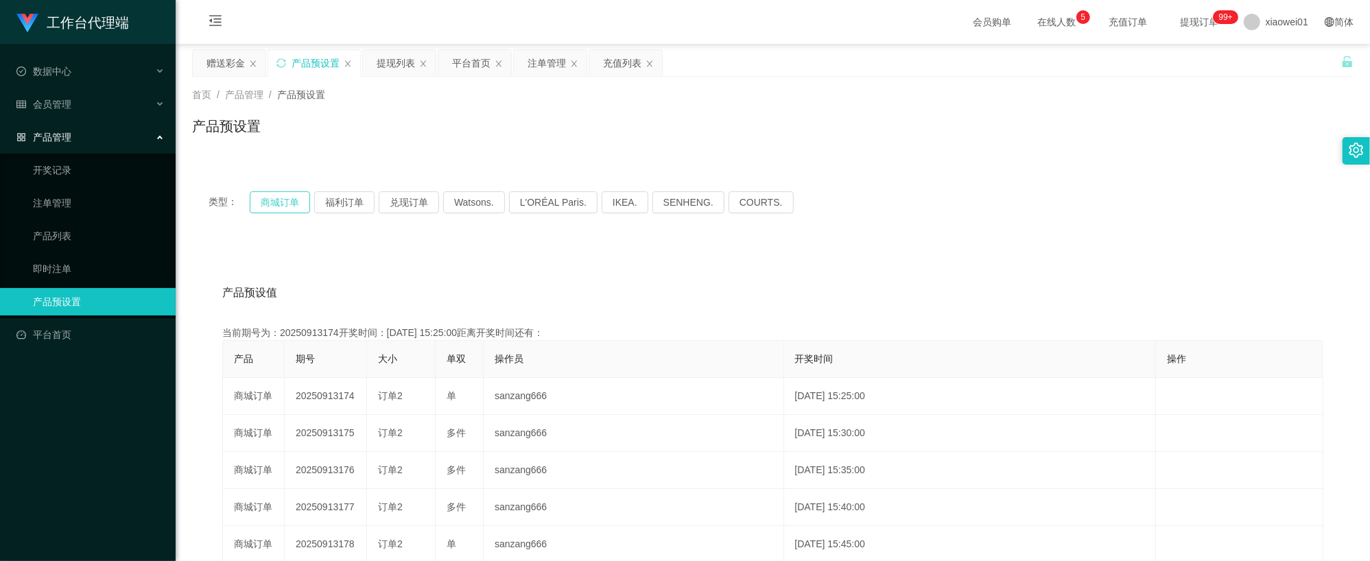
click at [276, 202] on button "商城订单" at bounding box center [280, 202] width 60 height 22
type button "k3wph"
click at [549, 66] on div "注单管理" at bounding box center [546, 63] width 38 height 26
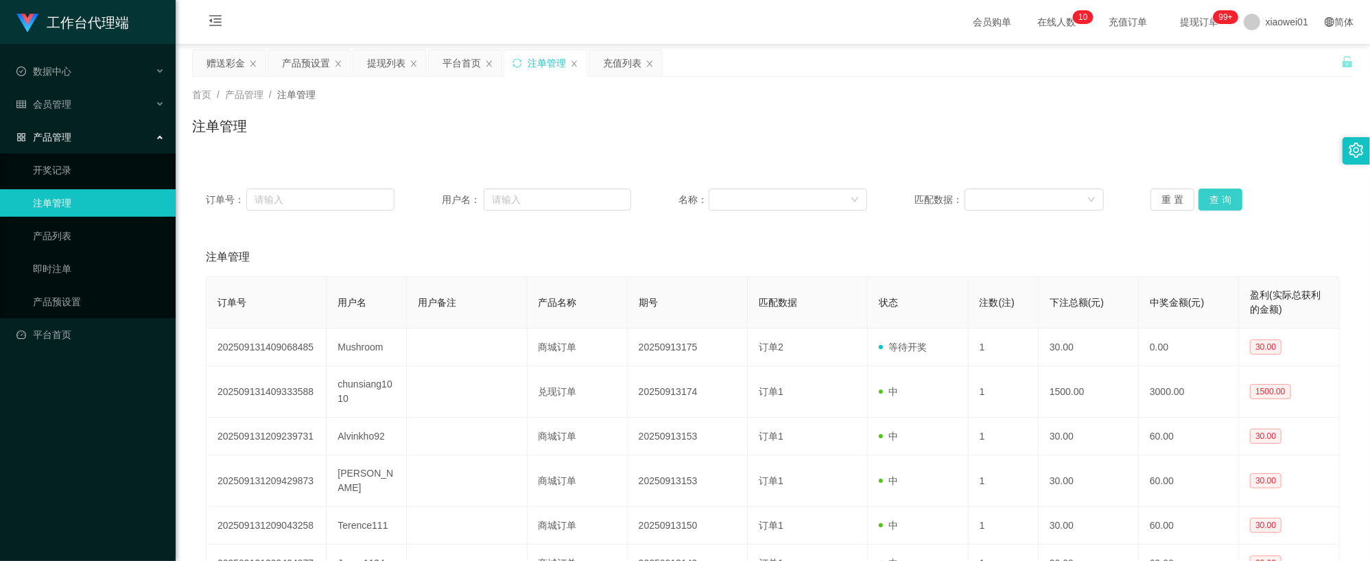
click at [1211, 195] on button "查 询" at bounding box center [1220, 200] width 44 height 22
click at [1213, 195] on button "查 询" at bounding box center [1220, 200] width 44 height 22
click at [746, 157] on div "首页 / 产品管理 / 注单管理 / 注单管理" at bounding box center [773, 118] width 1194 height 82
click at [305, 69] on div "产品预设置" at bounding box center [306, 63] width 48 height 26
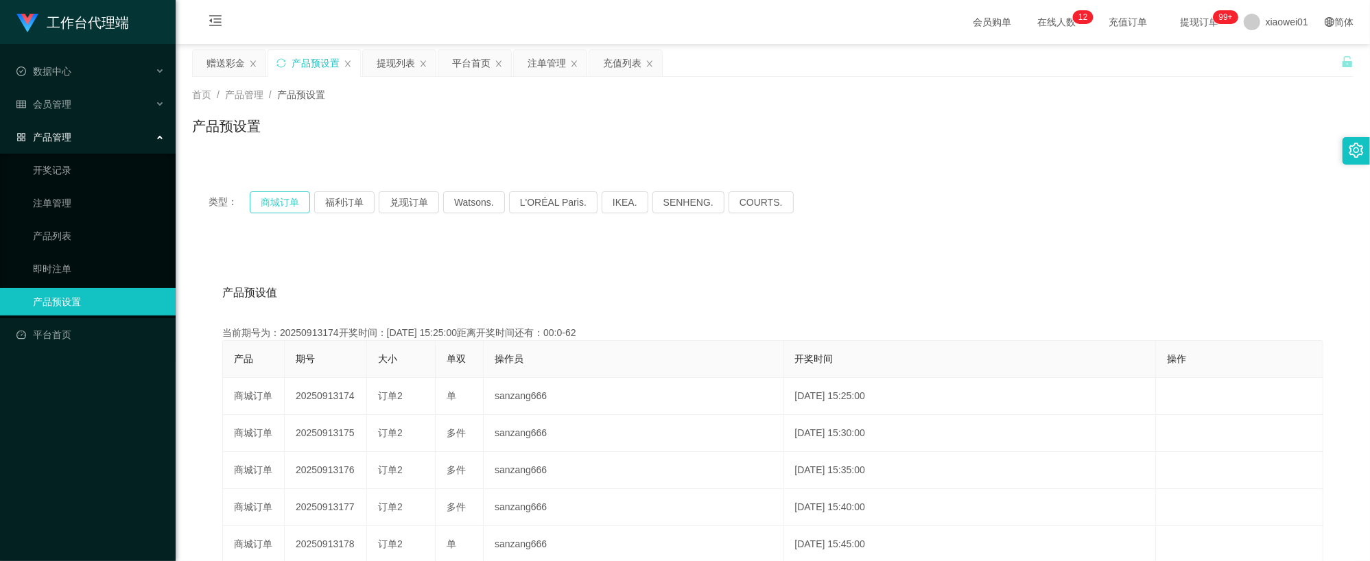
click at [289, 209] on button "商城订单" at bounding box center [280, 202] width 60 height 22
type button "k3wph"
click at [226, 67] on div "赠送彩金" at bounding box center [225, 63] width 38 height 26
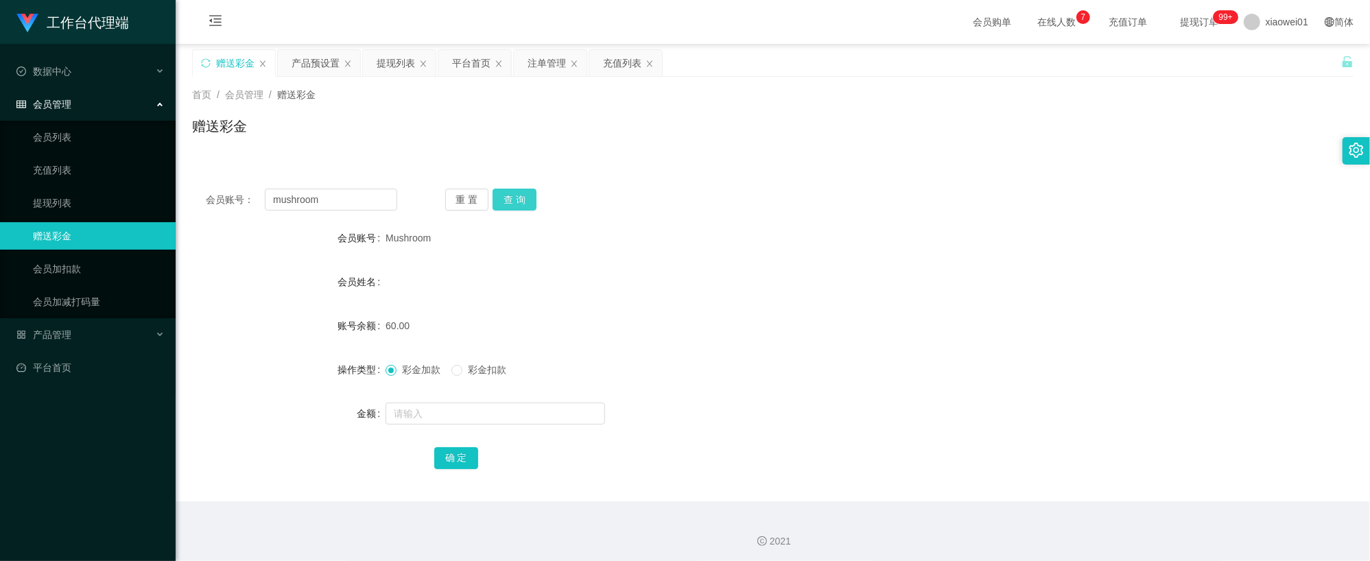
click at [505, 199] on button "查 询" at bounding box center [515, 200] width 44 height 22
click at [292, 64] on div "产品预设置" at bounding box center [316, 63] width 48 height 26
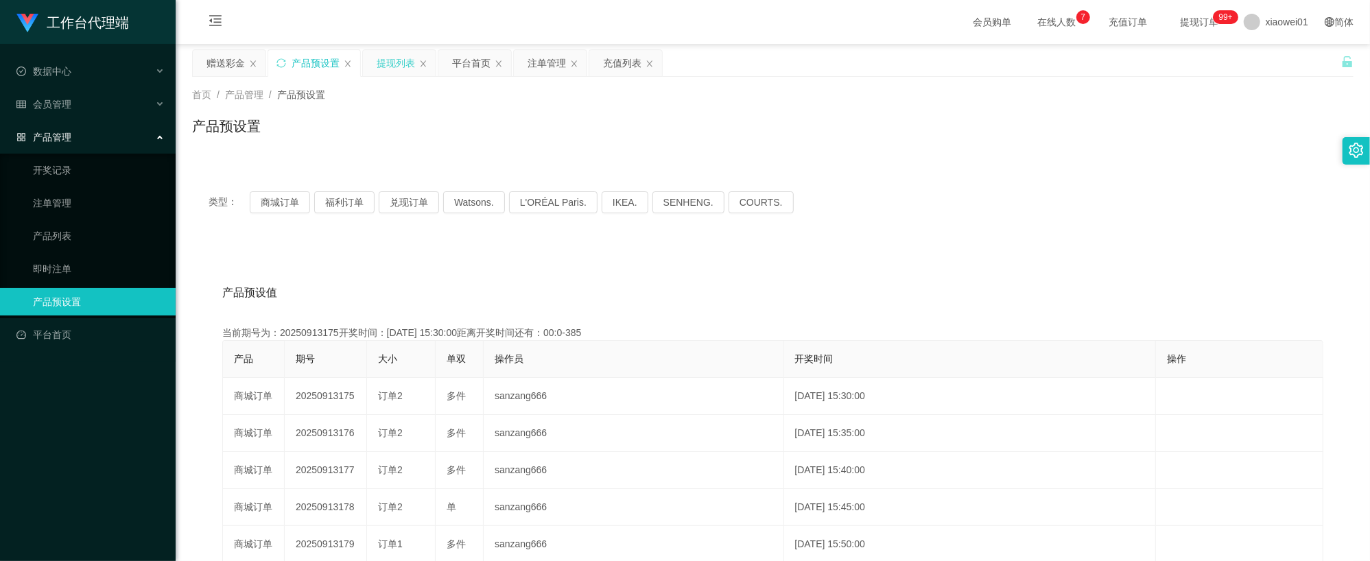
click at [377, 64] on div "提现列表" at bounding box center [399, 63] width 73 height 26
click at [401, 63] on div "提现列表" at bounding box center [396, 63] width 38 height 26
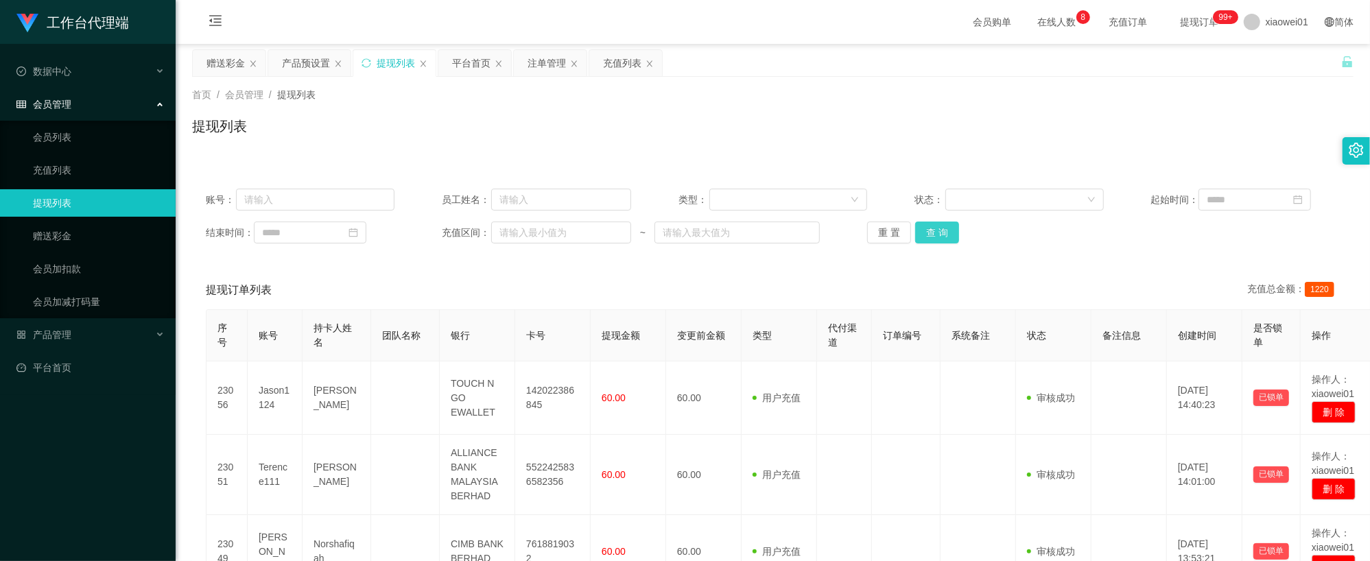
click at [942, 228] on button "查 询" at bounding box center [937, 233] width 44 height 22
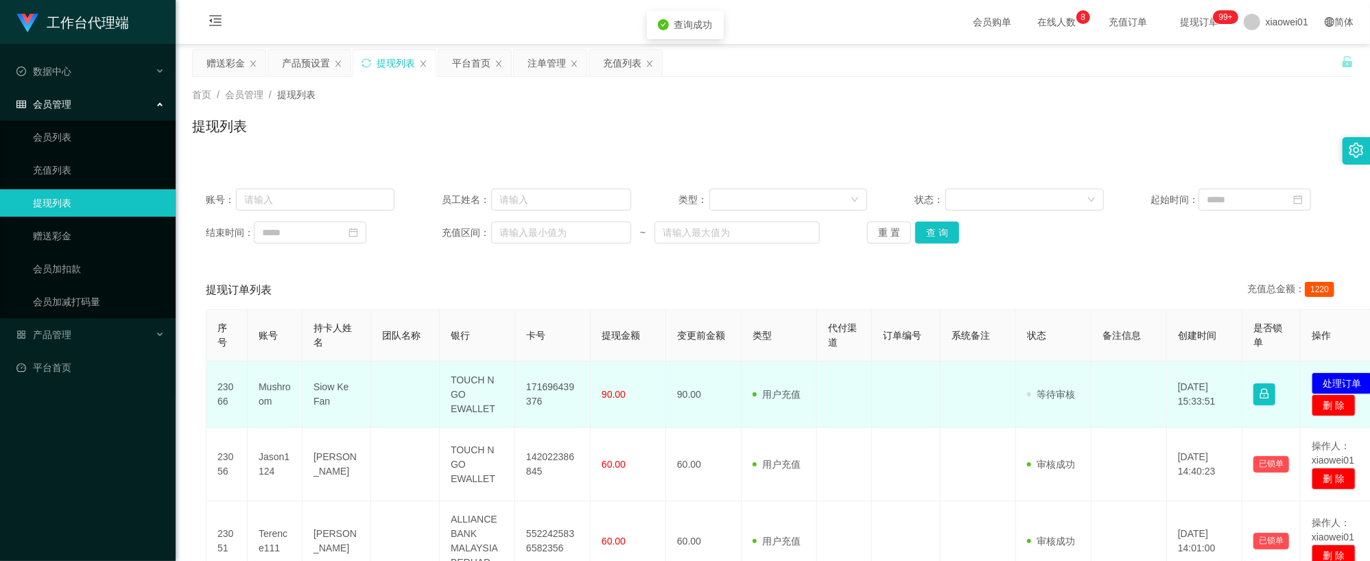
click at [520, 396] on td "171696439376" at bounding box center [552, 394] width 75 height 67
click at [534, 387] on td "171696439376" at bounding box center [552, 394] width 75 height 67
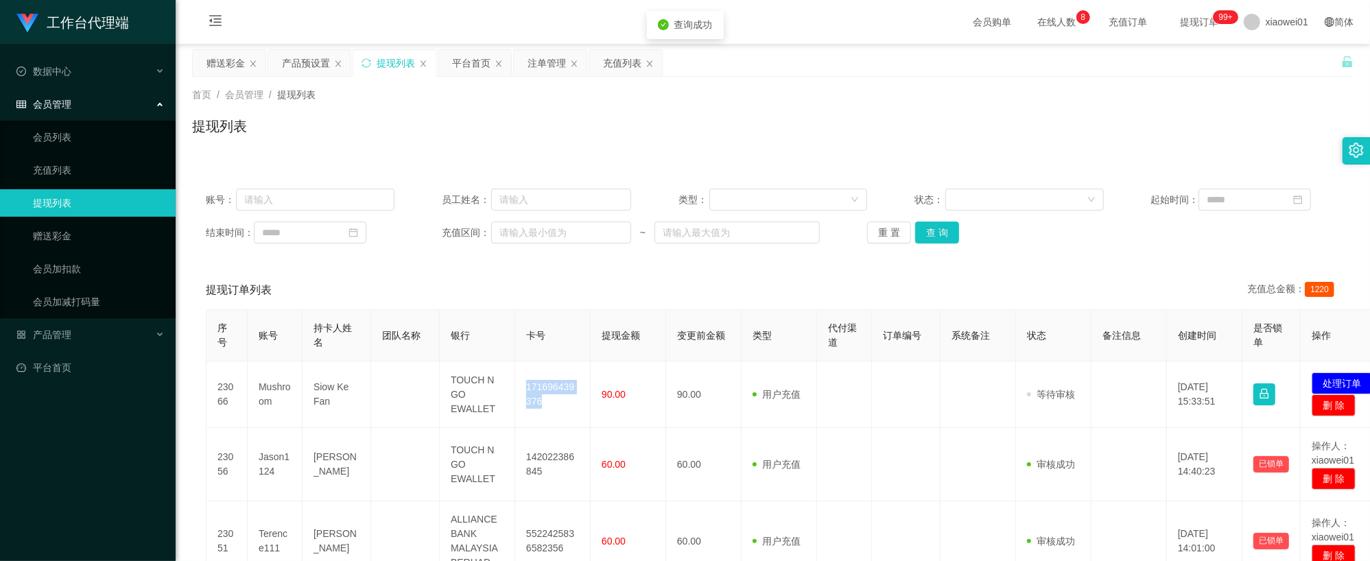
copy td "171696439376"
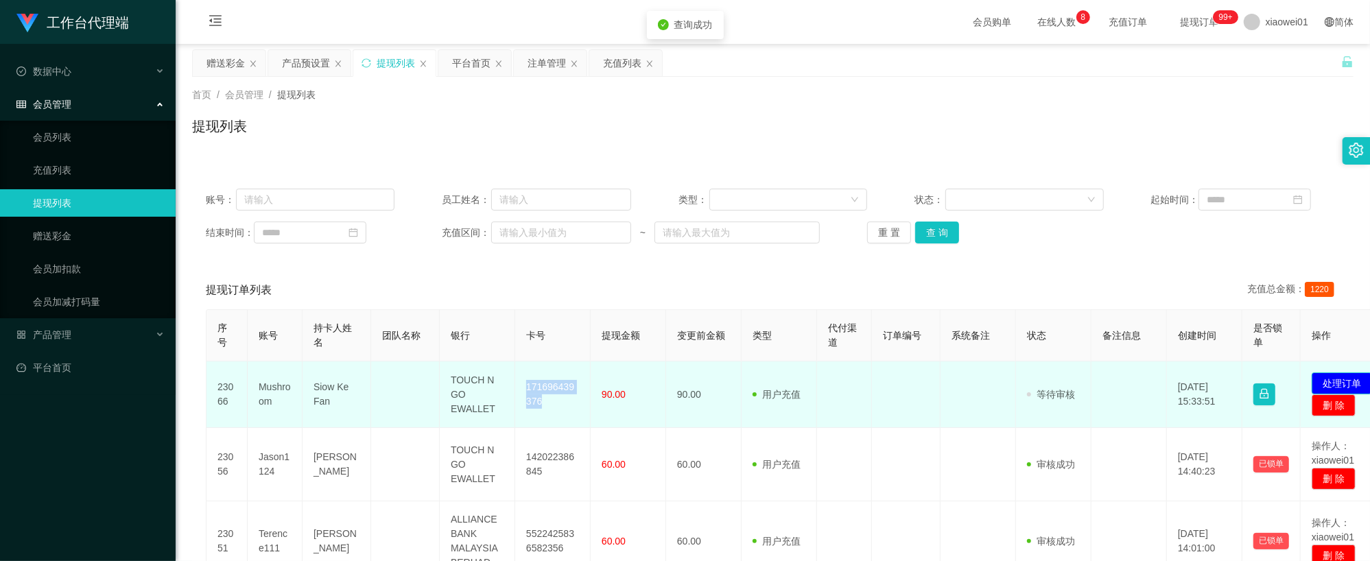
click at [1336, 377] on button "处理订单" at bounding box center [1342, 383] width 60 height 22
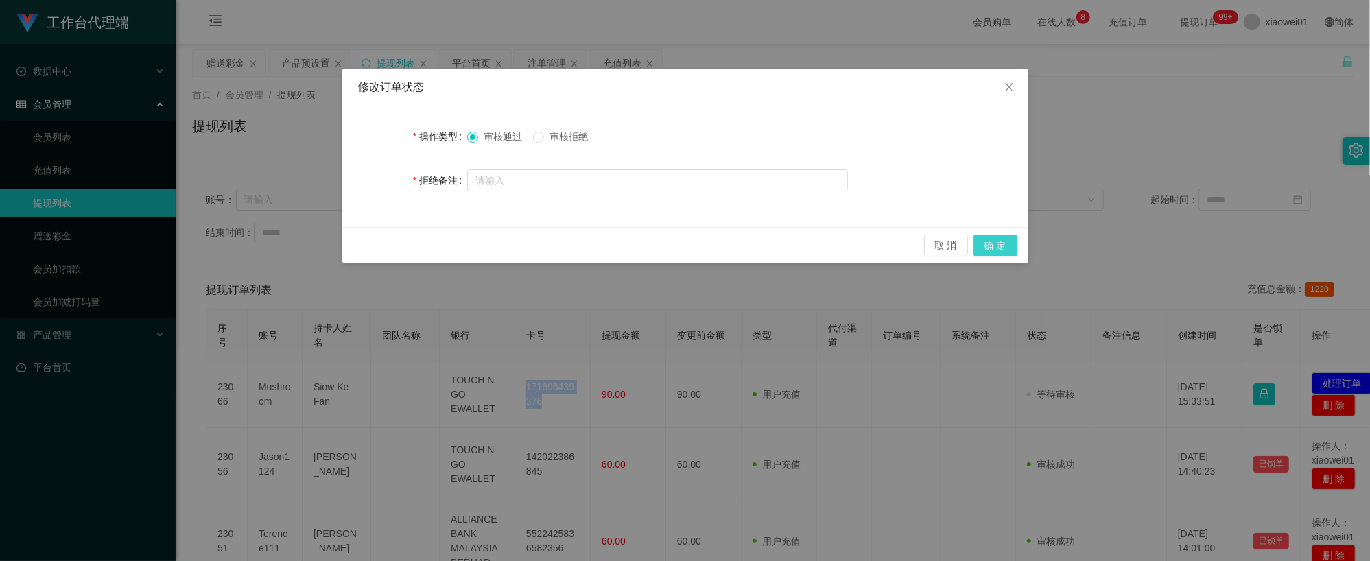
click at [1012, 256] on button "确 定" at bounding box center [995, 246] width 44 height 22
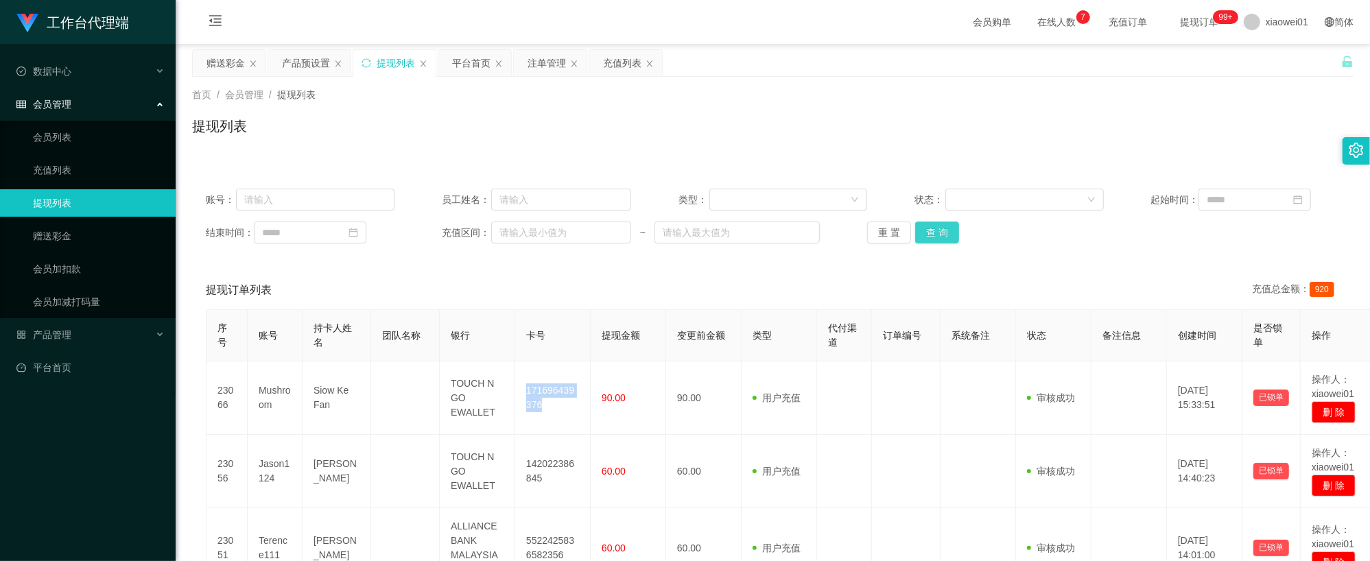
click at [947, 226] on button "查 询" at bounding box center [937, 233] width 44 height 22
click at [941, 230] on button "查 询" at bounding box center [937, 233] width 44 height 22
click at [473, 66] on div "平台首页" at bounding box center [471, 63] width 38 height 26
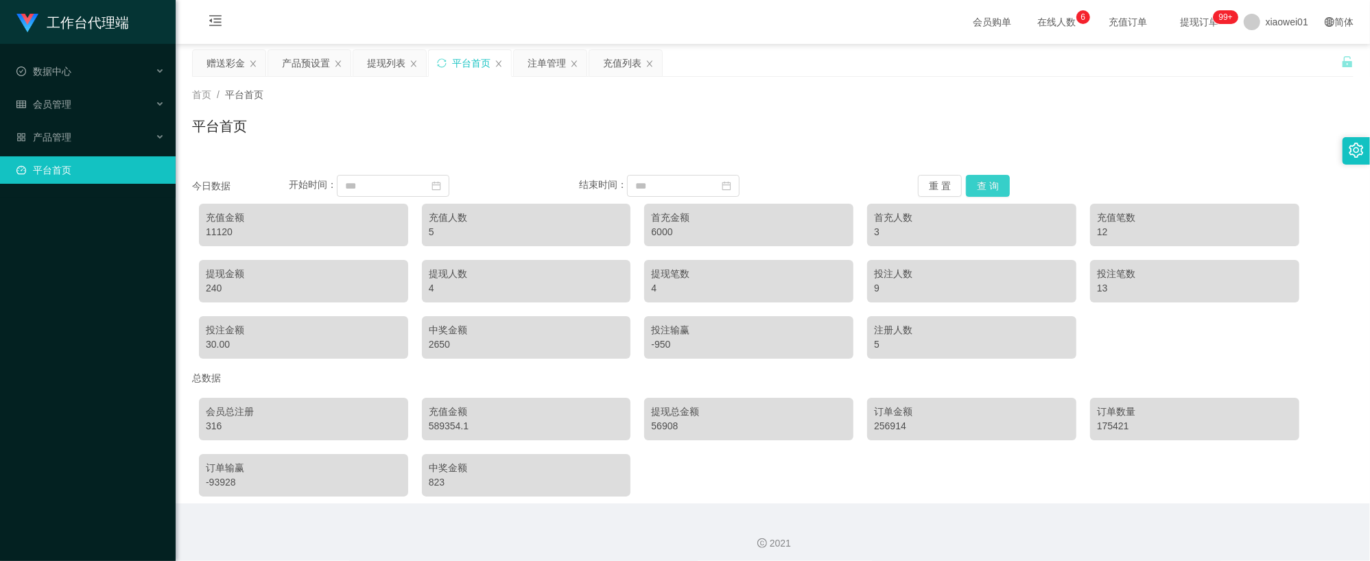
click at [988, 189] on button "查 询" at bounding box center [988, 186] width 44 height 22
click at [235, 54] on div "赠送彩金" at bounding box center [225, 63] width 38 height 26
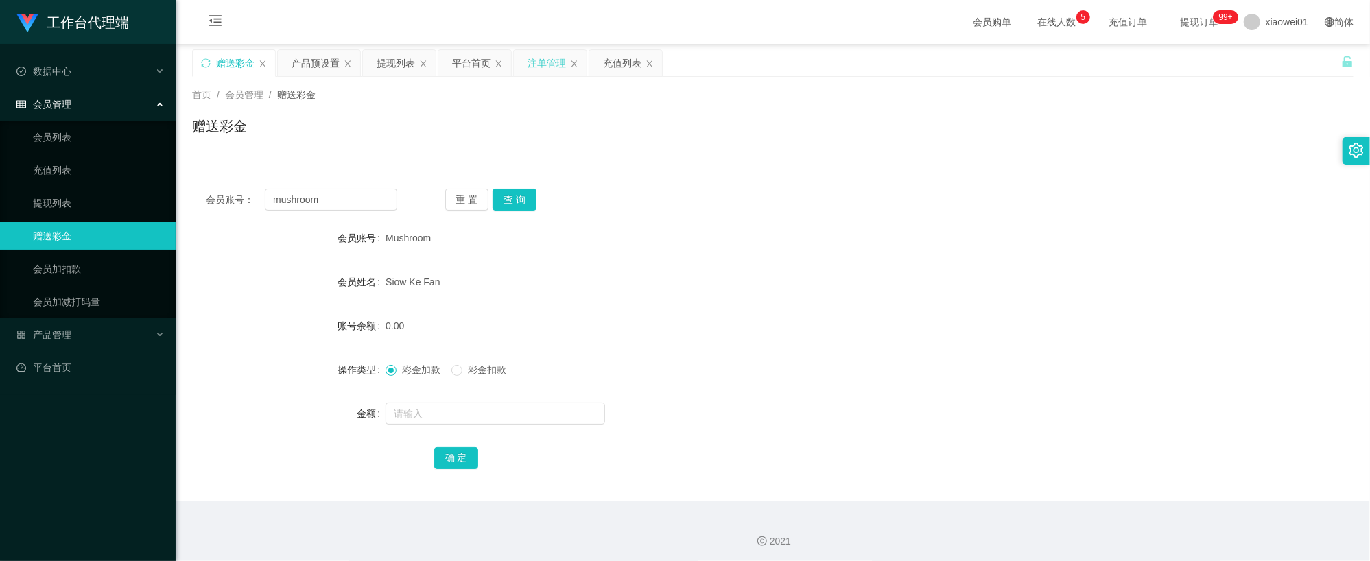
click at [538, 64] on div "注单管理" at bounding box center [546, 63] width 38 height 26
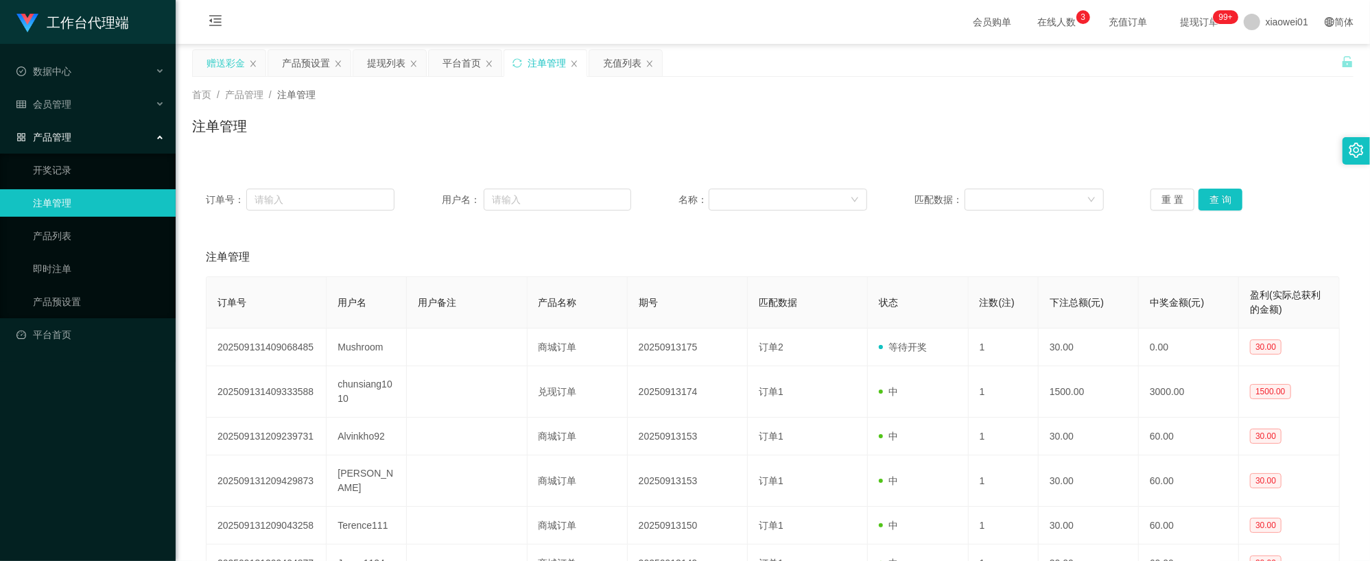
click at [228, 63] on div "赠送彩金" at bounding box center [225, 63] width 38 height 26
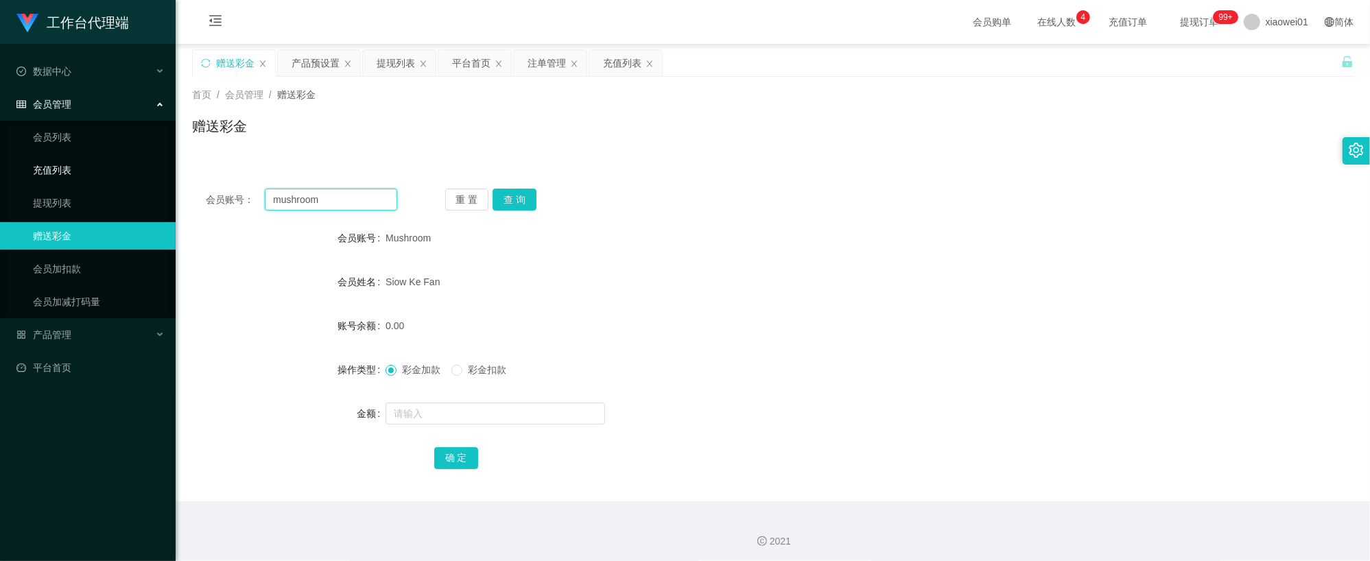
drag, startPoint x: 344, startPoint y: 200, endPoint x: 45, endPoint y: 171, distance: 300.5
click at [45, 173] on section "工作台代理端 数据中心 会员管理 会员列表 充值列表 提现列表 赠送彩金 会员加扣款 会员加减打码量 产品管理 开奖记录 注单管理 产品列表 即时注单 产品预…" at bounding box center [685, 282] width 1370 height 565
paste input "[PERSON_NAME]"
type input "[PERSON_NAME]"
click at [519, 191] on button "查 询" at bounding box center [515, 200] width 44 height 22
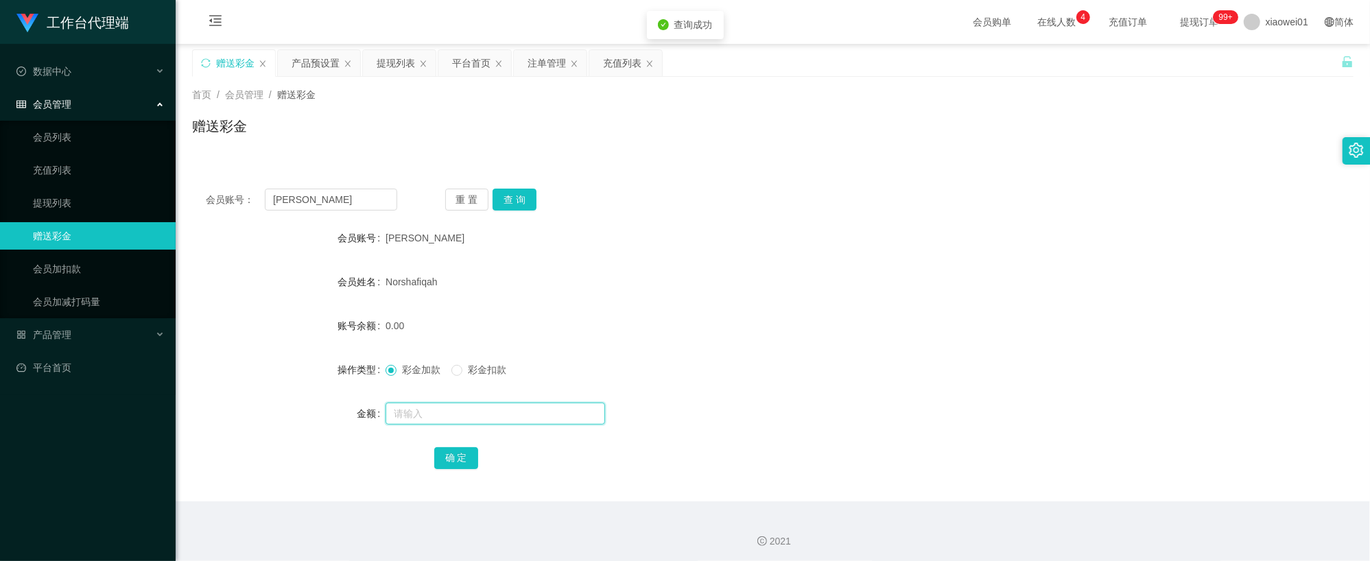
click at [487, 420] on input "text" at bounding box center [496, 414] width 220 height 22
type input "2"
type input "100"
click at [447, 450] on button "确 定" at bounding box center [456, 458] width 44 height 22
drag, startPoint x: 344, startPoint y: 196, endPoint x: 43, endPoint y: 176, distance: 301.8
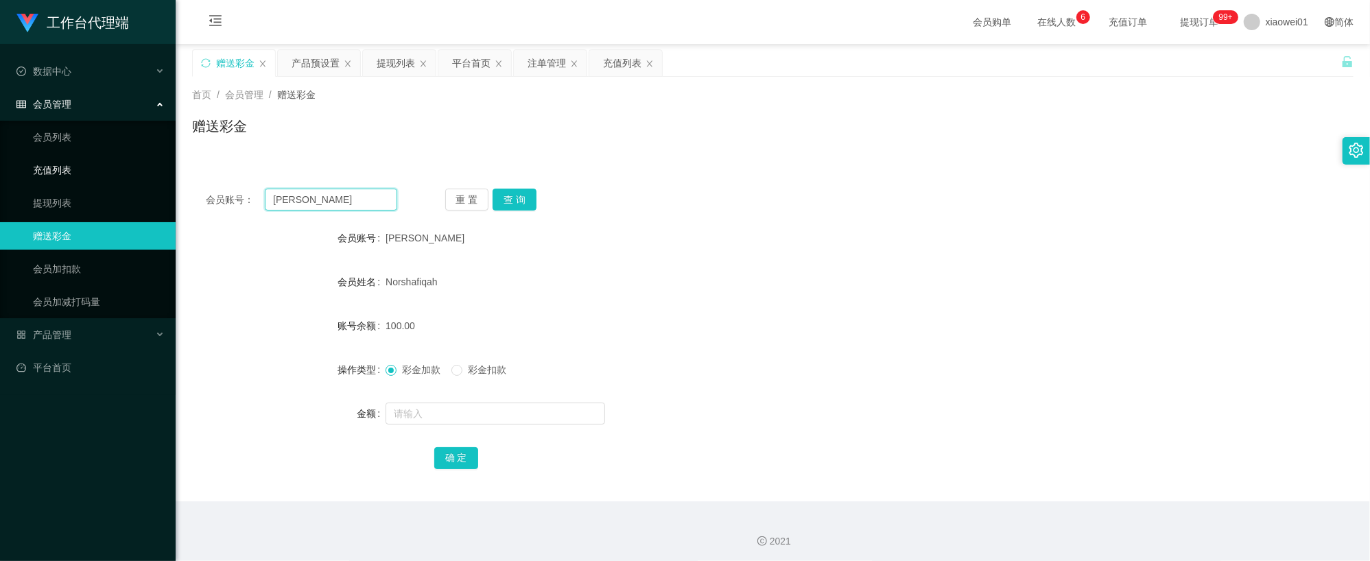
click at [43, 176] on section "工作台代理端 数据中心 会员管理 会员列表 充值列表 提现列表 赠送彩金 会员加扣款 会员加减打码量 产品管理 开奖记录 注单管理 产品列表 即时注单 产品预…" at bounding box center [685, 282] width 1370 height 565
paste input "jason1124"
type input "jason1124"
click at [506, 193] on button "查 询" at bounding box center [515, 200] width 44 height 22
click at [486, 413] on input "text" at bounding box center [496, 414] width 220 height 22
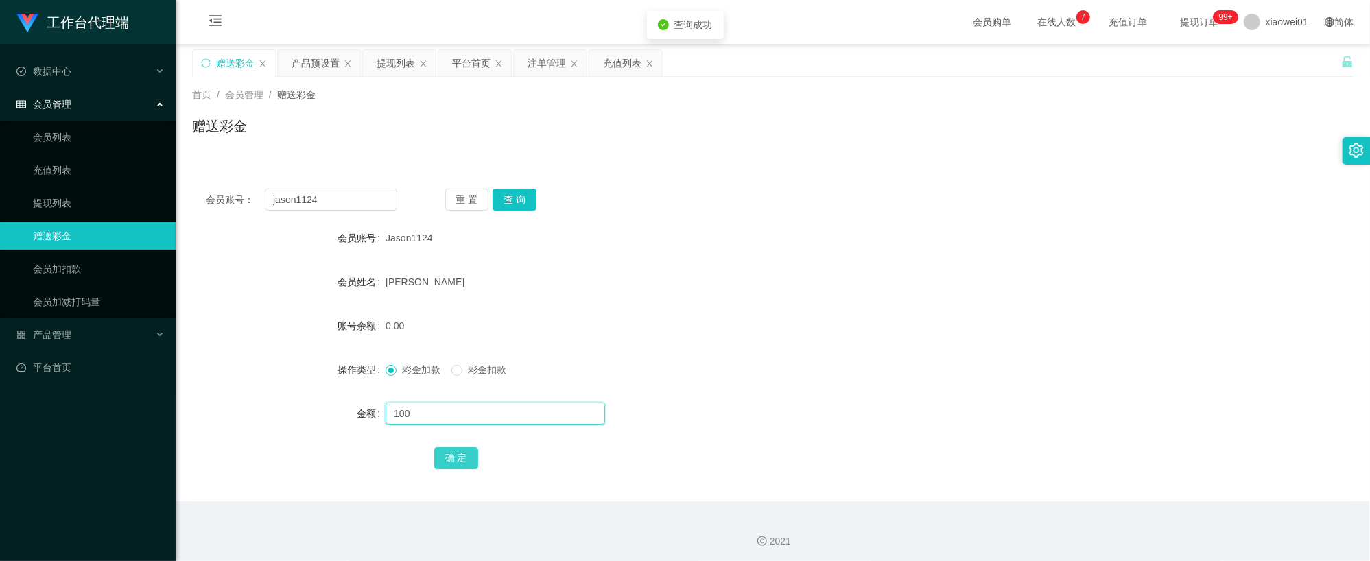
type input "100"
click at [456, 459] on button "确 定" at bounding box center [456, 458] width 44 height 22
click at [787, 316] on div "0.00" at bounding box center [725, 325] width 678 height 27
click at [478, 60] on div "平台首页" at bounding box center [471, 63] width 38 height 26
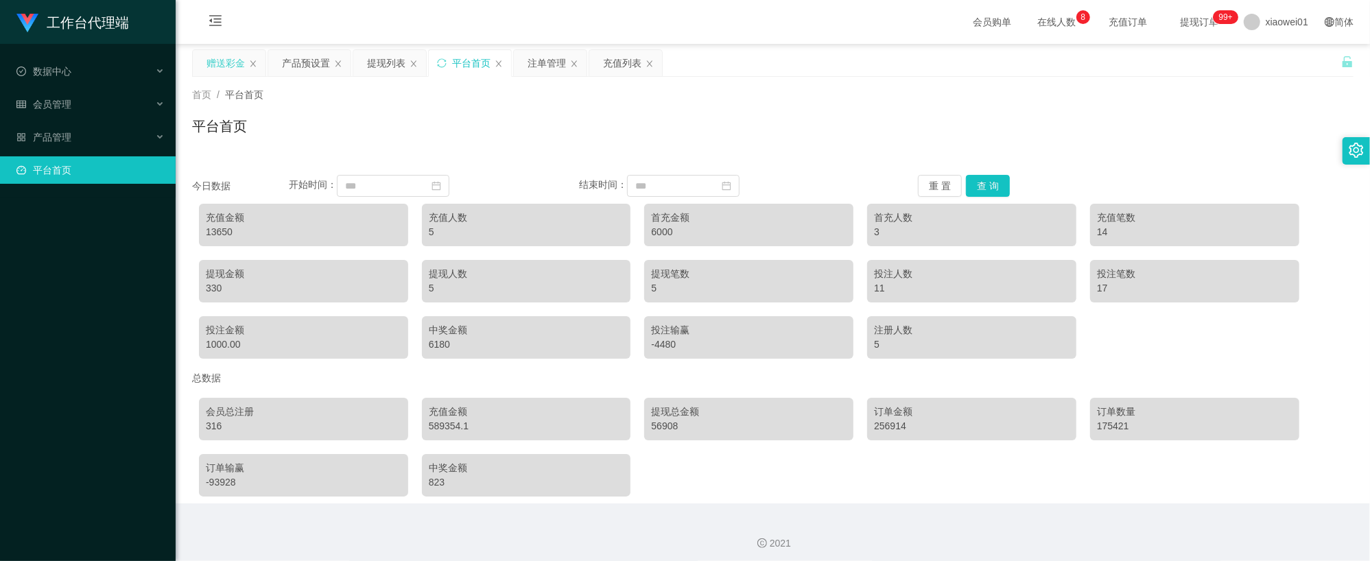
click at [225, 58] on div "赠送彩金" at bounding box center [225, 63] width 38 height 26
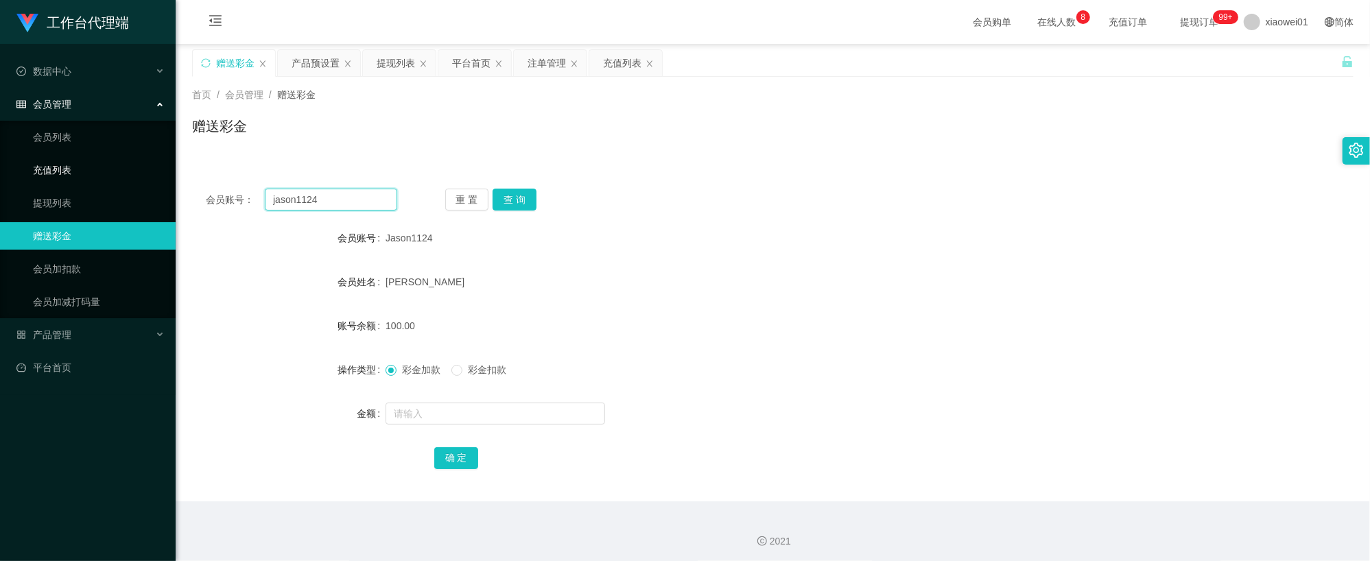
drag, startPoint x: 336, startPoint y: 196, endPoint x: 58, endPoint y: 170, distance: 279.7
click at [49, 170] on section "工作台代理端 数据中心 会员管理 会员列表 充值列表 提现列表 赠送彩金 会员加扣款 会员加减打码量 产品管理 开奖记录 注单管理 产品列表 即时注单 产品预…" at bounding box center [685, 282] width 1370 height 565
paste input "Alvinkho92"
type input "Alvinkho92"
click at [516, 196] on button "查 询" at bounding box center [515, 200] width 44 height 22
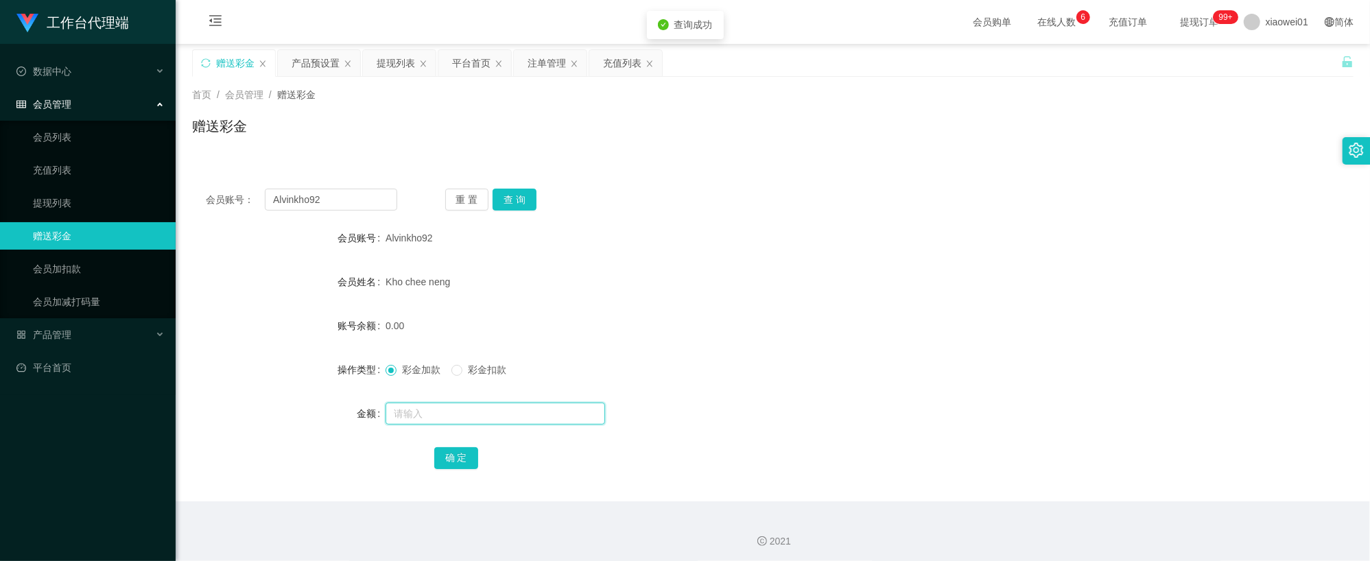
click at [456, 407] on input "text" at bounding box center [496, 414] width 220 height 22
type input "100"
click at [466, 456] on button "确 定" at bounding box center [456, 458] width 44 height 22
drag, startPoint x: 823, startPoint y: 262, endPoint x: 831, endPoint y: 259, distance: 8.9
click at [823, 261] on form "会员账号 Alvinkho92 会员姓名 Kho chee neng 账号余额 0.00 操作类型 彩金加款 彩金扣款 金额 确 定" at bounding box center [772, 347] width 1161 height 247
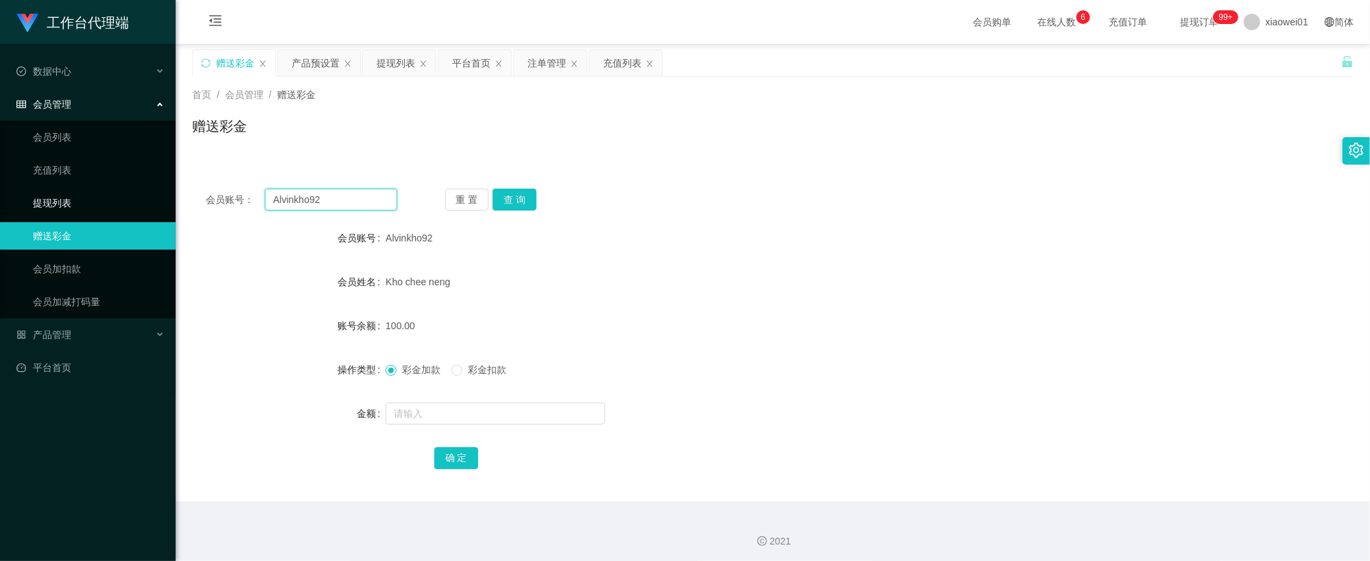
drag, startPoint x: 232, startPoint y: 198, endPoint x: 161, endPoint y: 193, distance: 71.5
click at [162, 193] on section "工作台代理端 数据中心 会员管理 会员列表 充值列表 提现列表 赠送彩金 会员加扣款 会员加减打码量 产品管理 开奖记录 注单管理 产品列表 即时注单 产品预…" at bounding box center [685, 282] width 1370 height 565
paste input "Terence111"
type input "Terence111"
click at [528, 196] on button "查 询" at bounding box center [515, 200] width 44 height 22
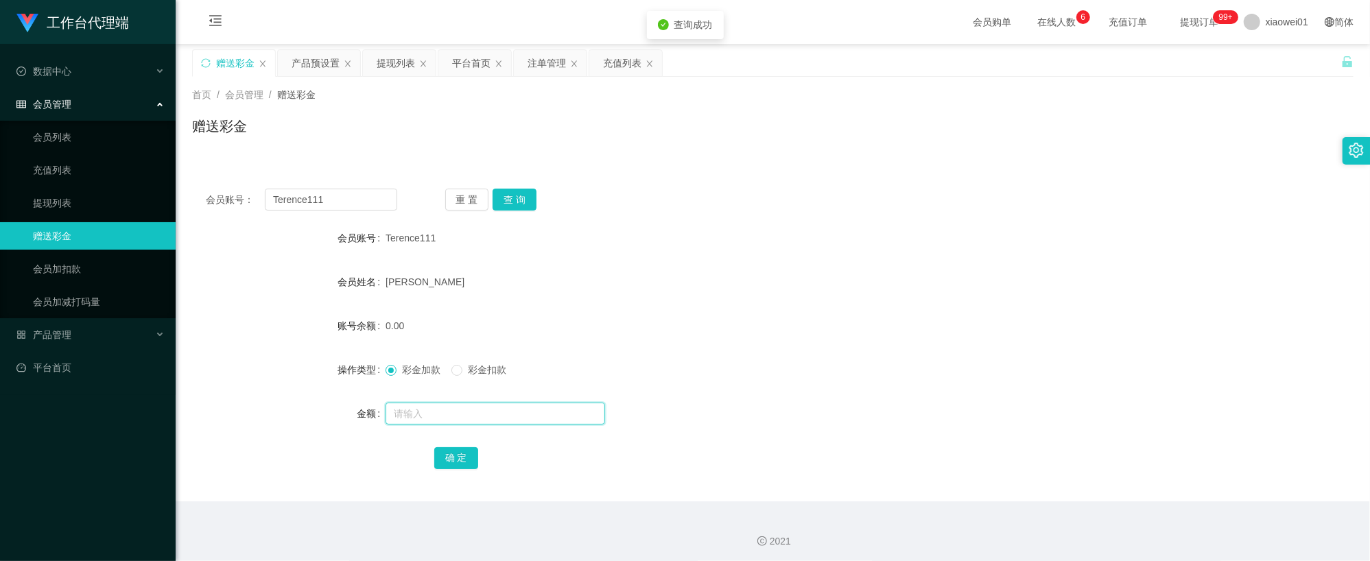
click at [440, 409] on input "text" at bounding box center [496, 414] width 220 height 22
click at [449, 420] on input "text" at bounding box center [496, 414] width 220 height 22
type input "100"
click at [471, 464] on button "确 定" at bounding box center [456, 458] width 44 height 22
click at [1008, 276] on div "Terence" at bounding box center [725, 281] width 678 height 27
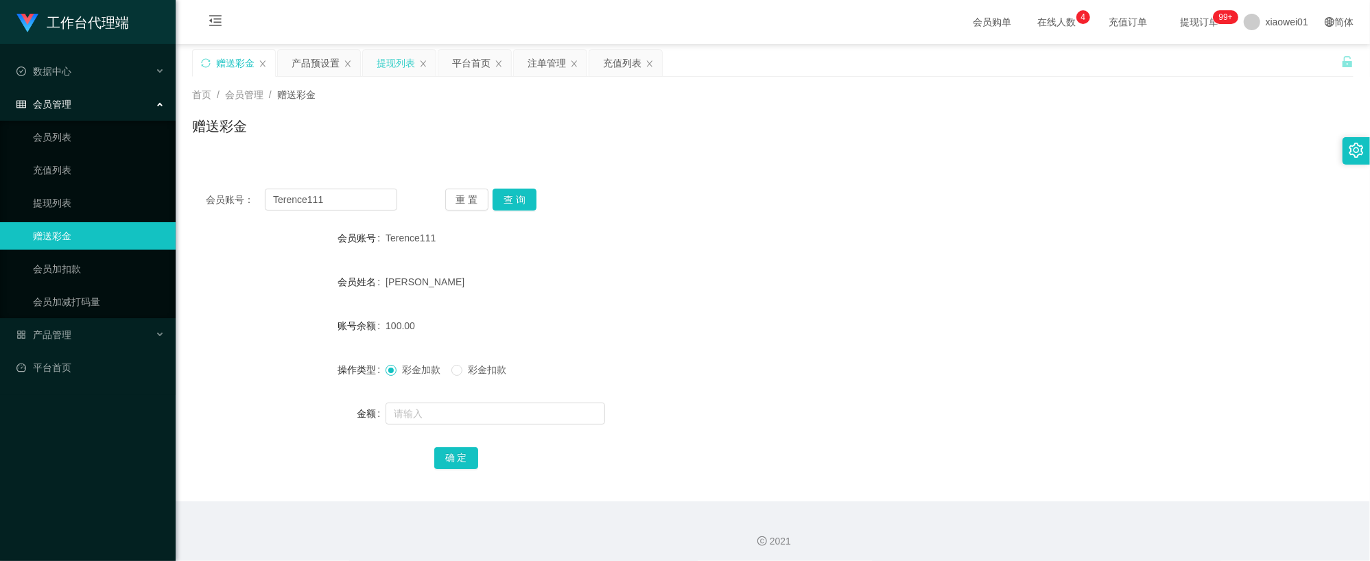
click at [406, 58] on div "提现列表" at bounding box center [396, 63] width 38 height 26
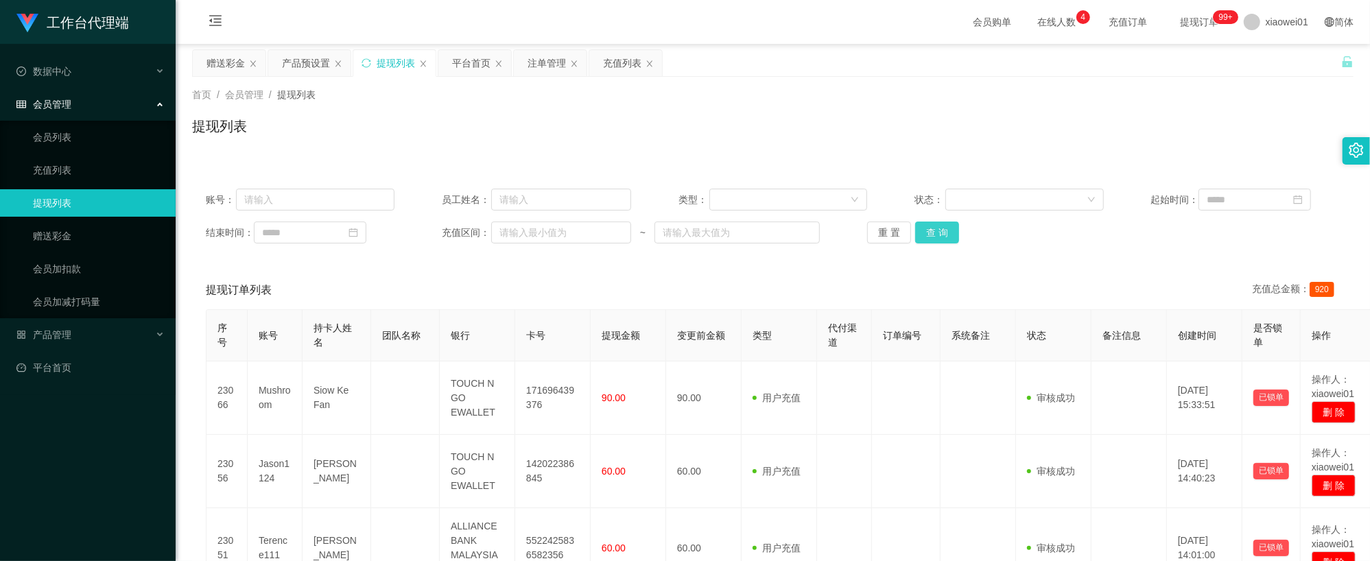
click at [942, 241] on button "查 询" at bounding box center [937, 233] width 44 height 22
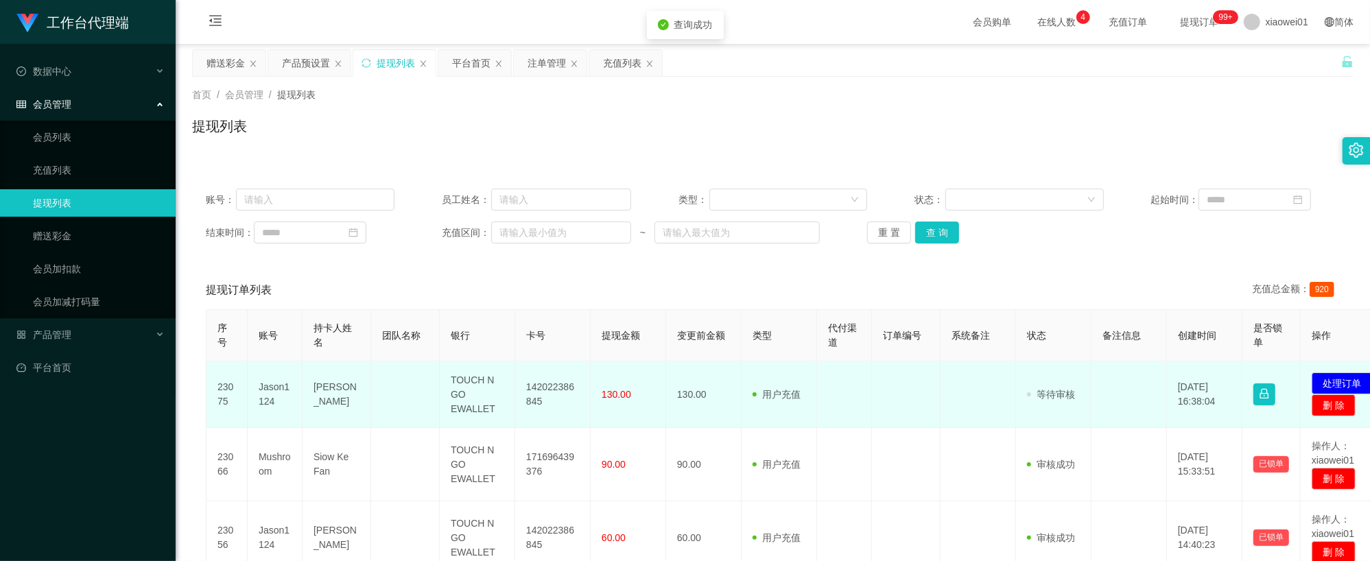
click at [558, 381] on td "142022386845" at bounding box center [552, 394] width 75 height 67
drag, startPoint x: 558, startPoint y: 381, endPoint x: 645, endPoint y: 371, distance: 87.0
click at [558, 381] on td "142022386845" at bounding box center [552, 394] width 75 height 67
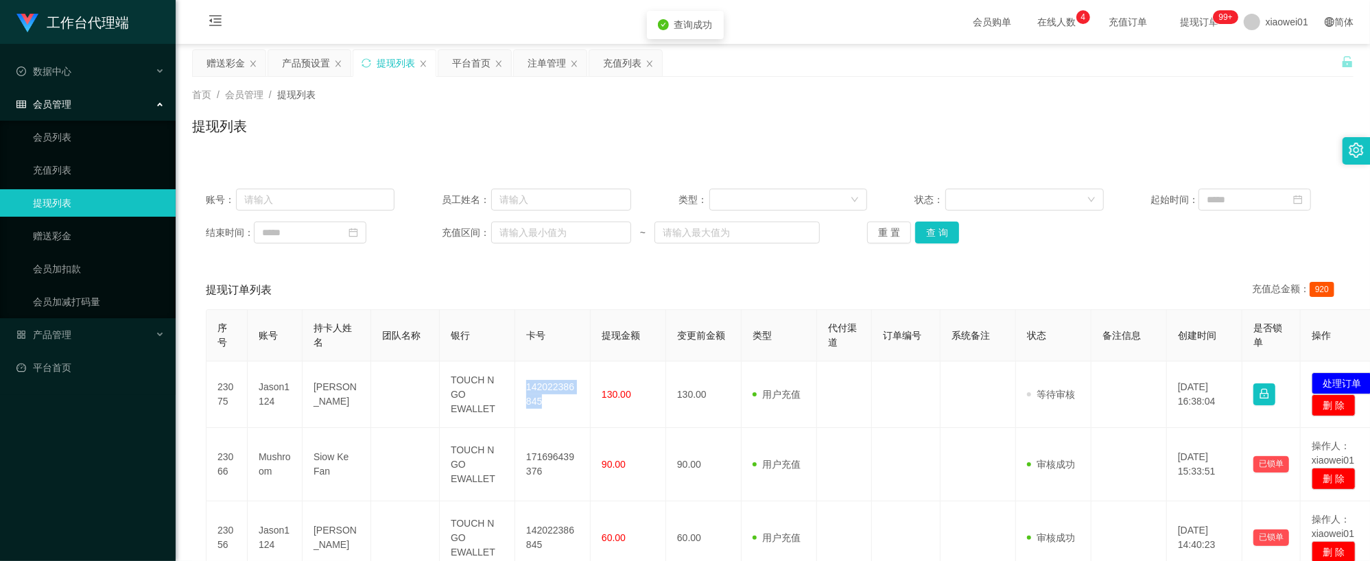
copy td "142022386845"
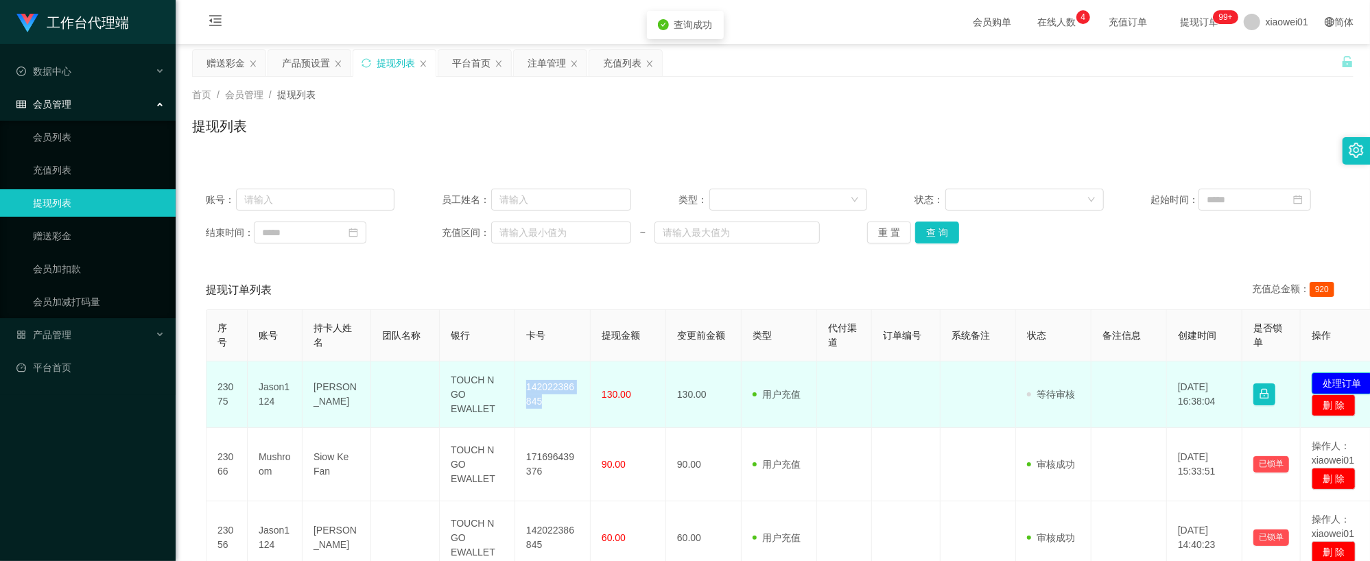
click at [1340, 376] on button "处理订单" at bounding box center [1342, 383] width 60 height 22
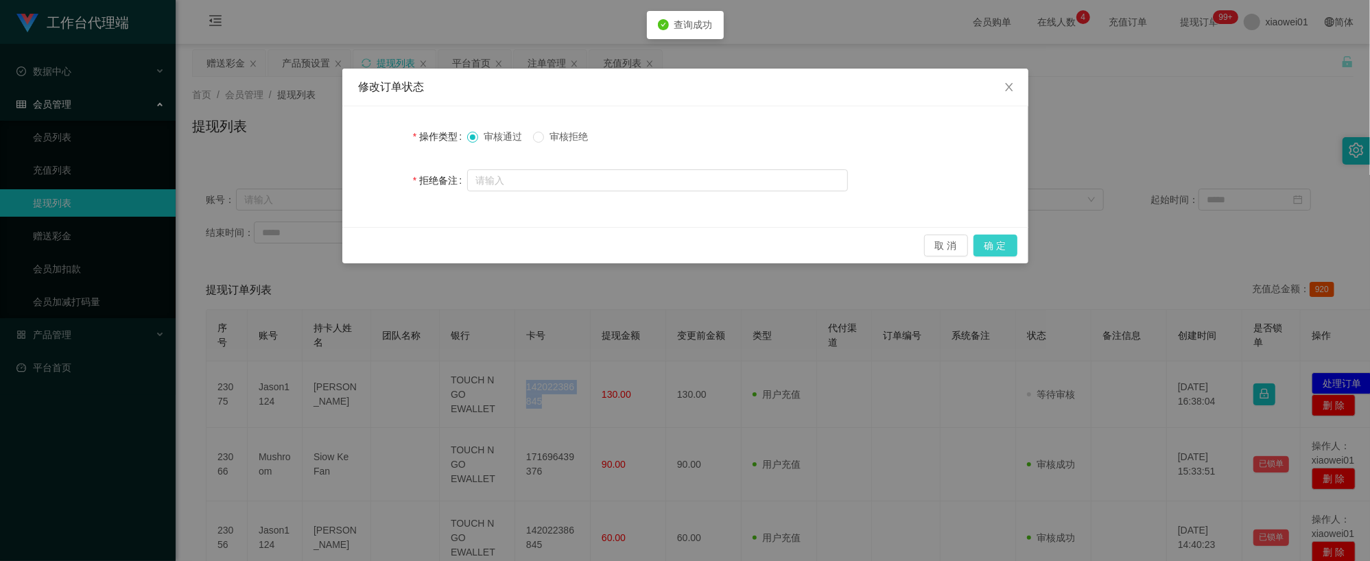
click at [1008, 250] on button "确 定" at bounding box center [995, 246] width 44 height 22
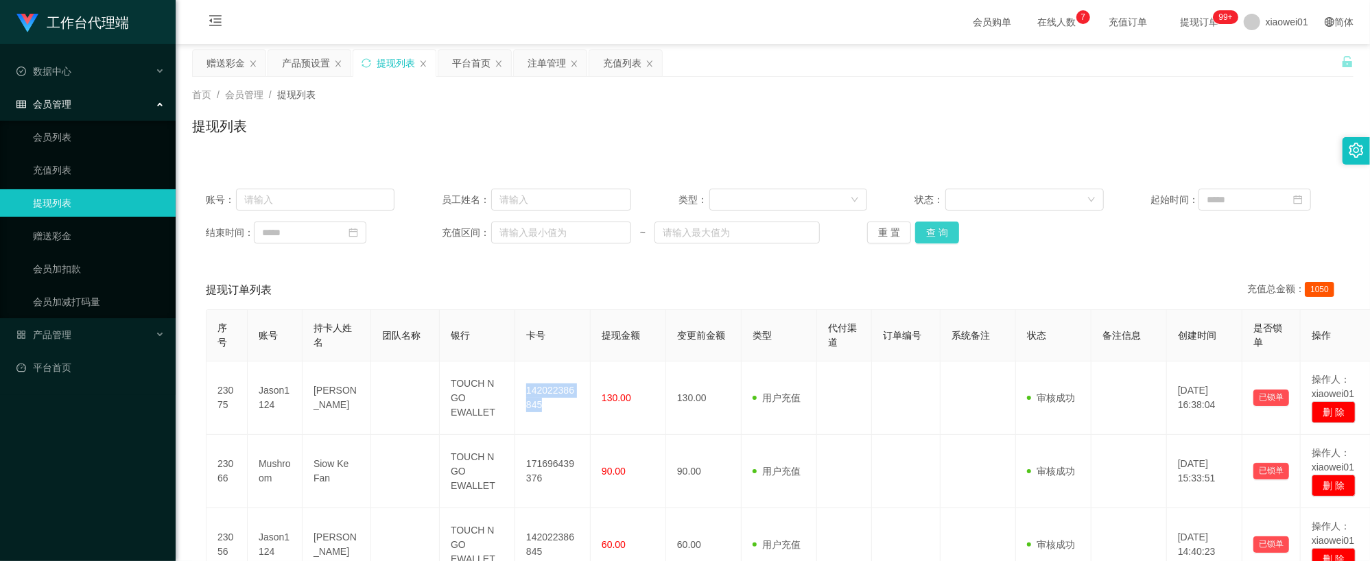
click at [937, 232] on button "查 询" at bounding box center [937, 233] width 44 height 22
click at [951, 232] on button "查 询" at bounding box center [937, 233] width 44 height 22
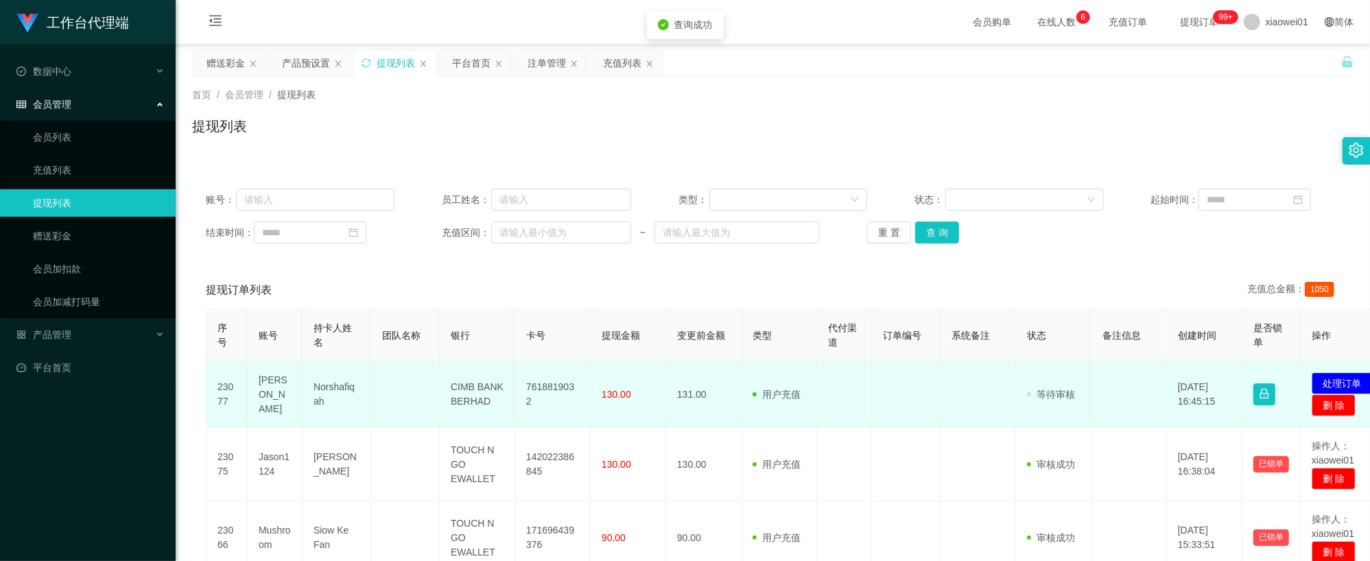
click at [497, 398] on td "CIMB BANK BERHAD" at bounding box center [477, 394] width 75 height 67
click at [1333, 383] on button "处理订单" at bounding box center [1342, 383] width 60 height 22
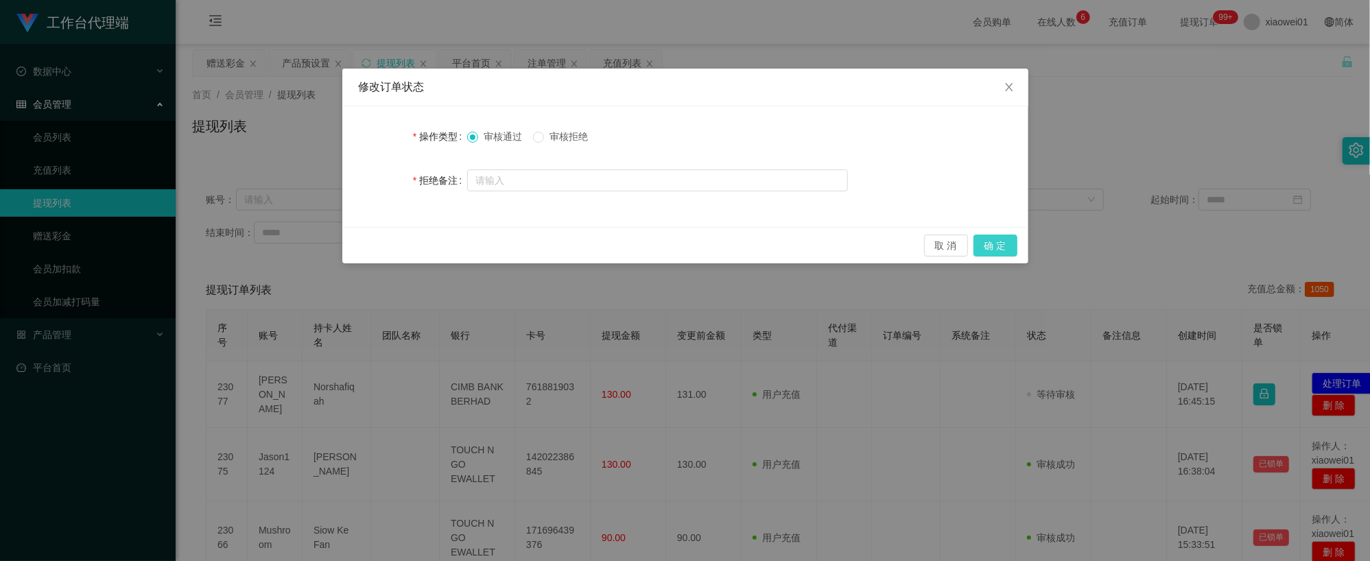
click at [1016, 250] on button "确 定" at bounding box center [995, 246] width 44 height 22
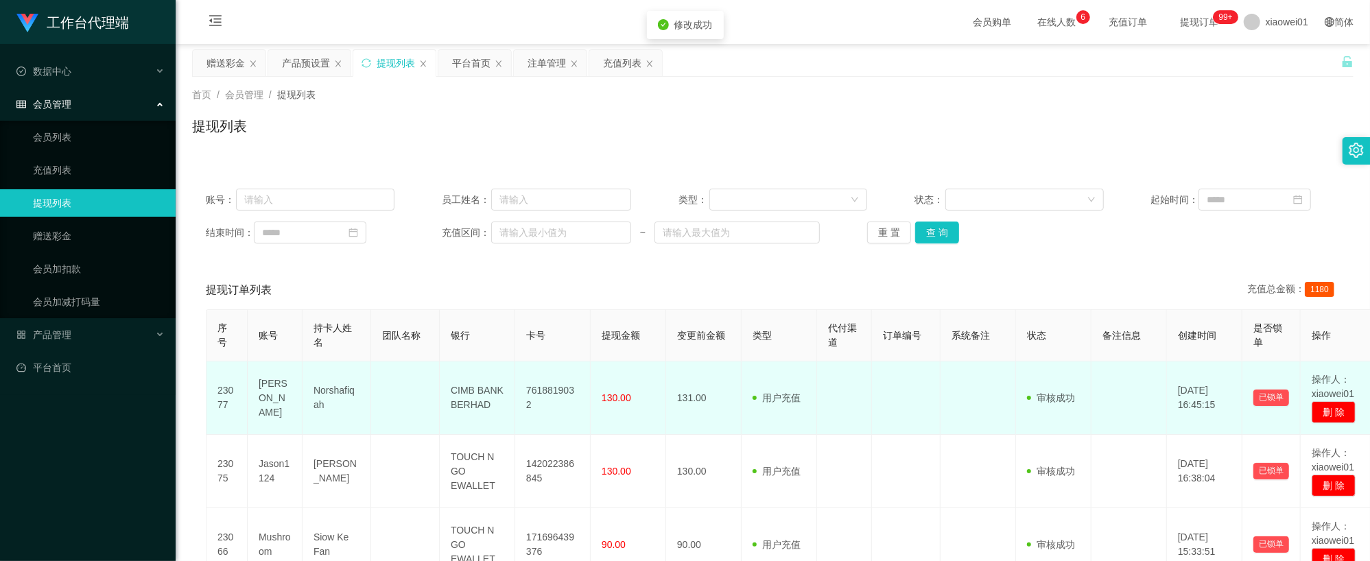
click at [564, 399] on td "7618819032" at bounding box center [552, 397] width 75 height 73
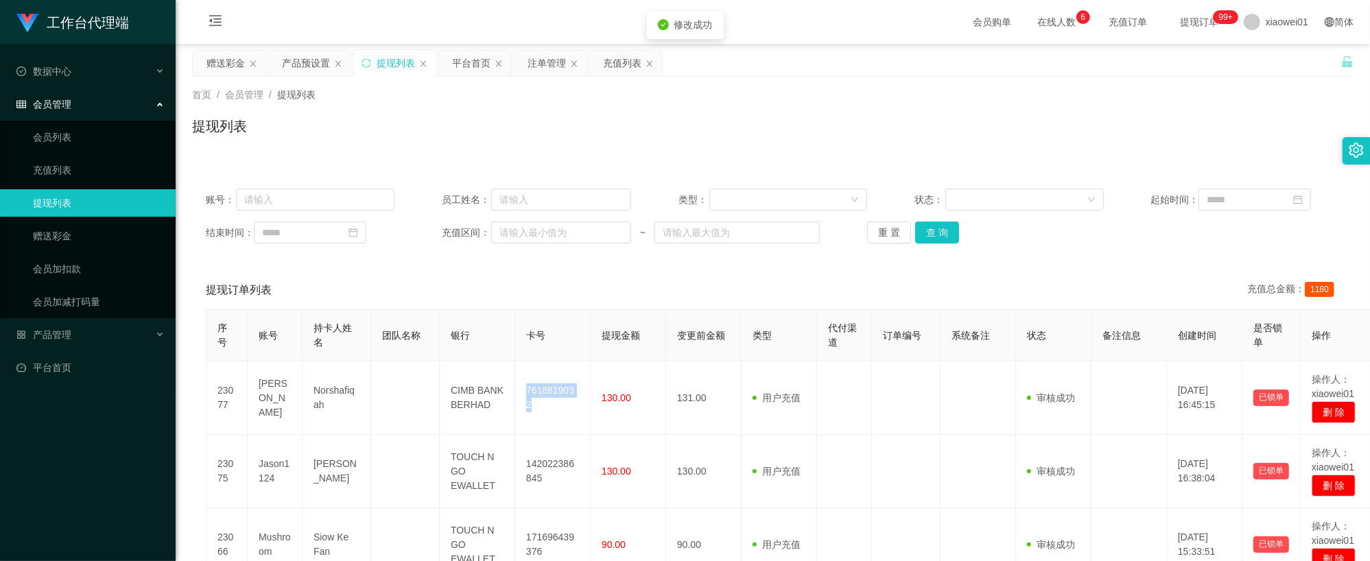
copy td "7618819032"
drag, startPoint x: 232, startPoint y: 67, endPoint x: 250, endPoint y: 66, distance: 17.9
click at [232, 67] on div "赠送彩金" at bounding box center [225, 63] width 38 height 26
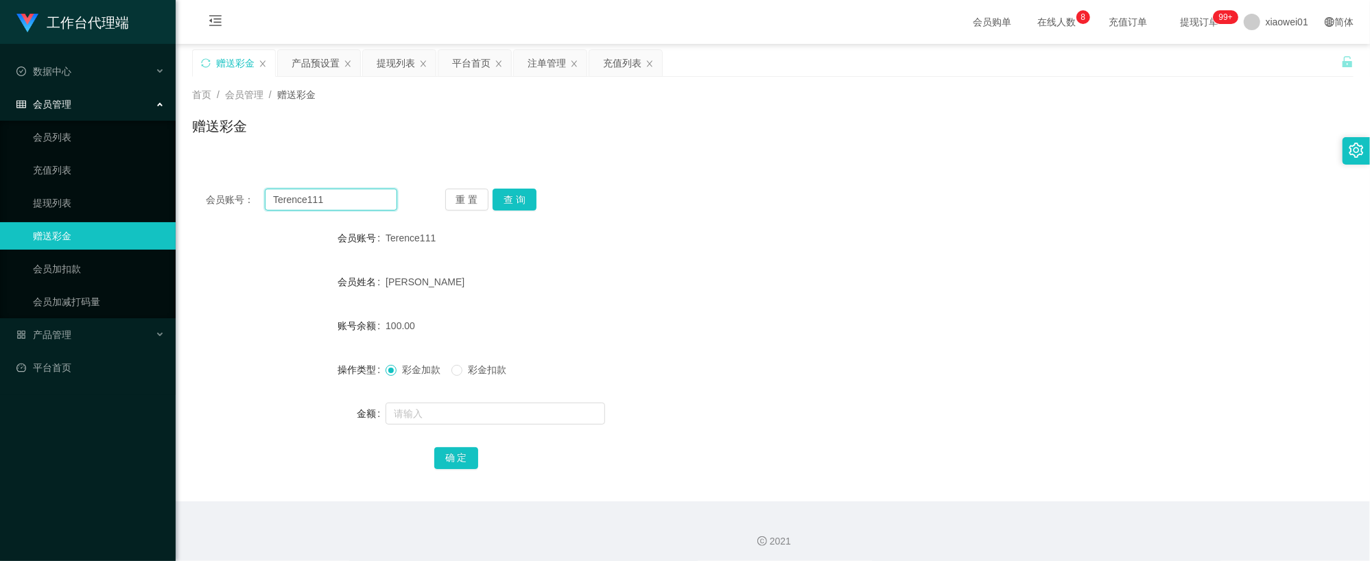
drag, startPoint x: 349, startPoint y: 198, endPoint x: 121, endPoint y: 182, distance: 229.0
click at [126, 182] on section "工作台代理端 数据中心 会员管理 会员列表 充值列表 提现列表 赠送彩金 会员加扣款 会员加减打码量 产品管理 开奖记录 注单管理 产品列表 即时注单 产品预…" at bounding box center [685, 282] width 1370 height 565
click at [519, 193] on button "查 询" at bounding box center [515, 200] width 44 height 22
click at [410, 71] on div "提现列表" at bounding box center [396, 63] width 38 height 26
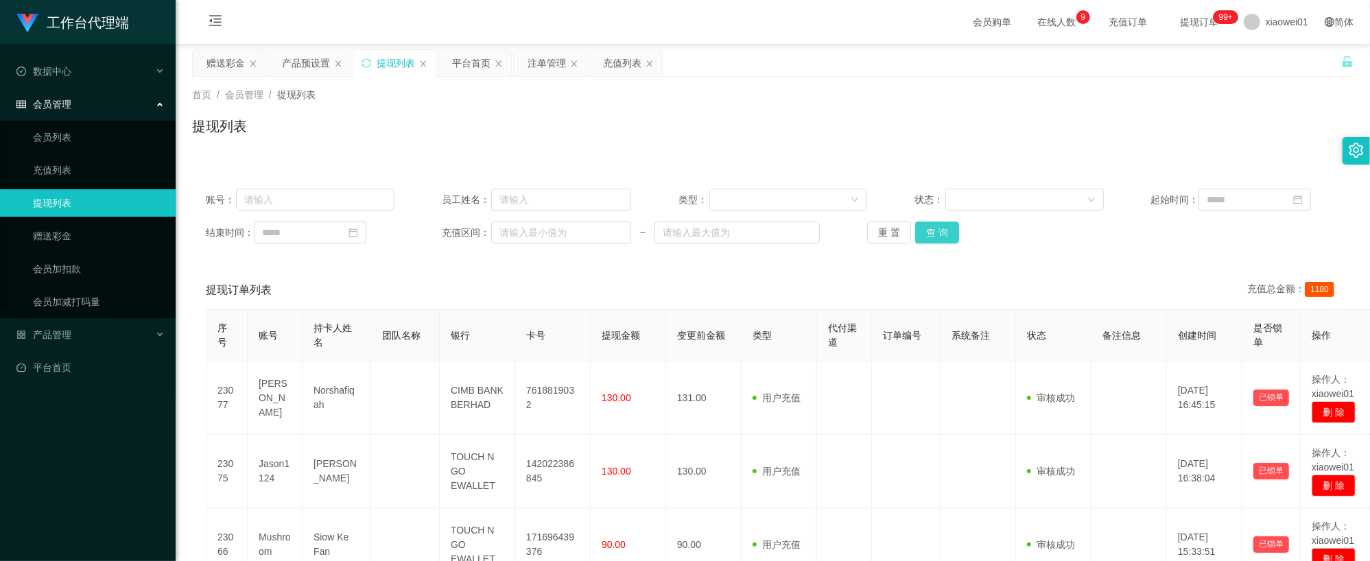
click at [915, 231] on button "查 询" at bounding box center [937, 233] width 44 height 22
click at [930, 230] on button "查 询" at bounding box center [937, 233] width 44 height 22
click at [910, 115] on div "首页 / 会员管理 / 提现列表 / 提现列表" at bounding box center [772, 118] width 1161 height 60
click at [942, 233] on button "查 询" at bounding box center [937, 233] width 44 height 22
click at [938, 234] on button "查 询" at bounding box center [937, 233] width 44 height 22
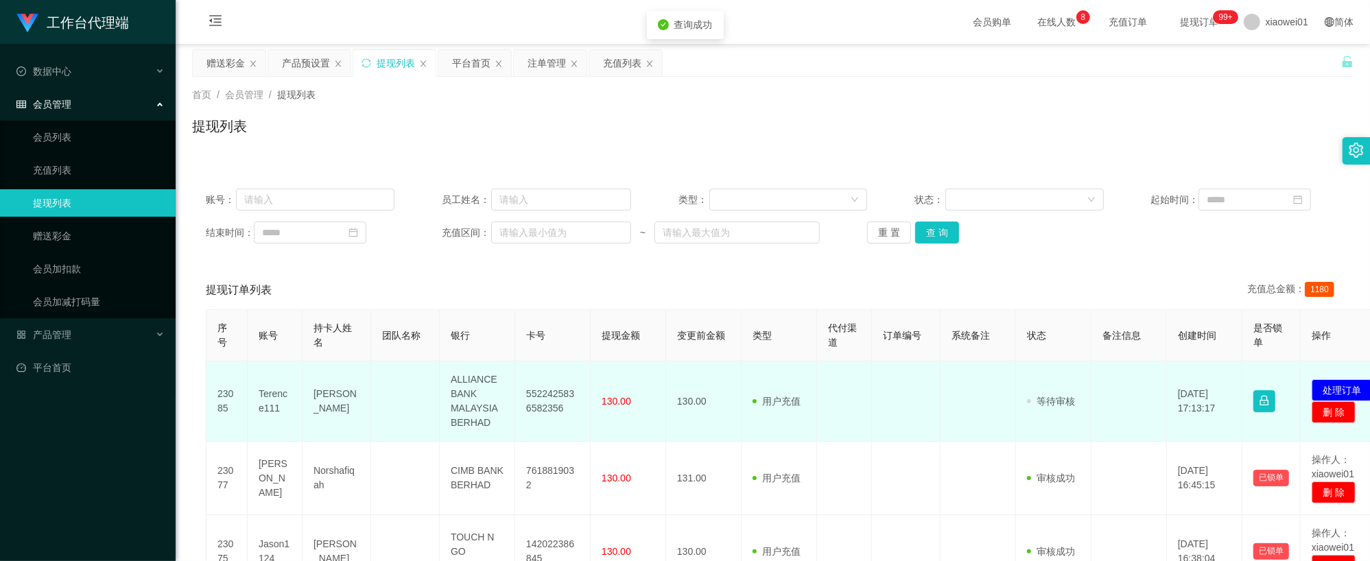
click at [533, 404] on td "5522425836582356" at bounding box center [552, 401] width 75 height 80
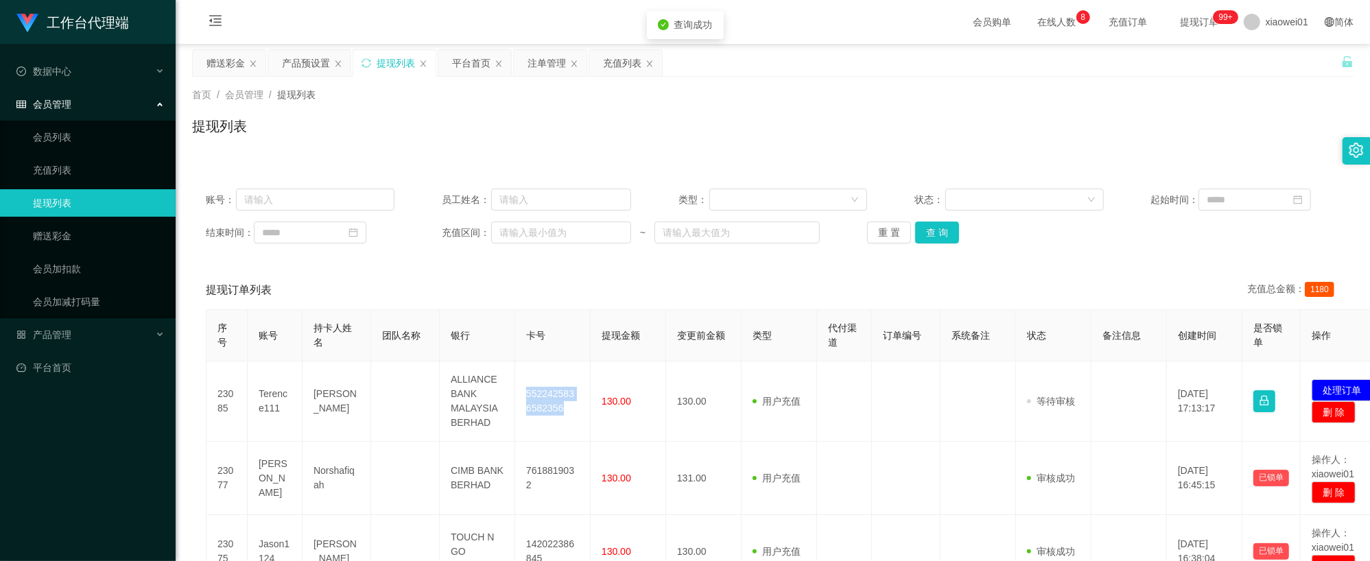
copy td "5522425836582356"
click at [1333, 394] on button "处理订单" at bounding box center [1342, 390] width 60 height 22
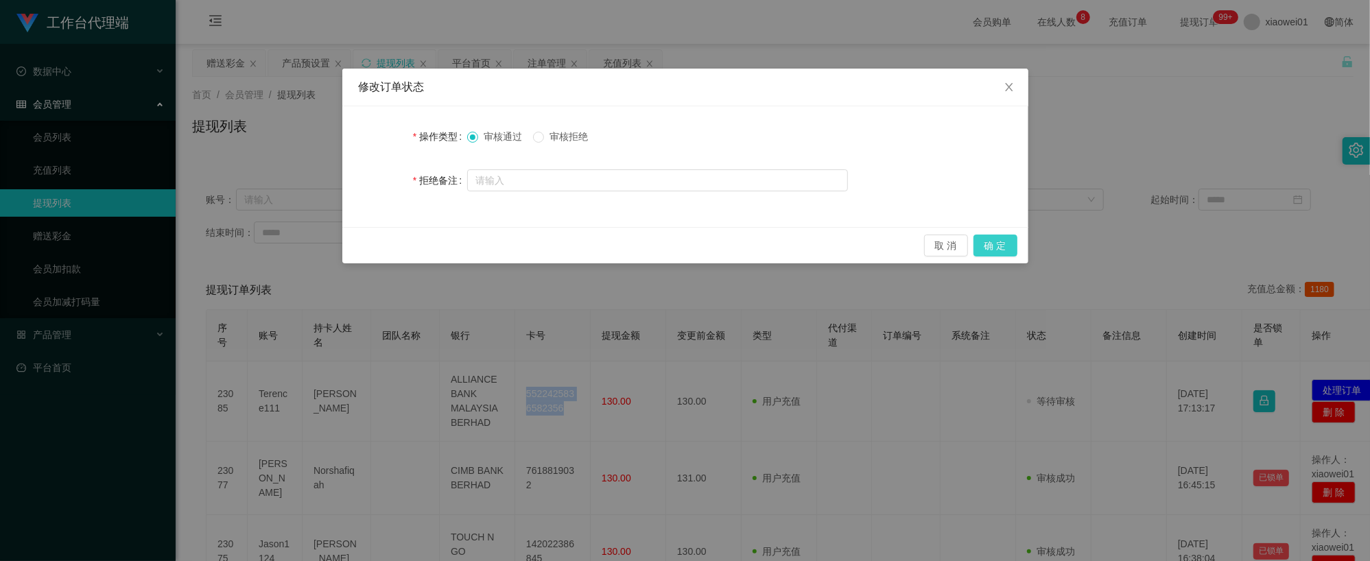
click at [988, 237] on button "确 定" at bounding box center [995, 246] width 44 height 22
